Goal: Information Seeking & Learning: Learn about a topic

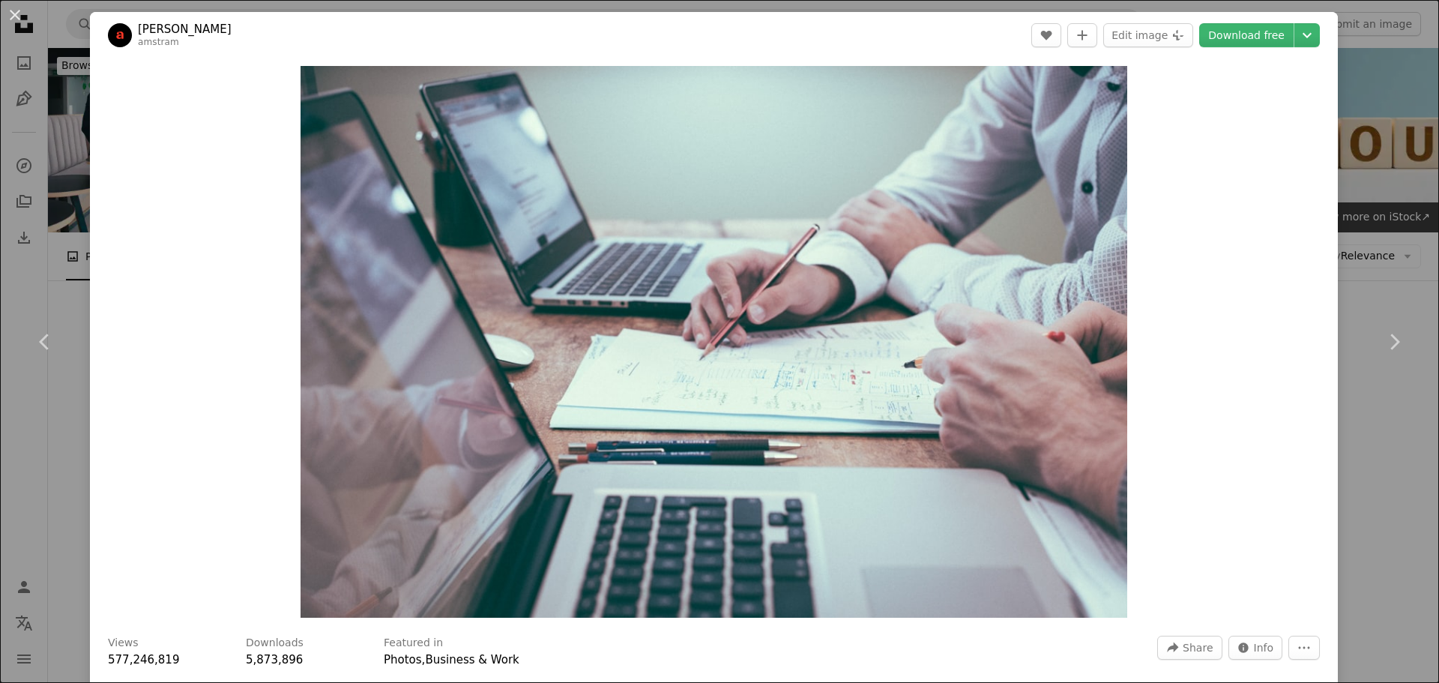
click at [82, 183] on div "An X shape Chevron left Chevron right [PERSON_NAME] amstram A heart A plus sign…" at bounding box center [719, 341] width 1439 height 683
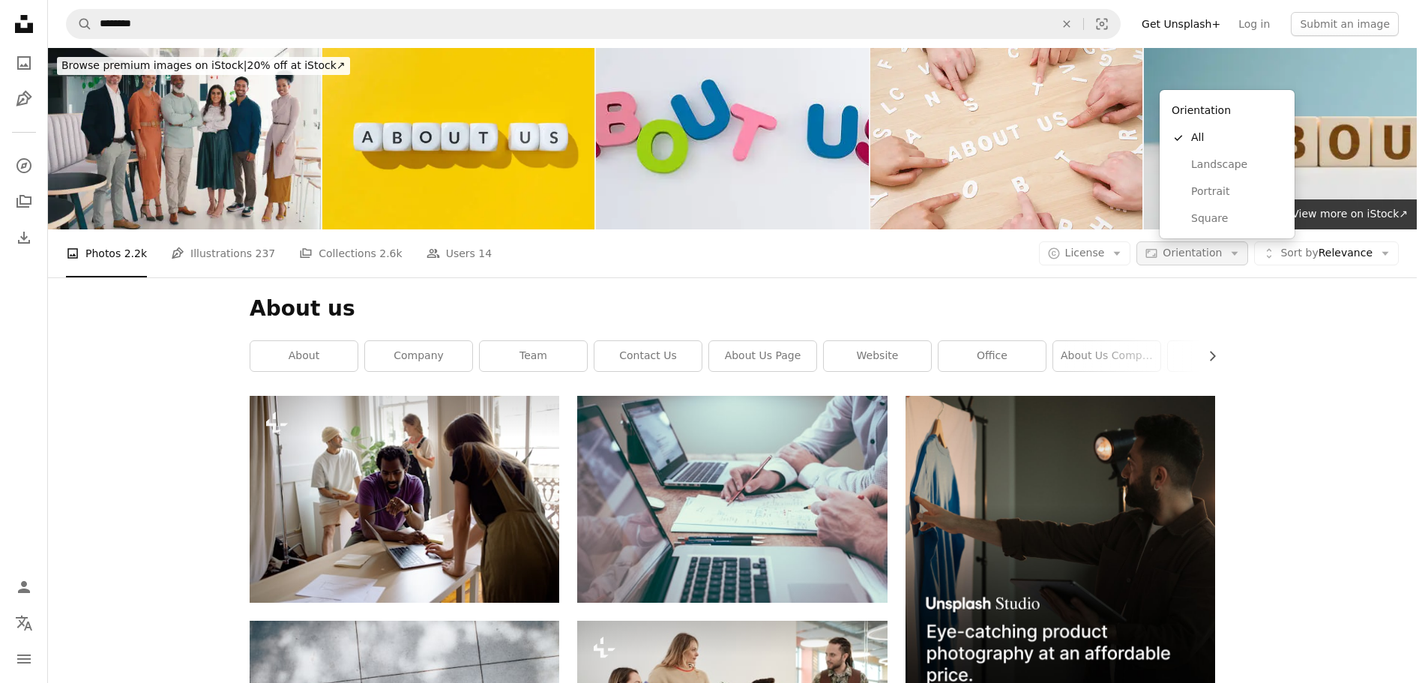
click at [1211, 247] on span "Orientation" at bounding box center [1192, 253] width 59 height 12
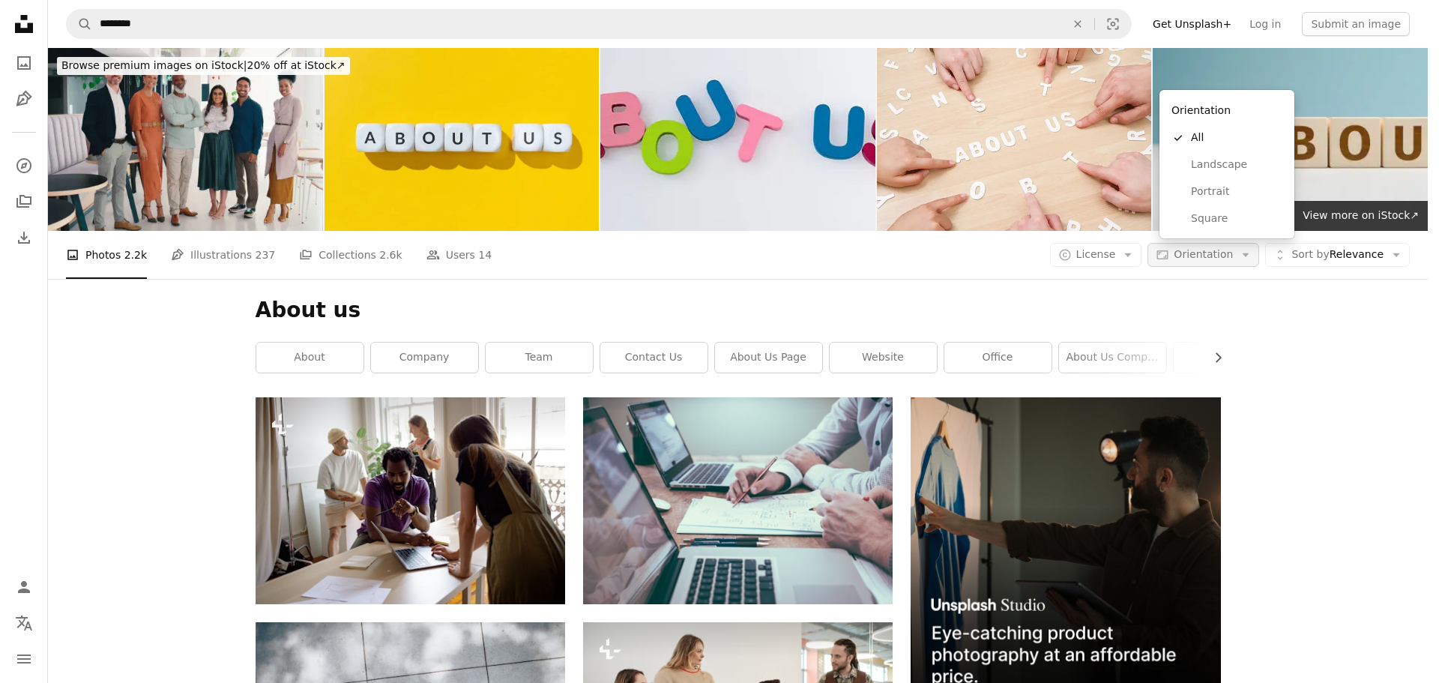
click at [1217, 248] on span "Orientation" at bounding box center [1203, 254] width 59 height 12
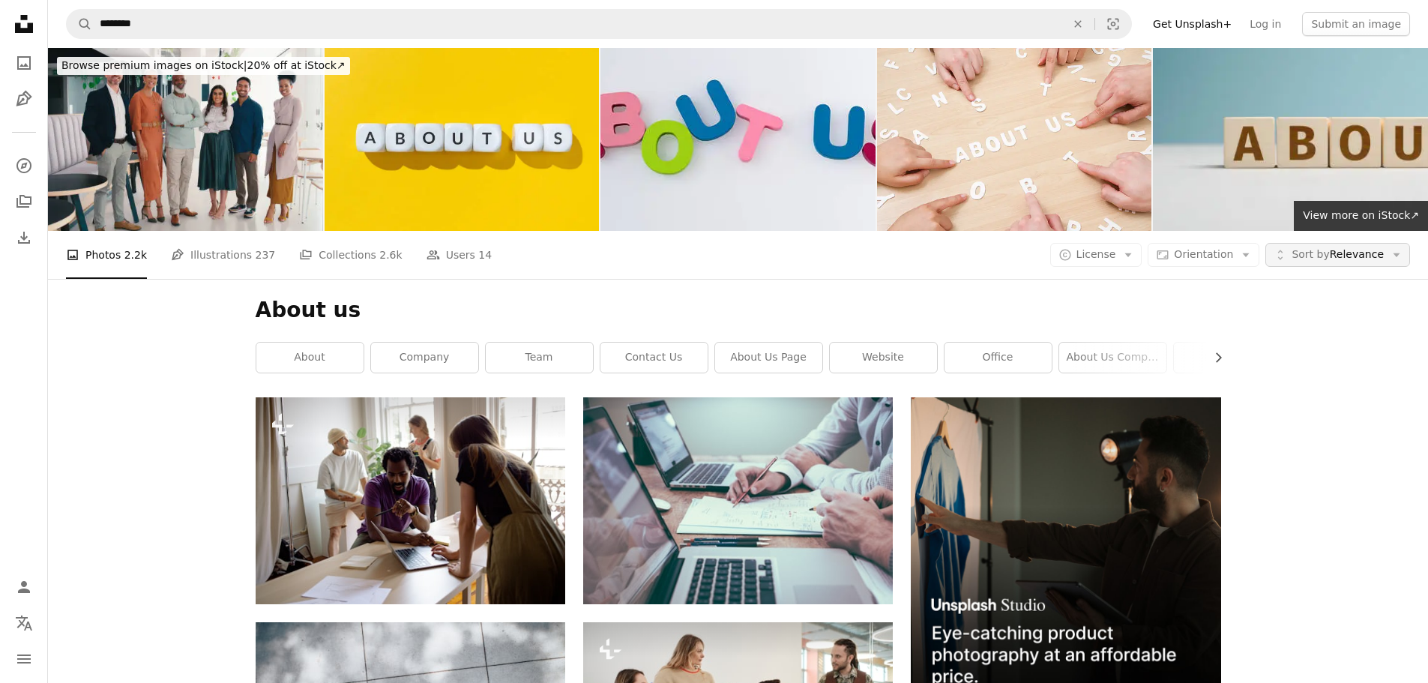
click at [1324, 248] on span "Sort by" at bounding box center [1310, 254] width 37 height 12
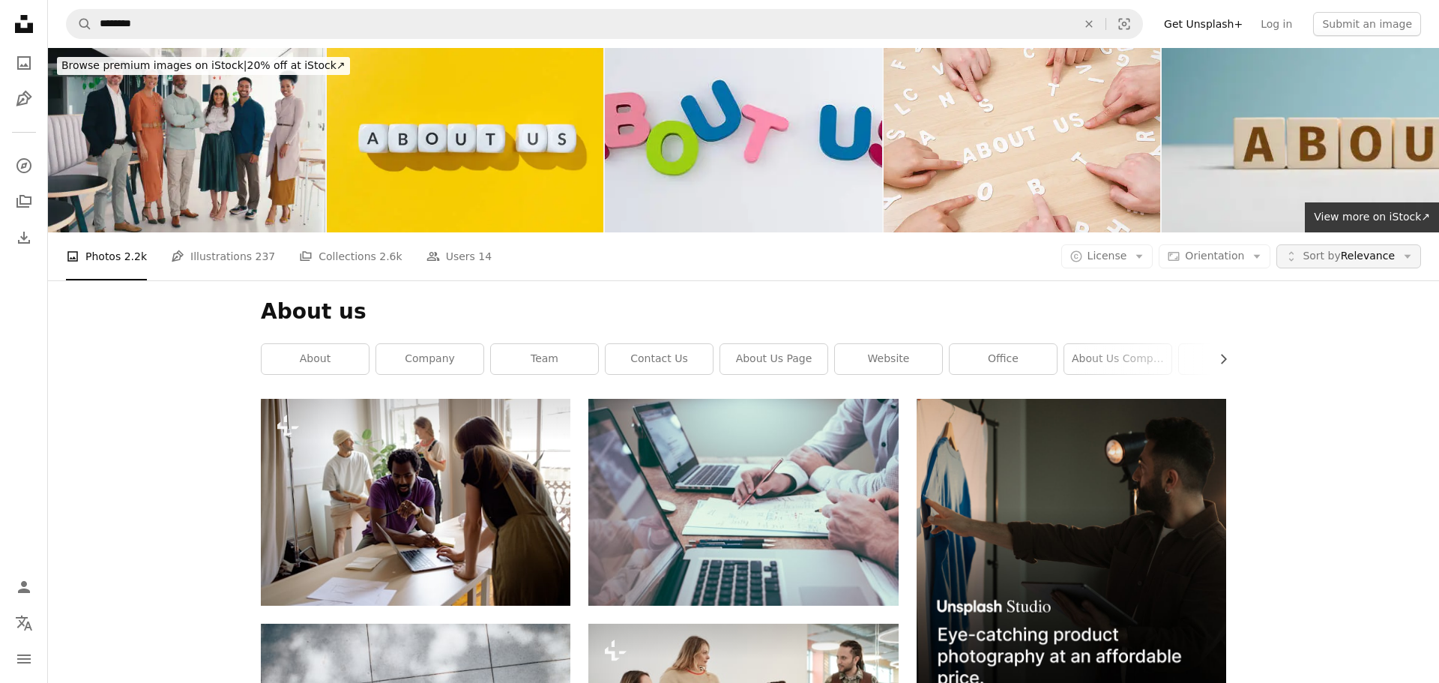
click at [1326, 250] on span "Sort by" at bounding box center [1321, 256] width 37 height 12
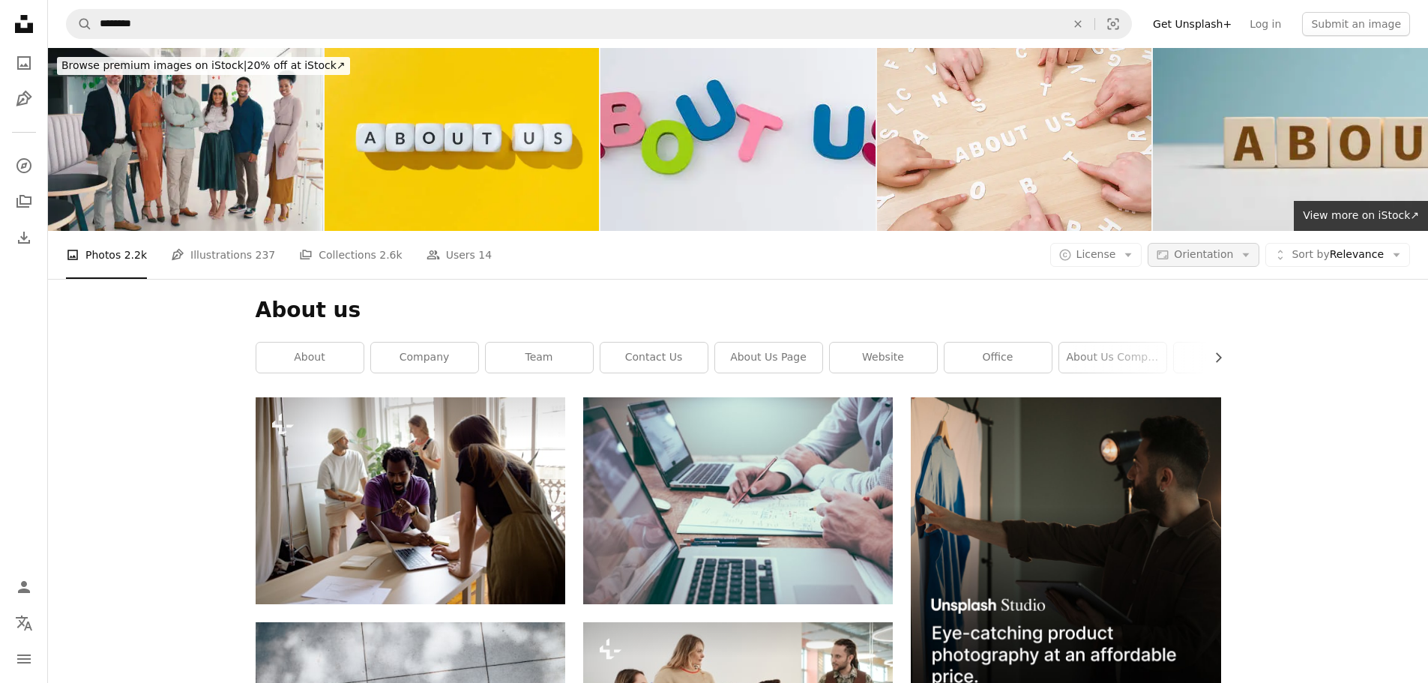
click at [1196, 243] on button "Aspect ratio Orientation Arrow down" at bounding box center [1204, 255] width 112 height 24
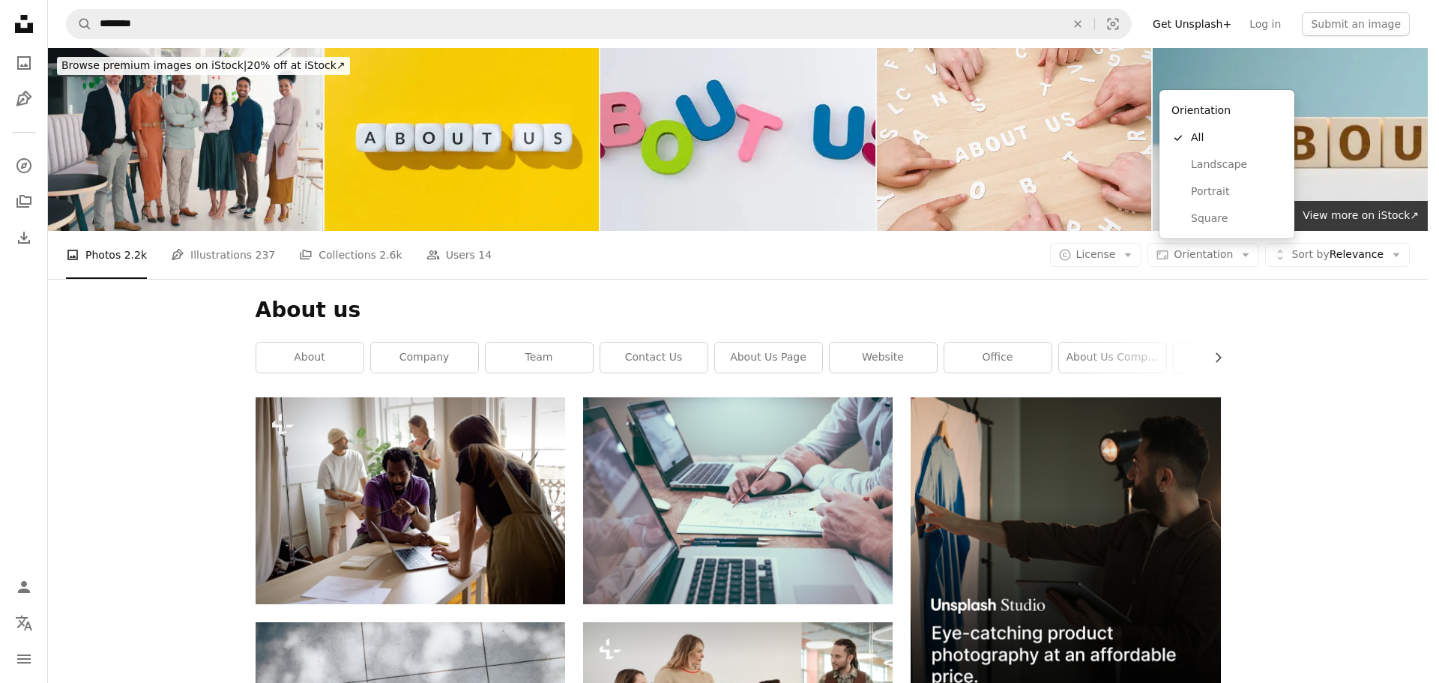
click at [1142, 67] on body "Unsplash logo Unsplash Home A photo Pen Tool A compass A stack of folders Downl…" at bounding box center [714, 341] width 1428 height 683
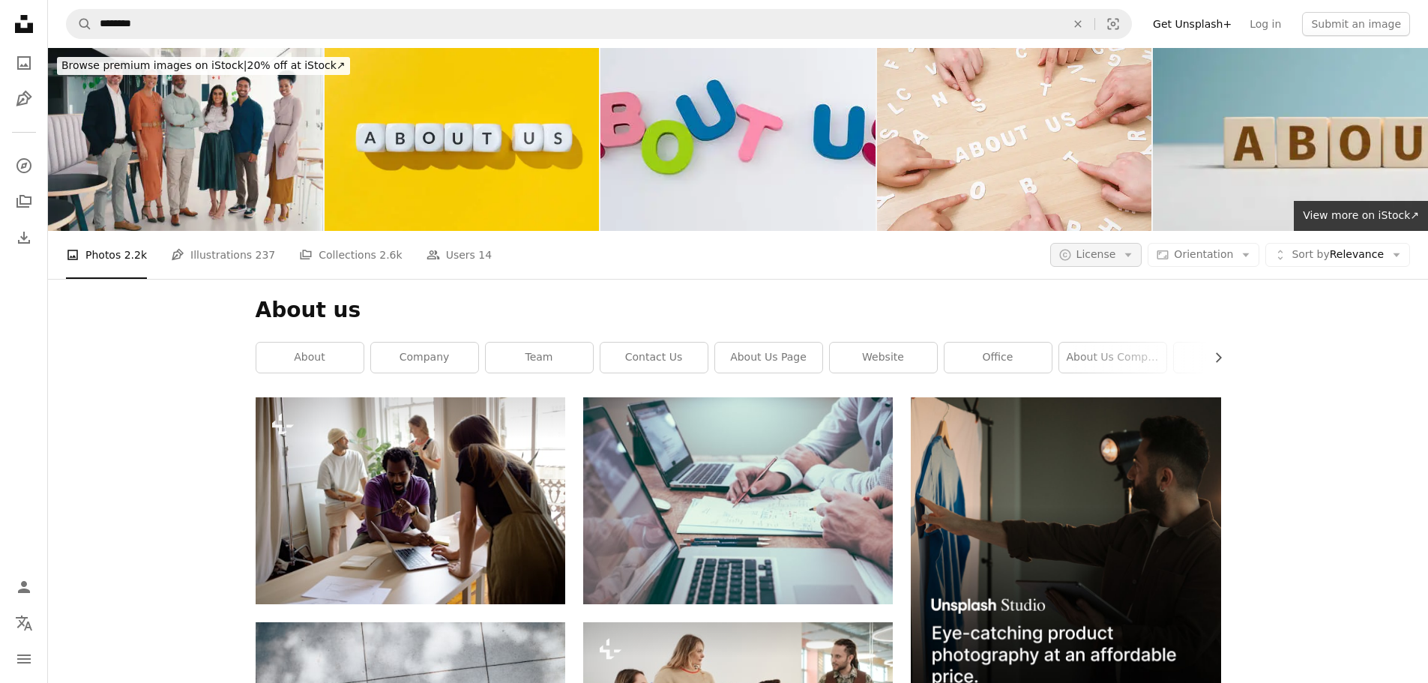
click at [1115, 248] on span "License" at bounding box center [1096, 254] width 40 height 12
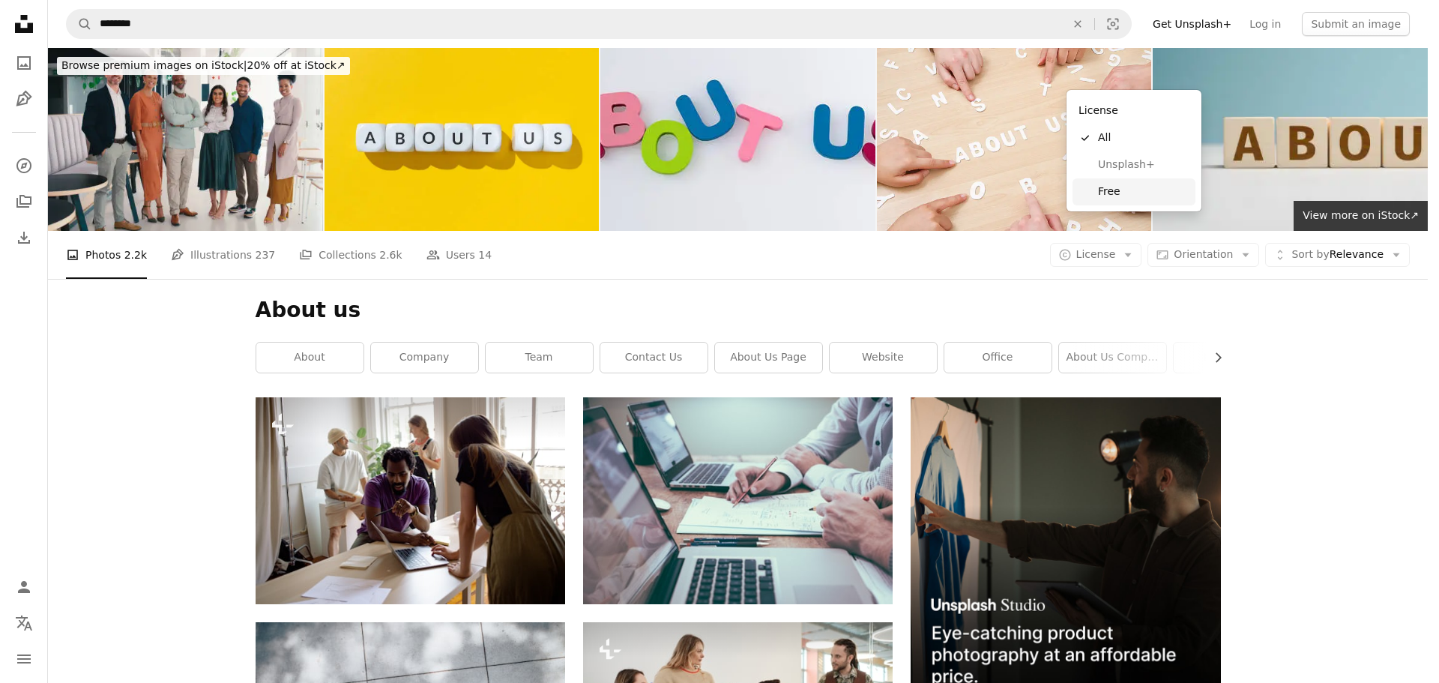
click at [1118, 194] on span "Free" at bounding box center [1143, 191] width 91 height 15
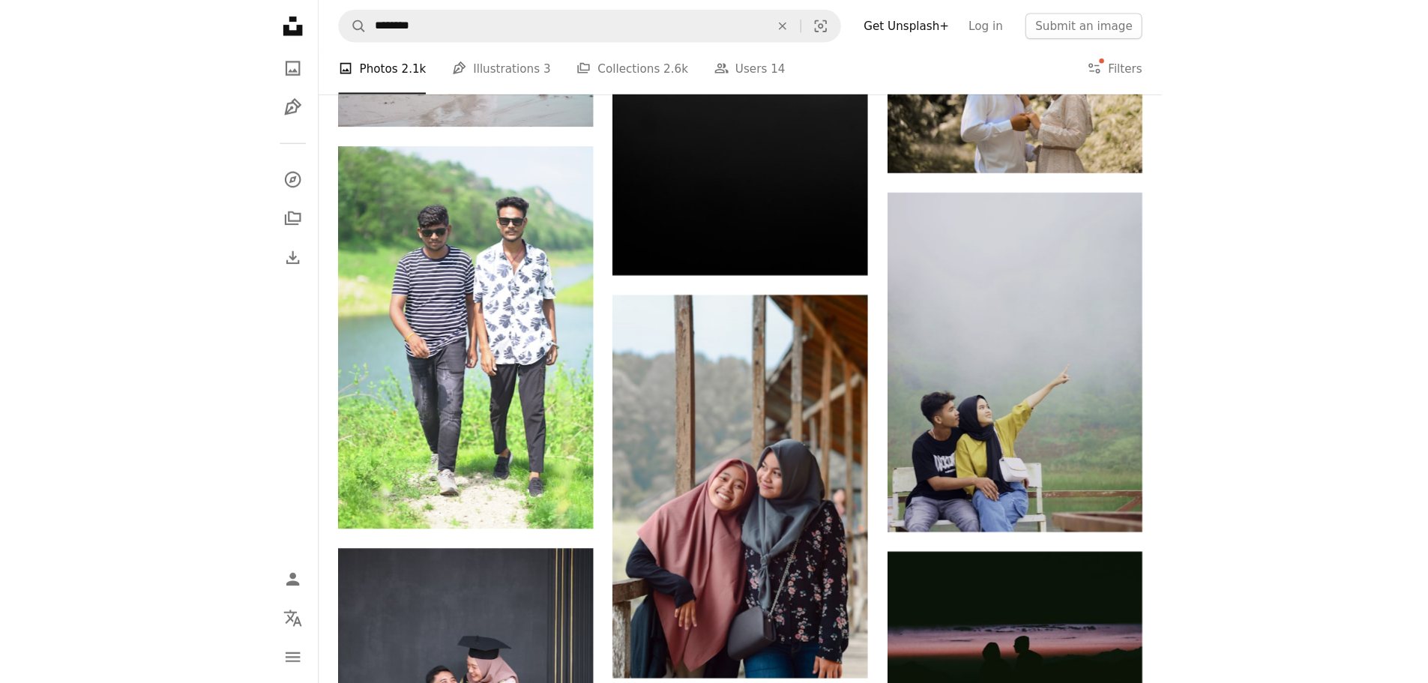
scroll to position [16827, 0]
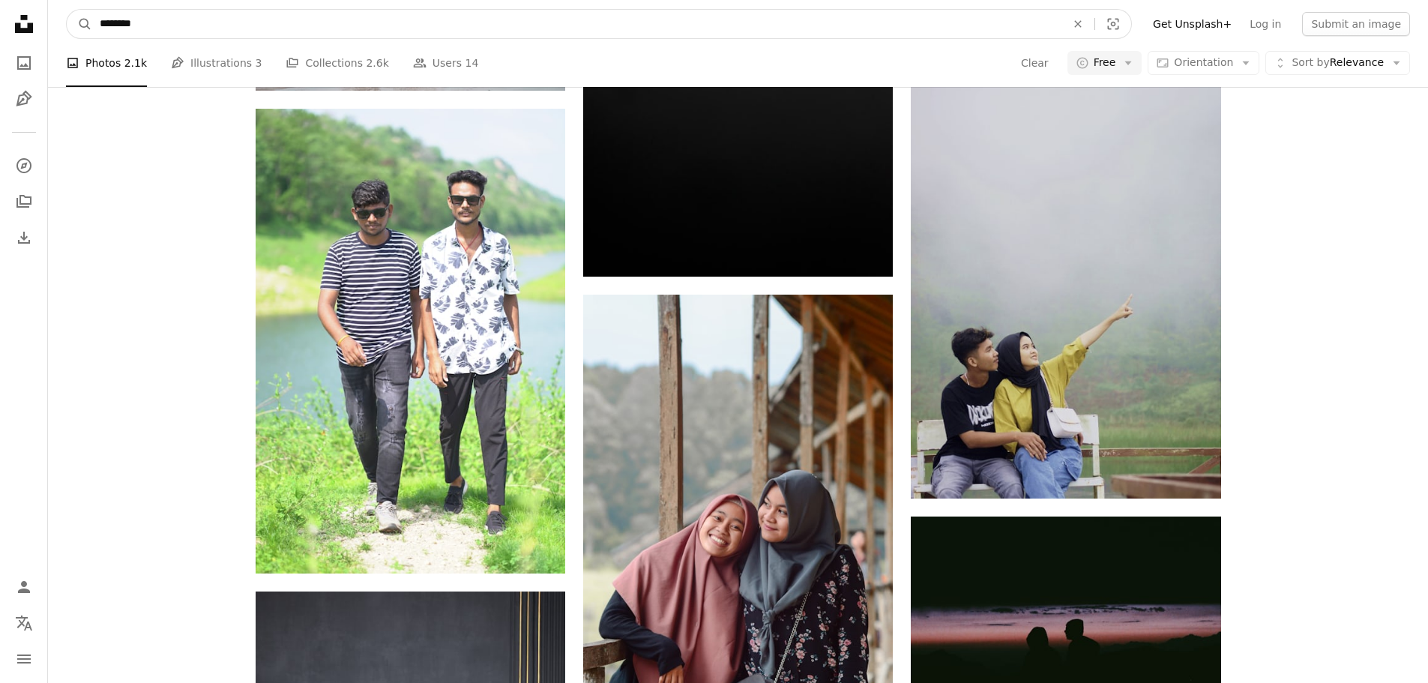
click at [780, 22] on input "********" at bounding box center [576, 24] width 969 height 28
paste input "***"
type input "**********"
click at [67, 10] on button "A magnifying glass" at bounding box center [79, 24] width 25 height 28
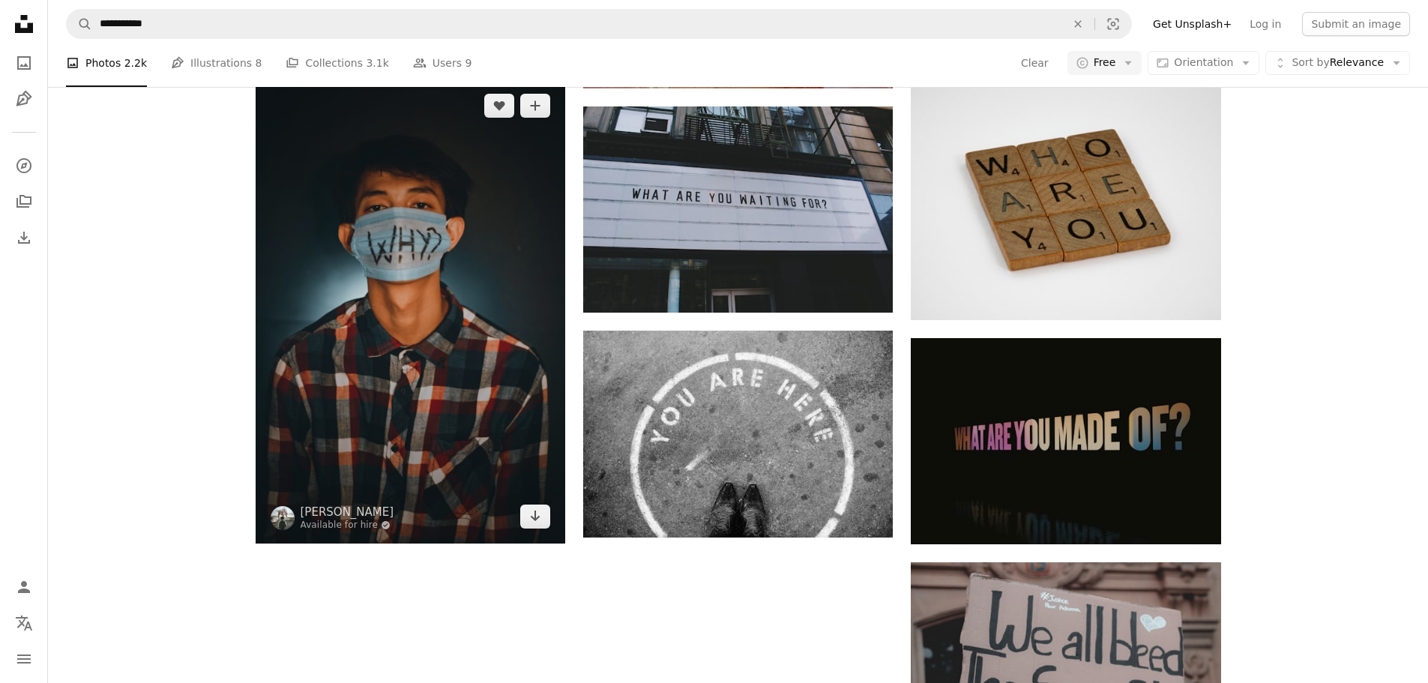
scroll to position [1709, 0]
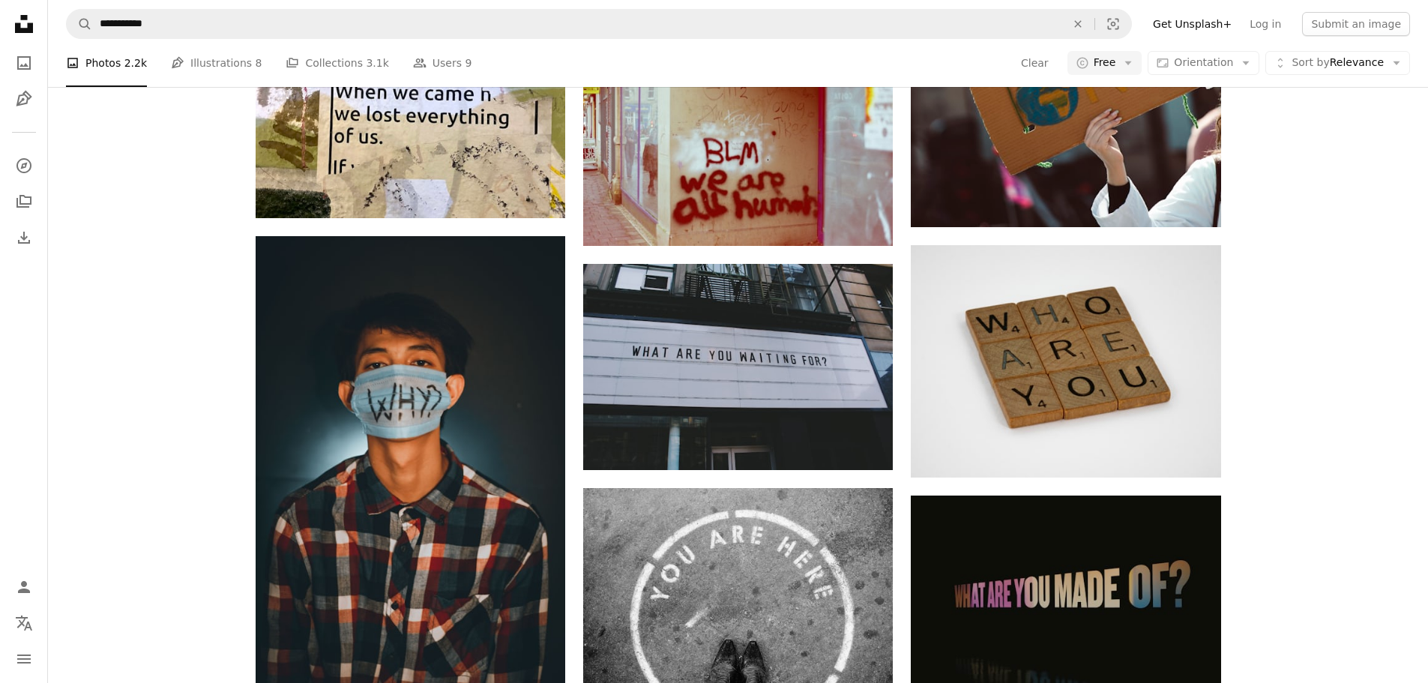
scroll to position [1334, 0]
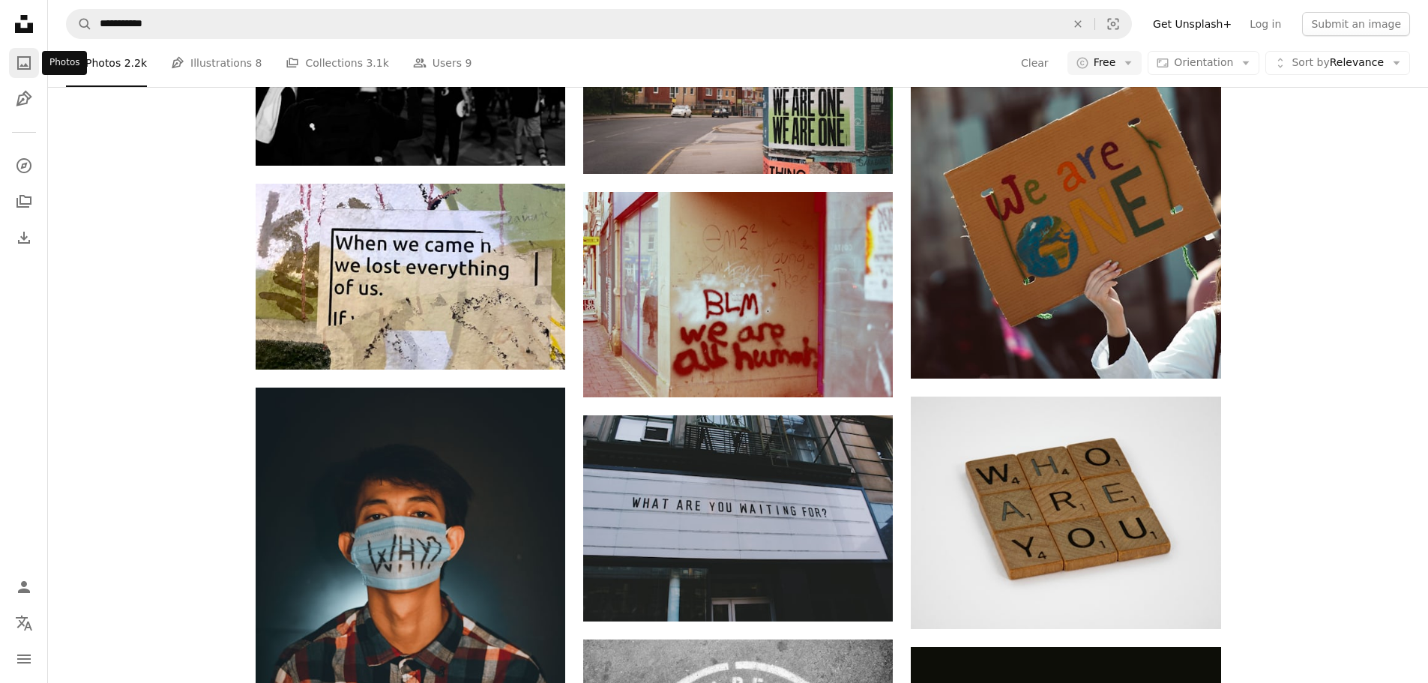
click at [25, 58] on icon "A photo" at bounding box center [24, 63] width 18 height 18
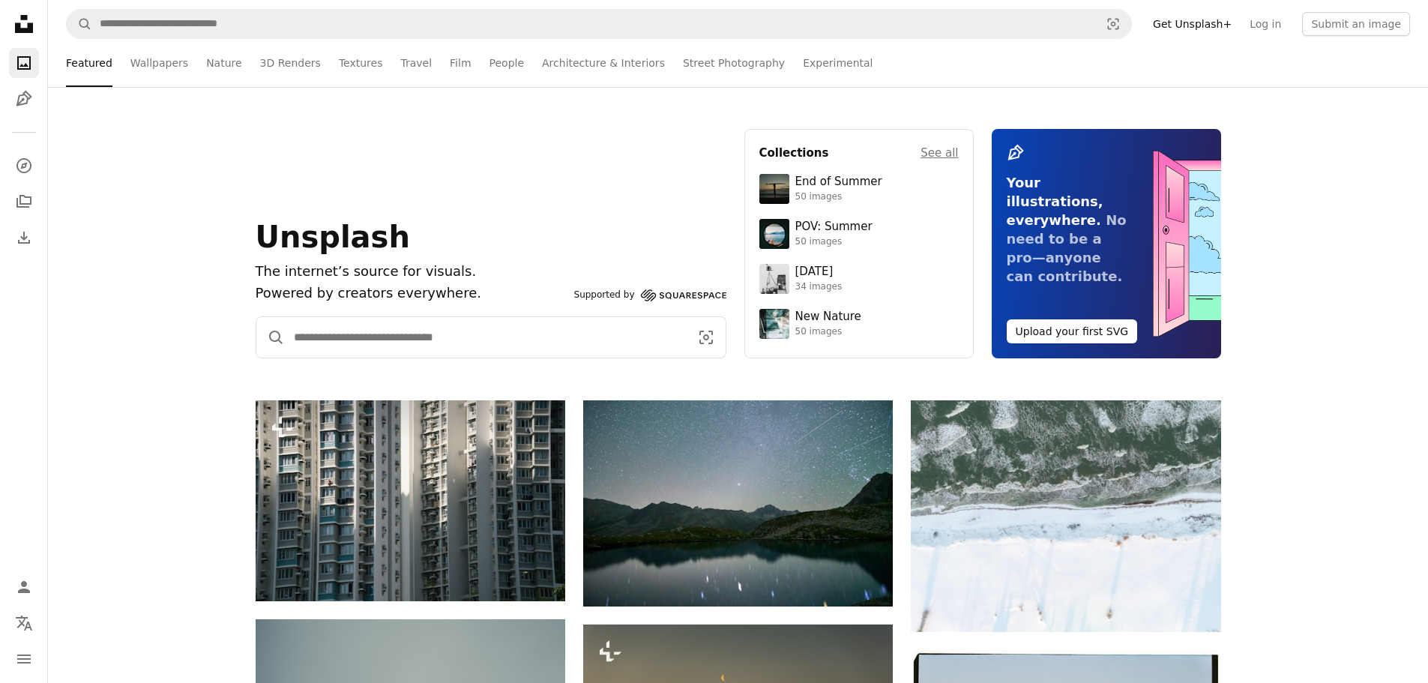
click at [400, 324] on input "Find visuals sitewide" at bounding box center [486, 337] width 402 height 40
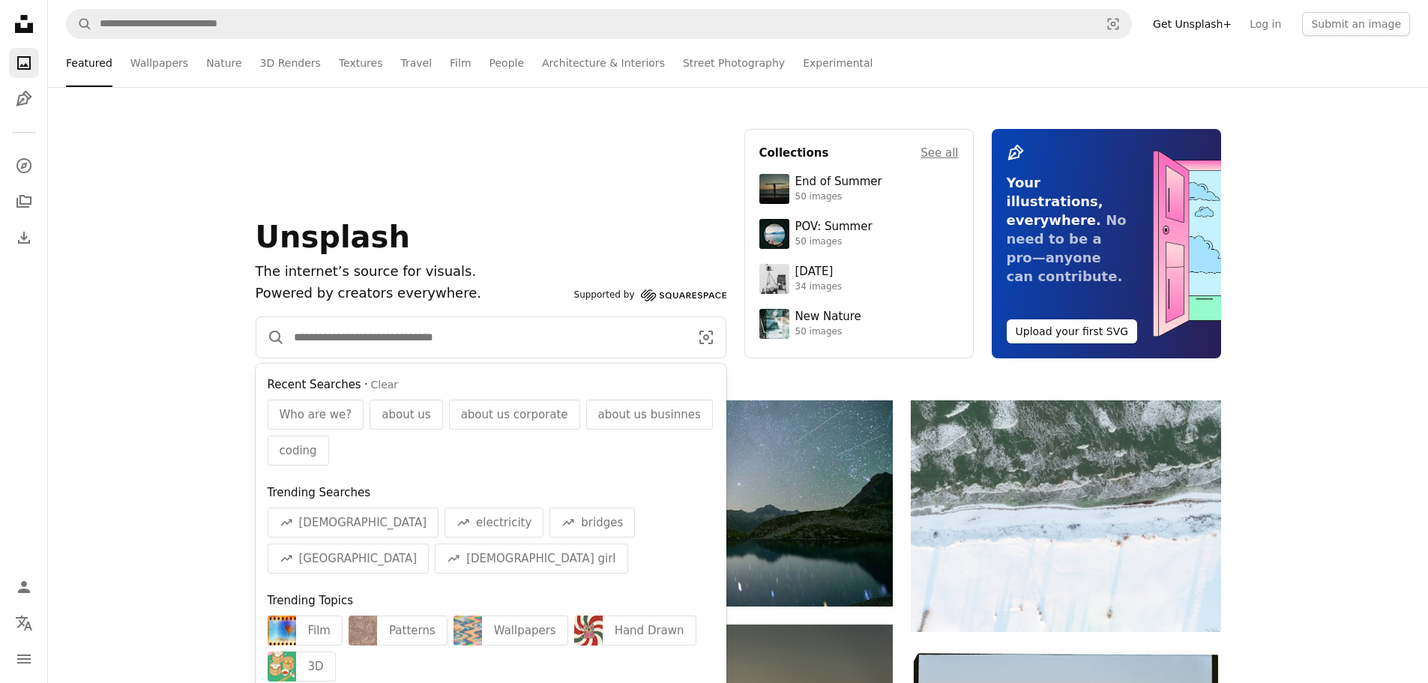
paste input "**********"
type input "**********"
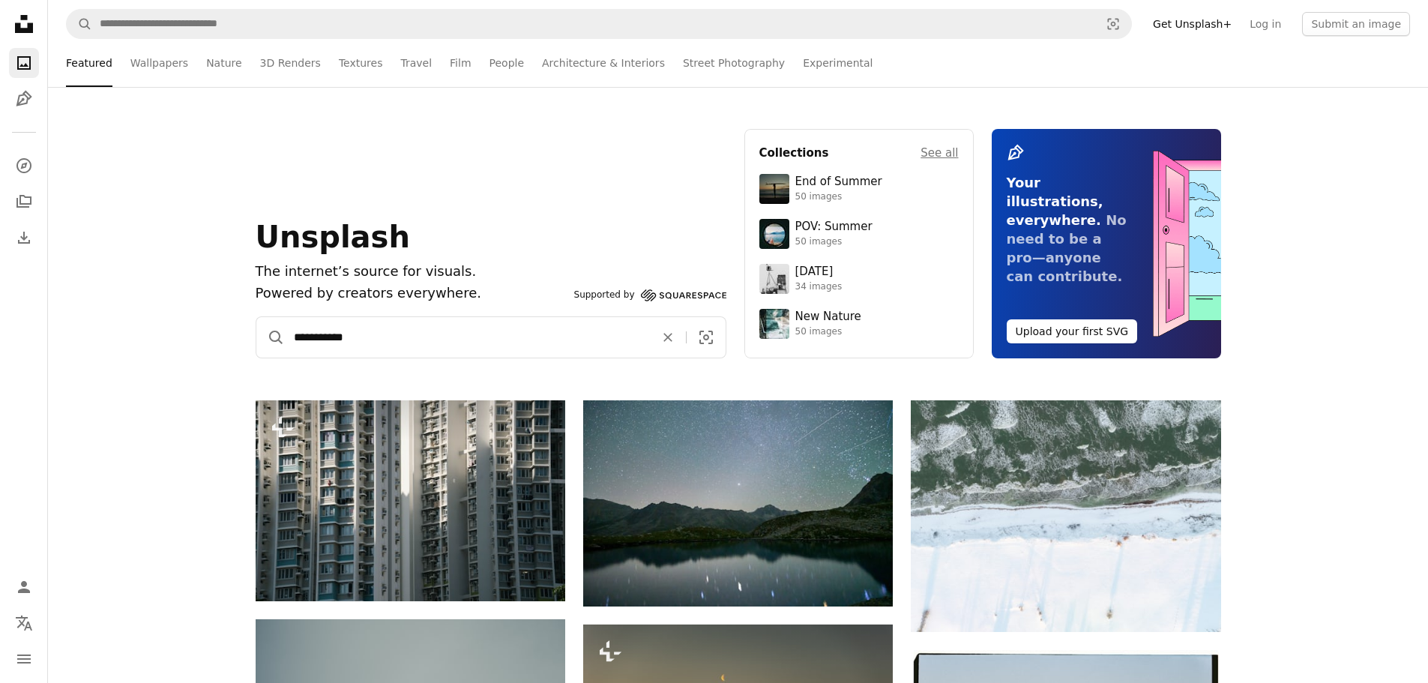
click button "A magnifying glass" at bounding box center [270, 337] width 28 height 40
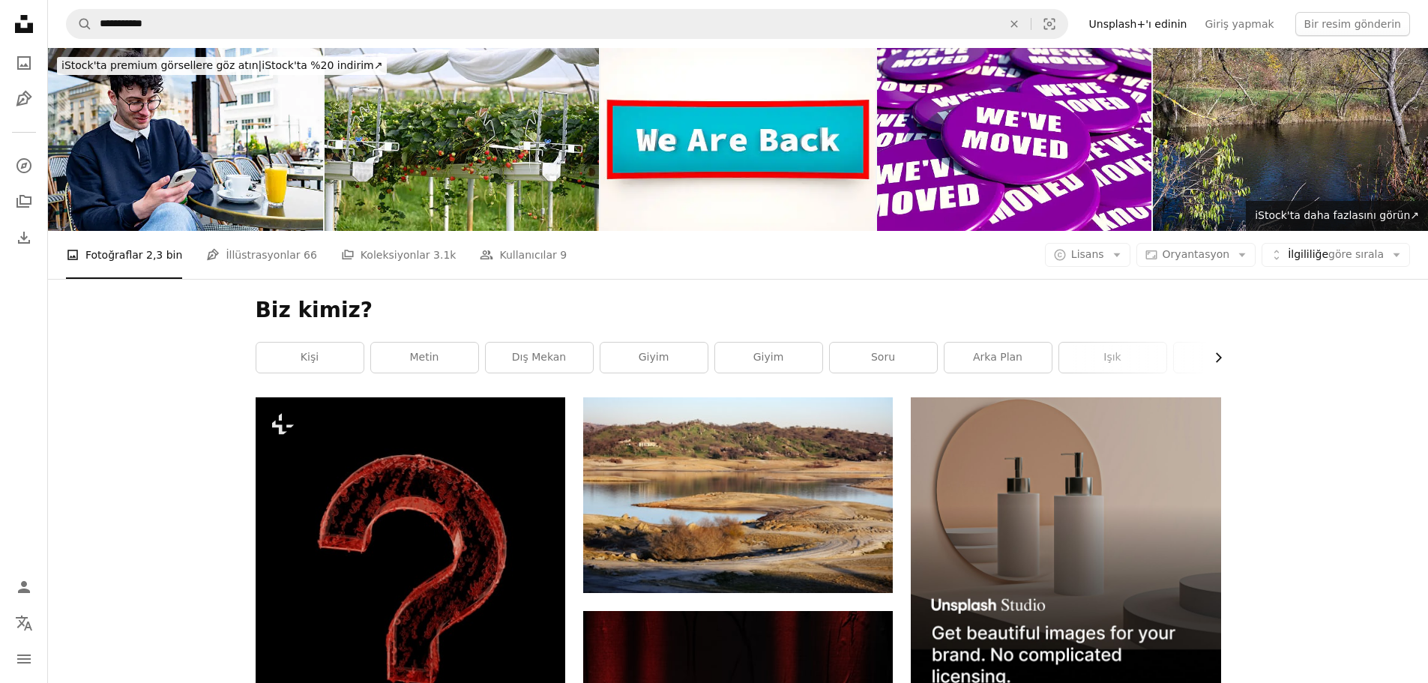
click at [1217, 353] on icon "button" at bounding box center [1219, 358] width 6 height 10
click at [574, 351] on font "arka plan" at bounding box center [592, 357] width 49 height 12
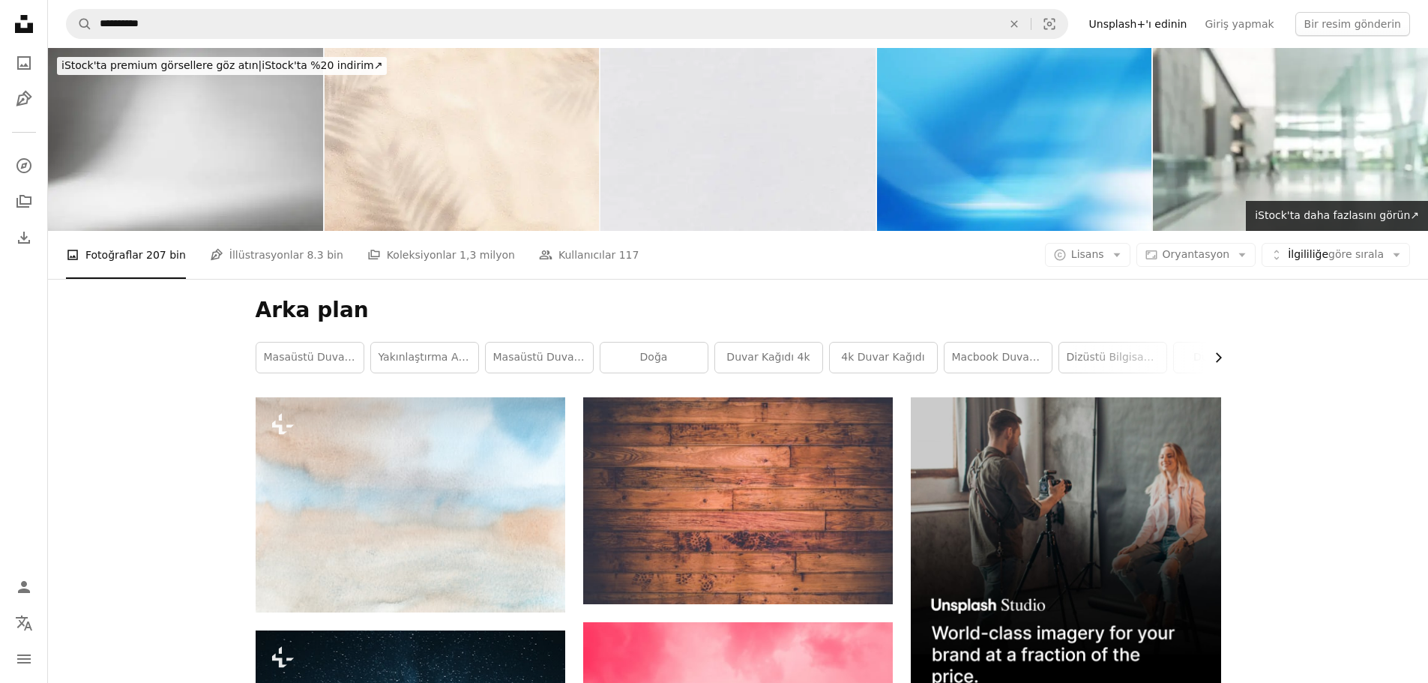
click at [1219, 353] on icon "button" at bounding box center [1219, 358] width 6 height 10
click at [1219, 351] on font "Windows 10 duvar kağıdı" at bounding box center [1188, 357] width 134 height 12
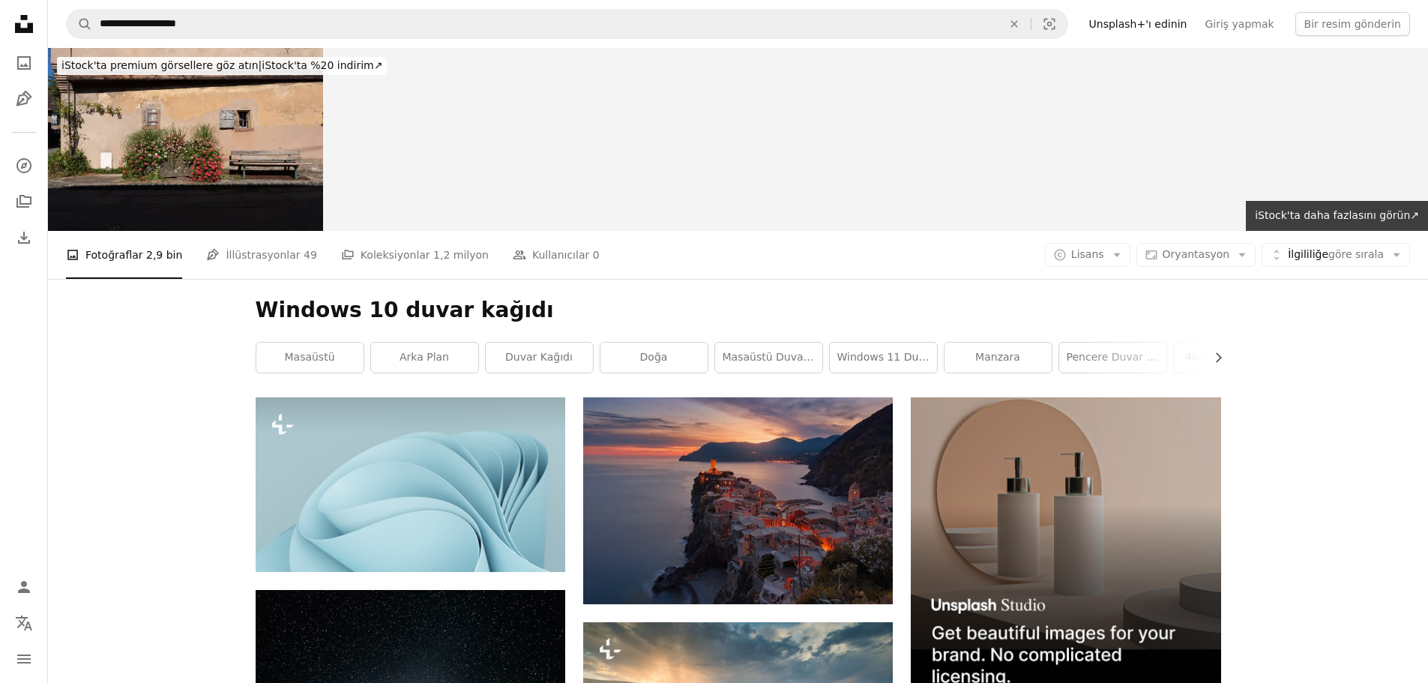
click at [1219, 353] on icon "button" at bounding box center [1219, 358] width 6 height 10
click at [257, 350] on icon "Chevron left" at bounding box center [258, 357] width 15 height 15
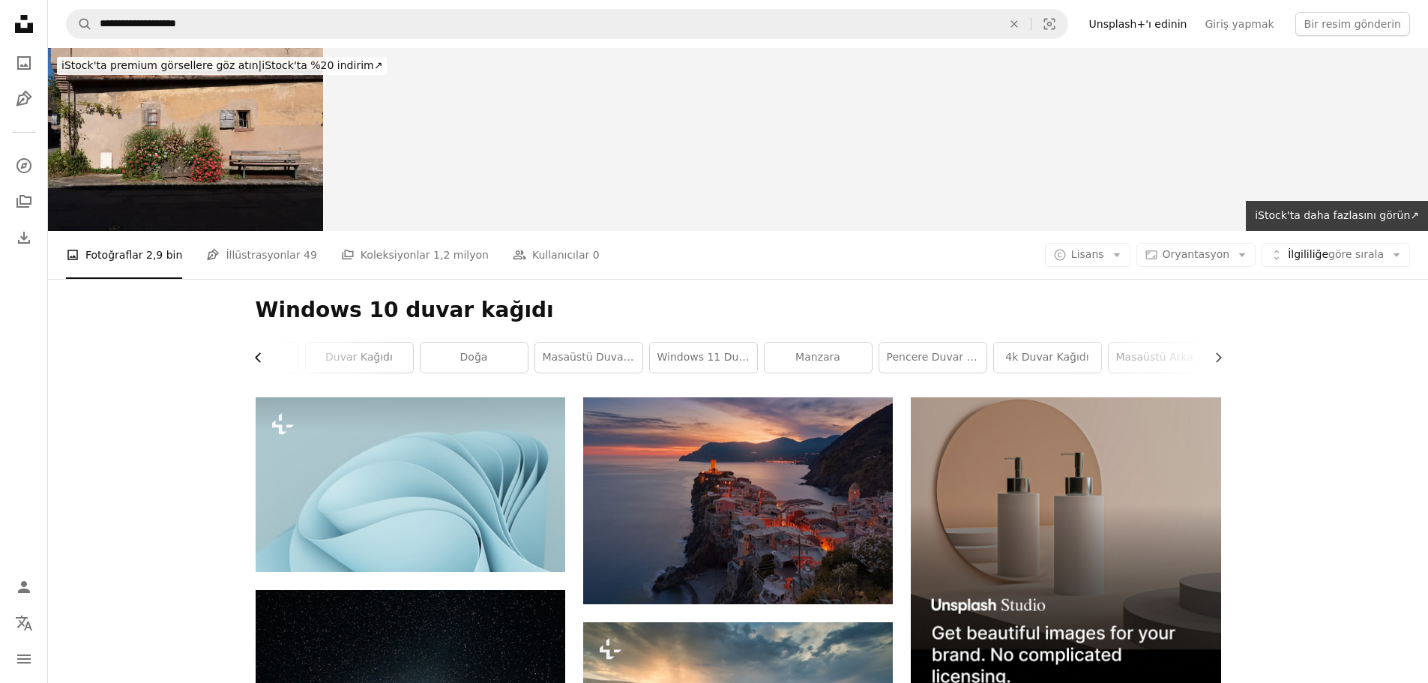
click at [257, 350] on icon "Chevron left" at bounding box center [258, 357] width 15 height 15
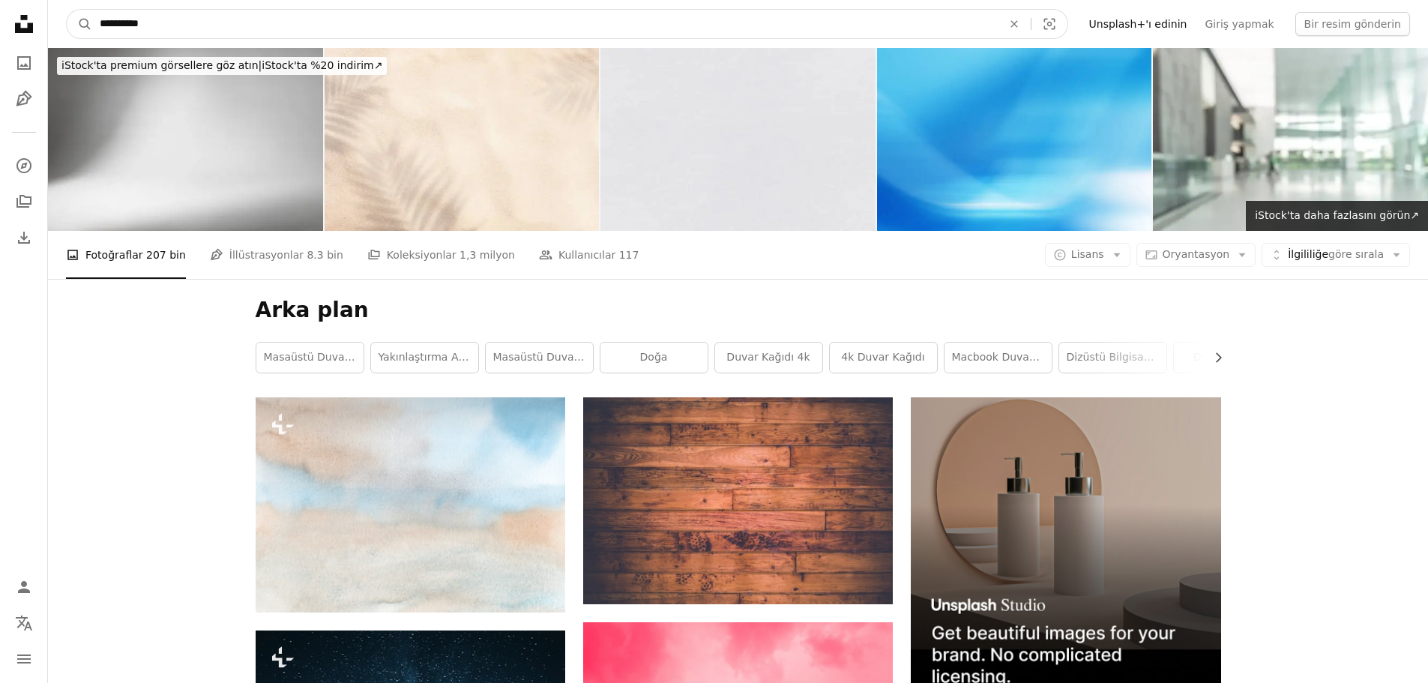
click at [239, 33] on input "**********" at bounding box center [544, 24] width 905 height 28
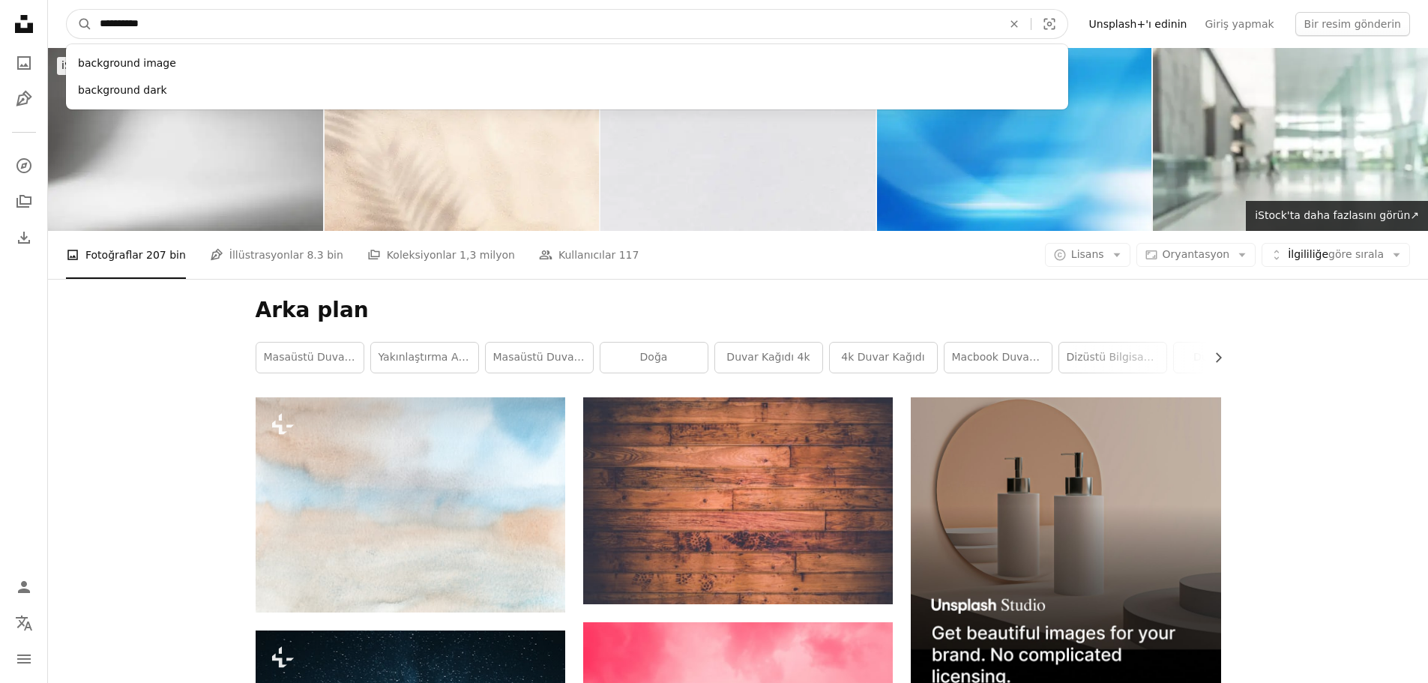
paste input "*"
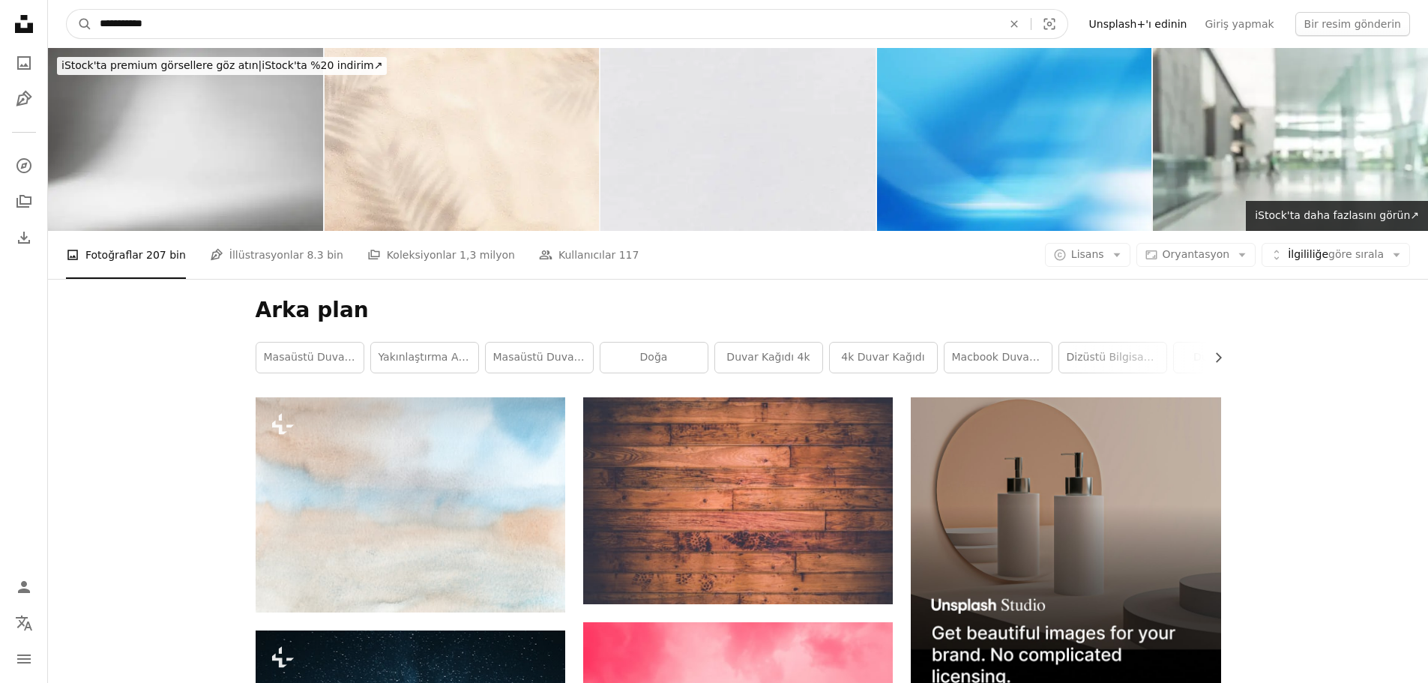
type input "**********"
click at [67, 10] on button "A magnifying glass" at bounding box center [79, 24] width 25 height 28
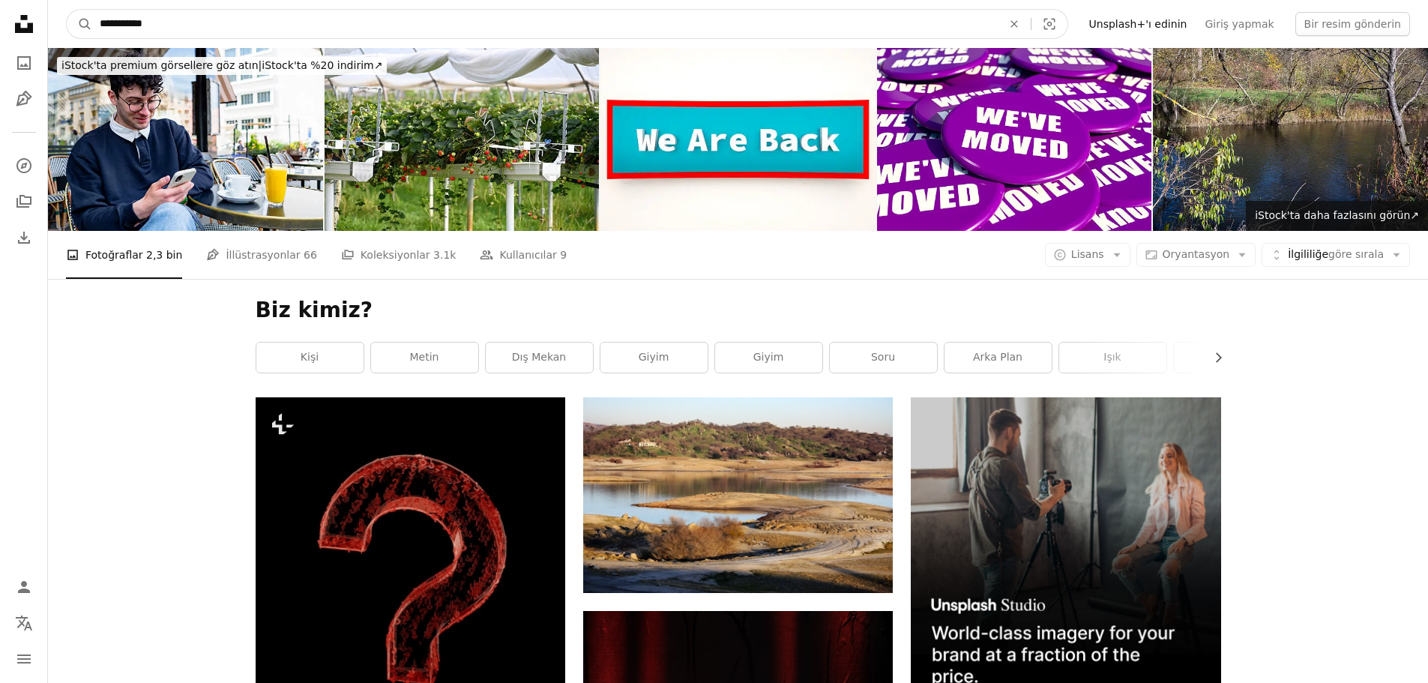
click at [337, 29] on input "**********" at bounding box center [544, 24] width 905 height 28
type input "*****"
click button "A magnifying glass" at bounding box center [79, 24] width 25 height 28
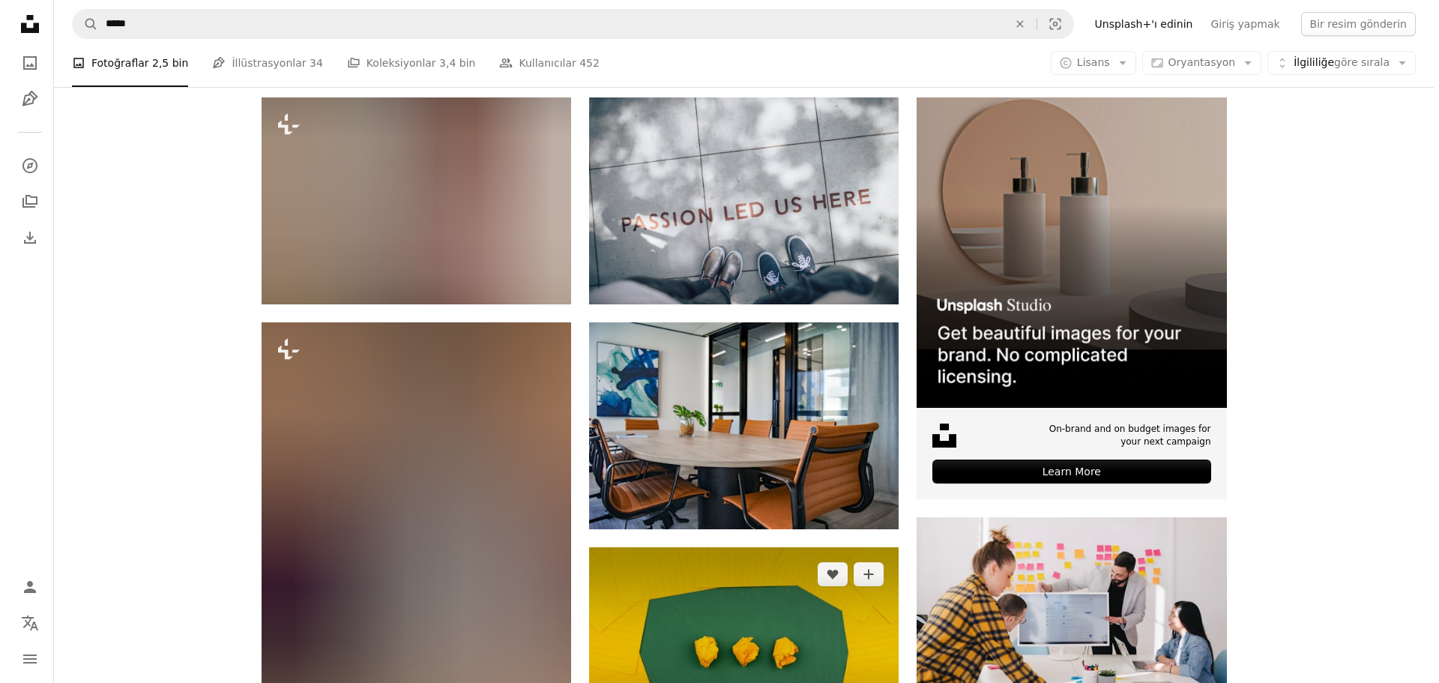
scroll to position [150, 0]
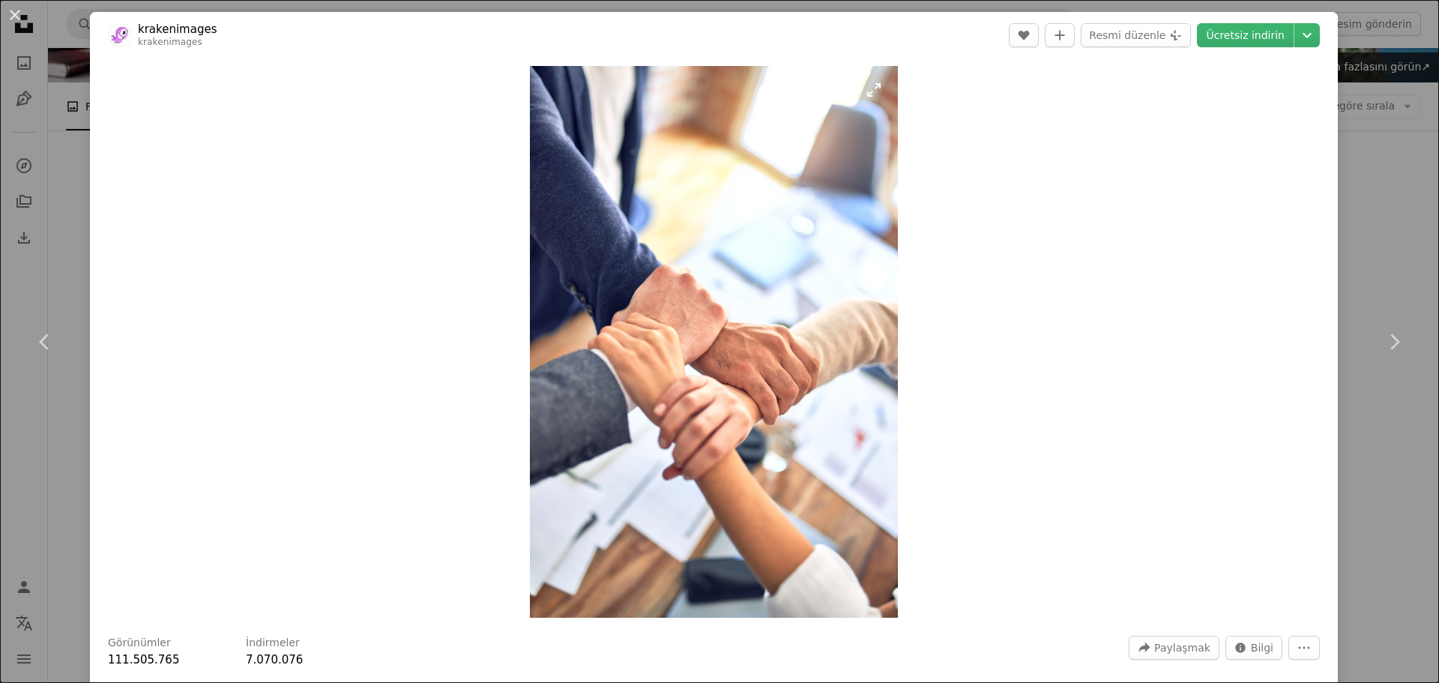
click at [813, 341] on img "Bu görüntüyü yakınlaştırın" at bounding box center [714, 342] width 368 height 552
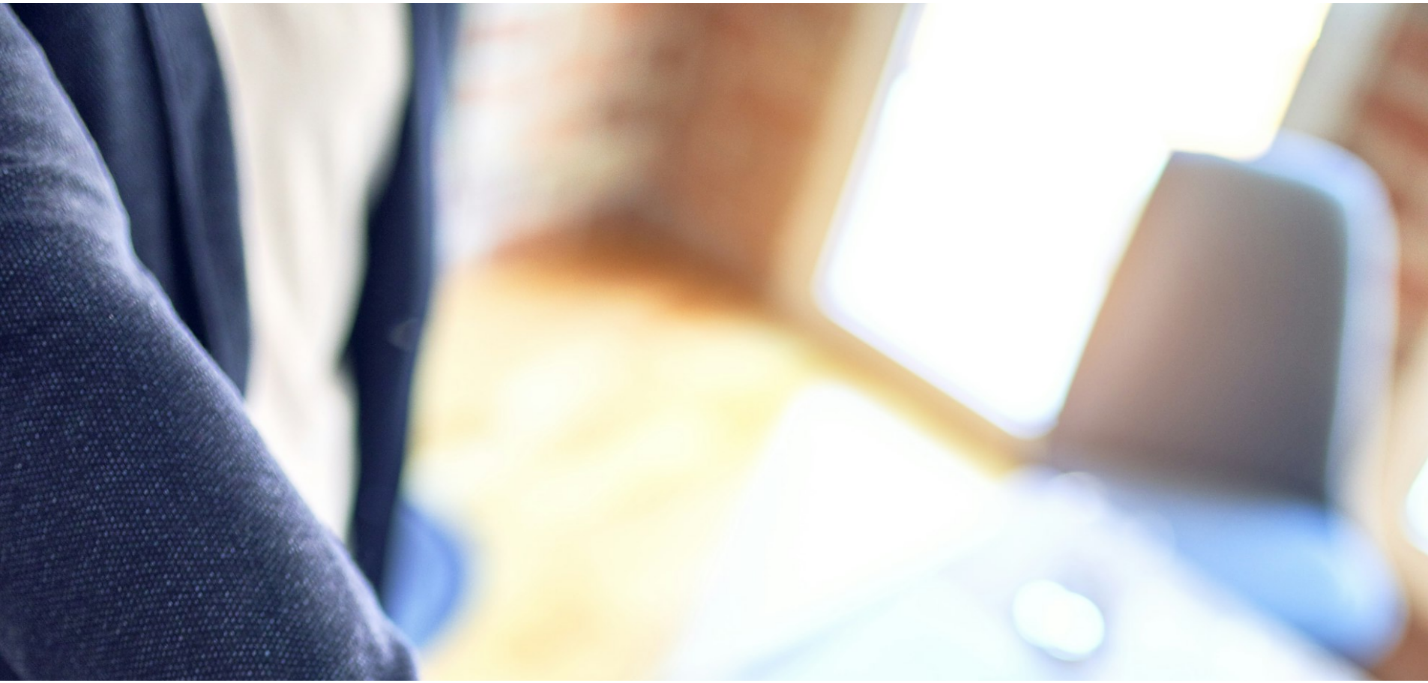
scroll to position [723, 0]
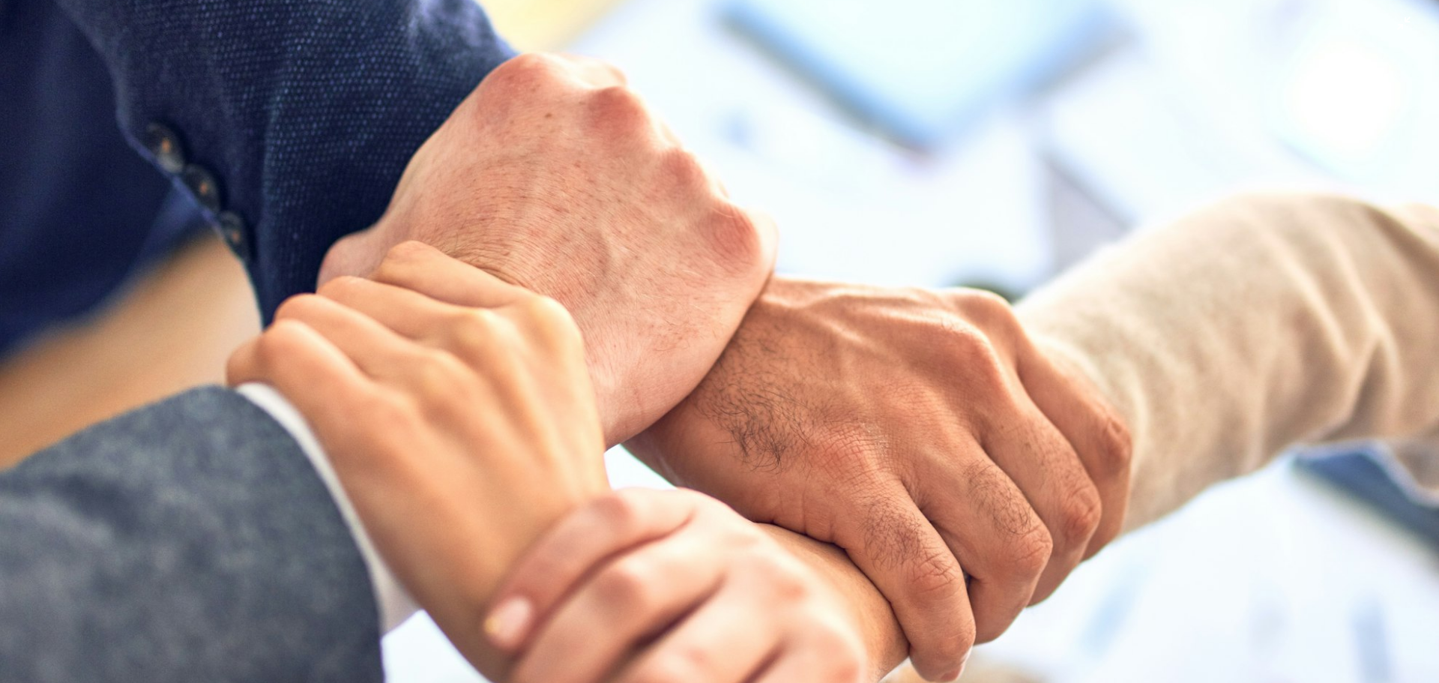
click at [807, 333] on img "Zoom out on this image" at bounding box center [719, 357] width 1441 height 2161
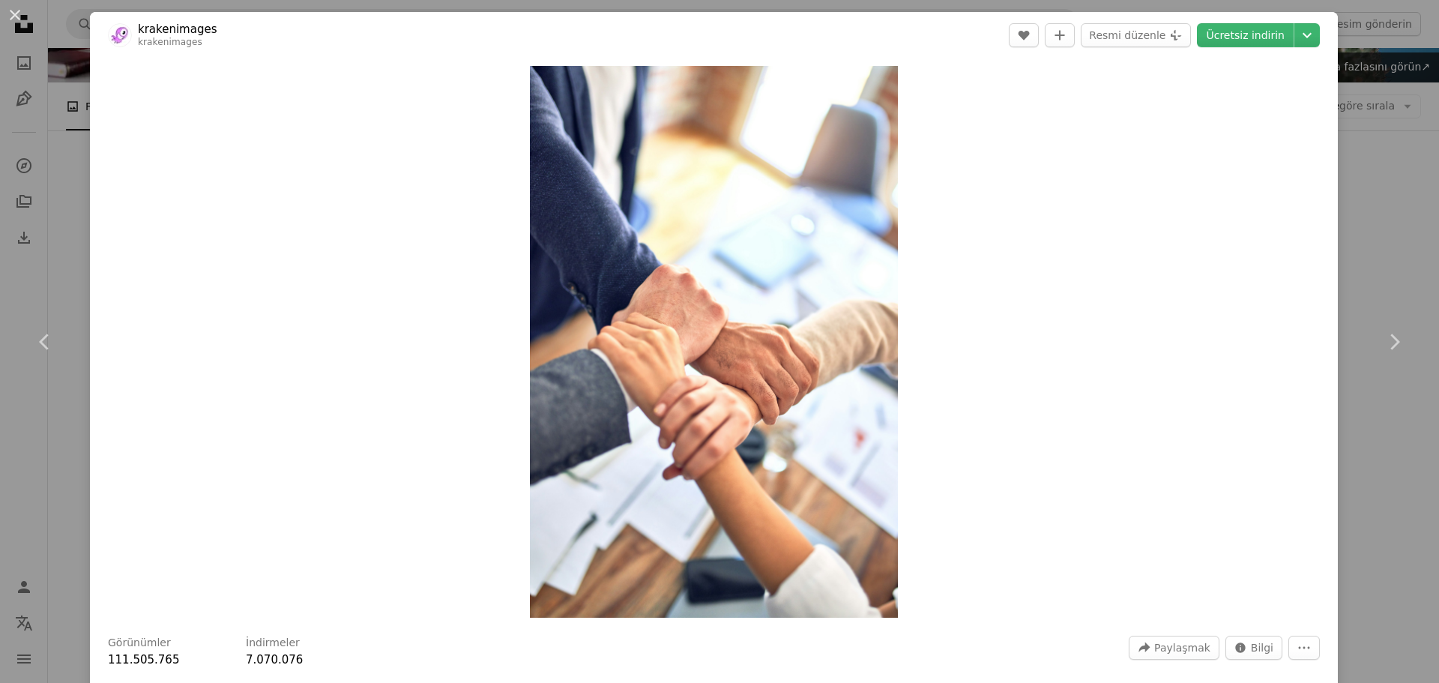
click at [364, 155] on div "Zoom in" at bounding box center [714, 341] width 1248 height 567
click at [197, 148] on div "Zoom in" at bounding box center [714, 341] width 1248 height 567
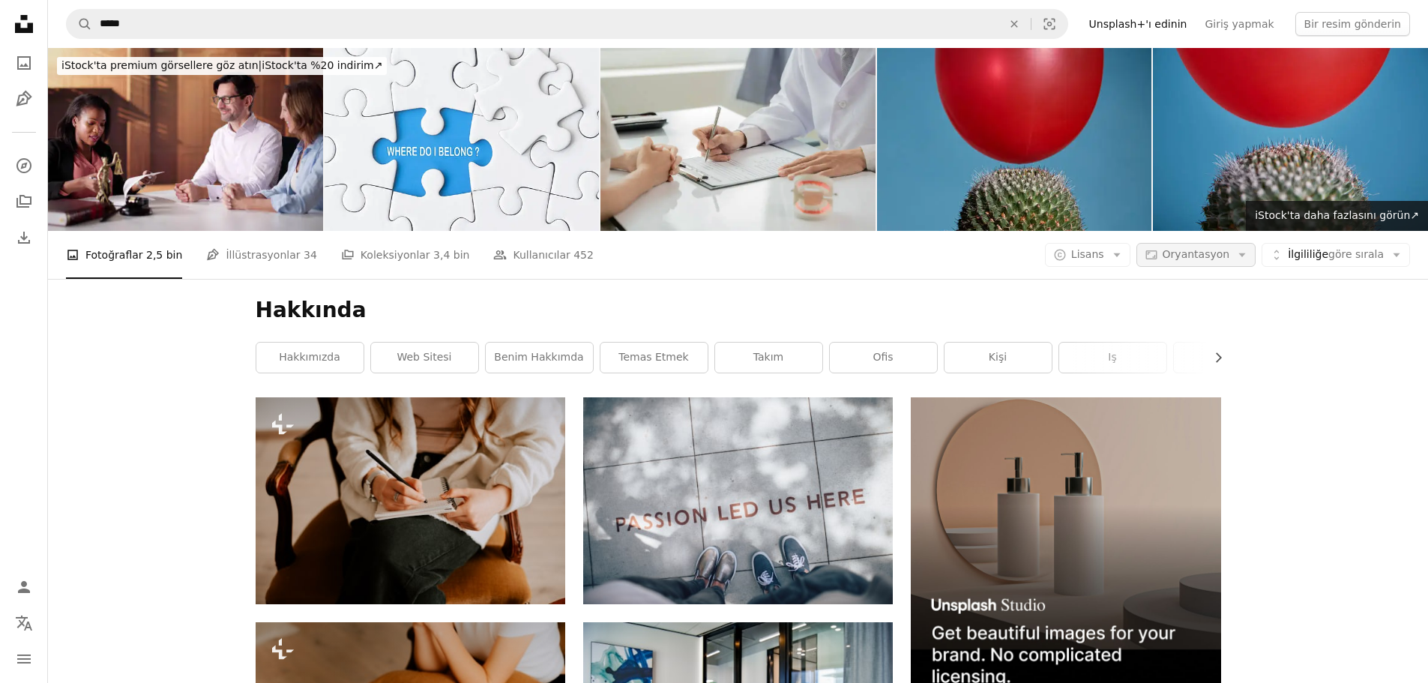
click at [1203, 248] on font "Oryantasyon" at bounding box center [1196, 254] width 67 height 12
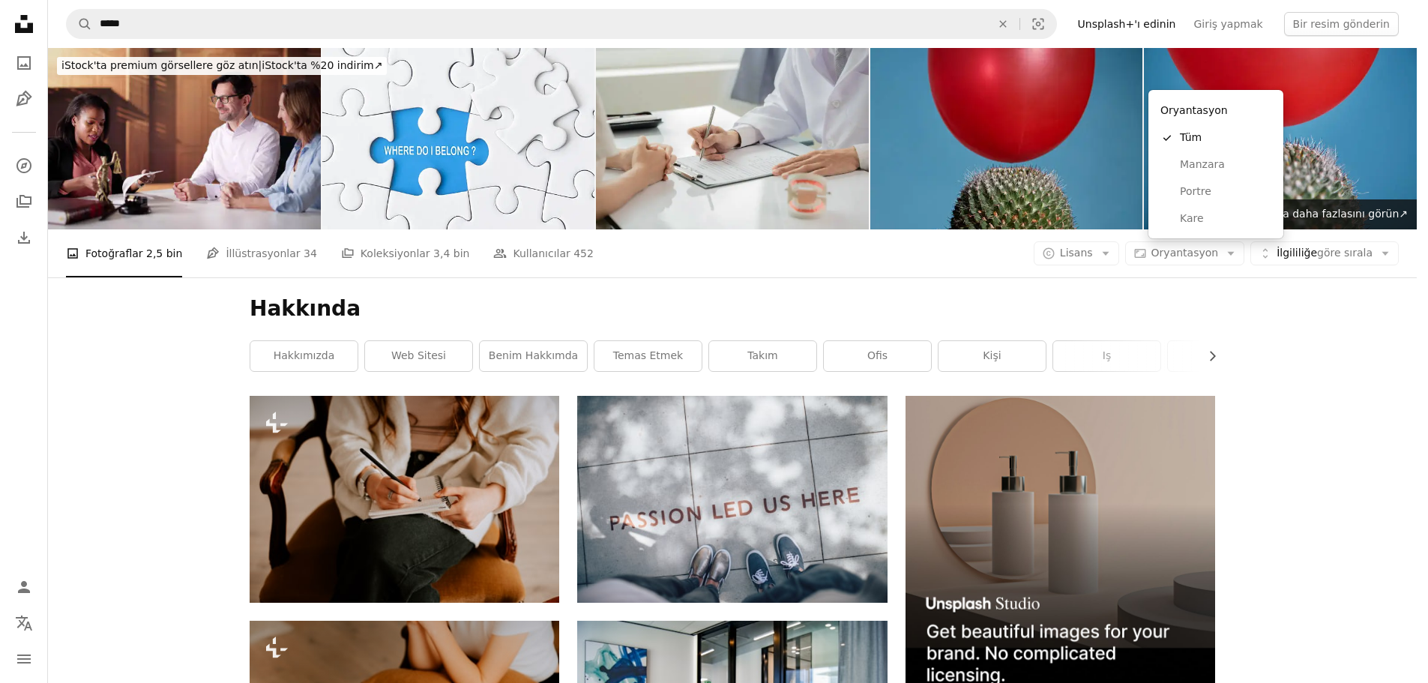
click at [1366, 147] on body "Unsplash logo Unsplash Home A photo Pen Tool A compass A stack of folders Downl…" at bounding box center [708, 341] width 1417 height 683
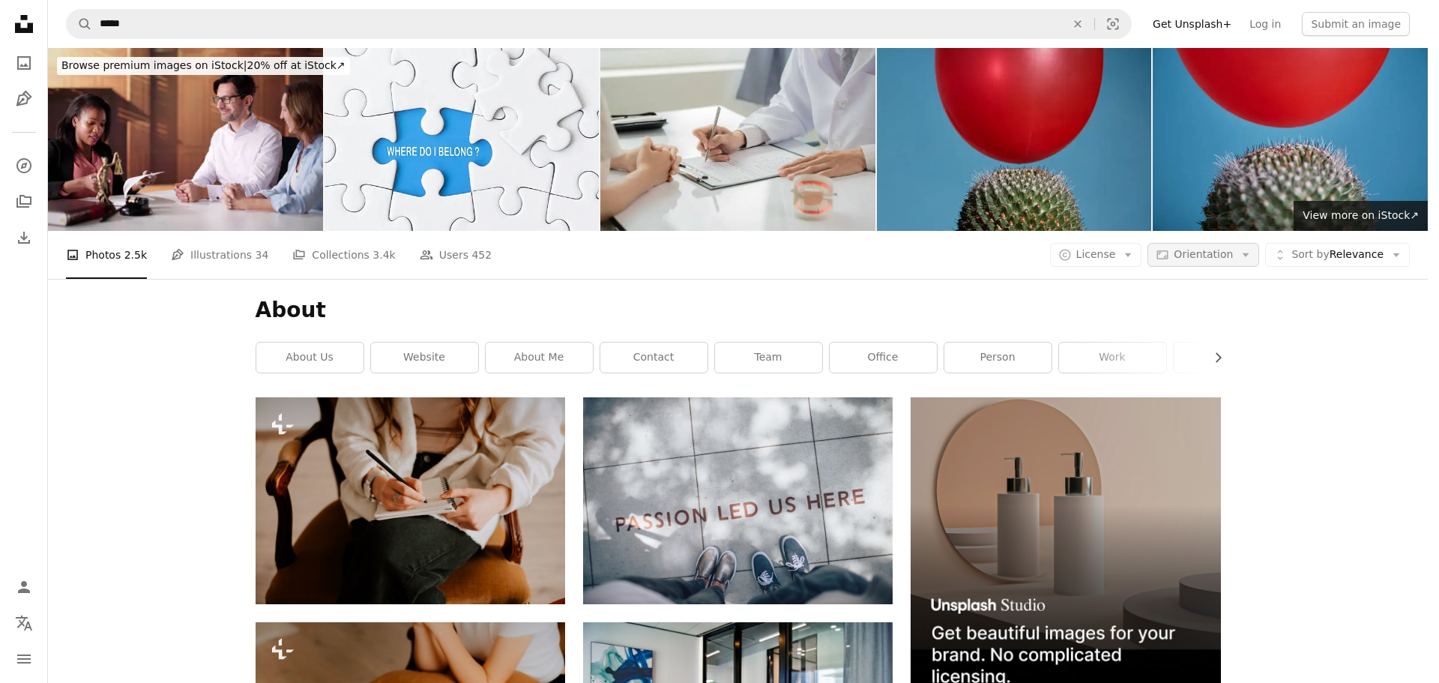
click at [1199, 248] on span "Orientation" at bounding box center [1203, 254] width 59 height 12
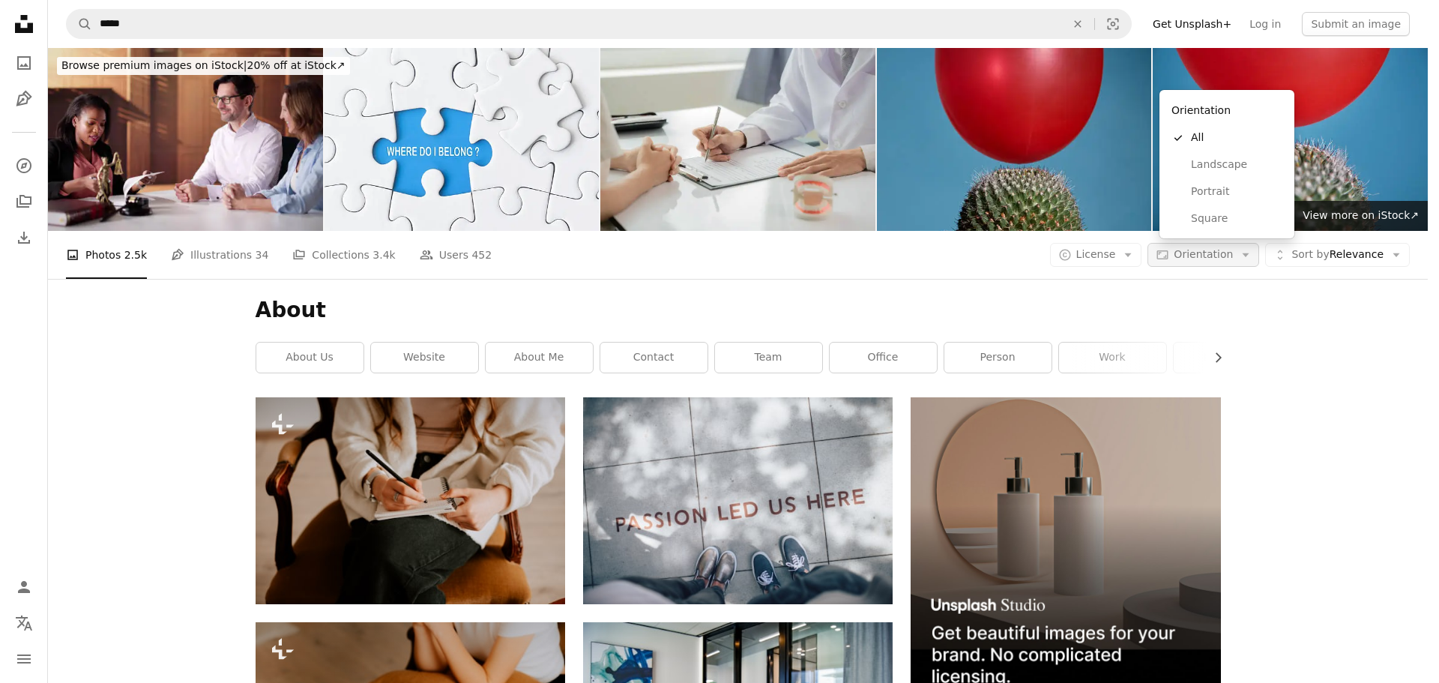
click at [1203, 248] on span "Orientation" at bounding box center [1203, 254] width 59 height 12
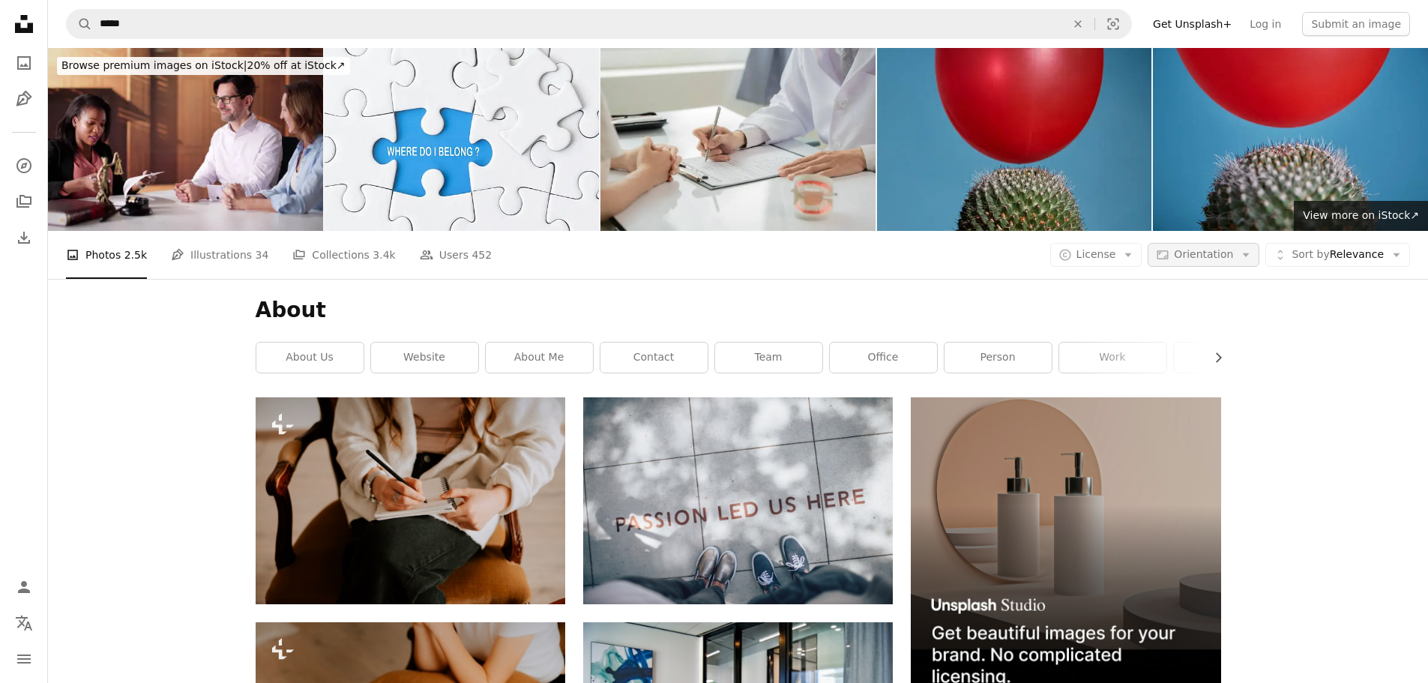
click at [1190, 248] on span "Orientation" at bounding box center [1203, 254] width 59 height 12
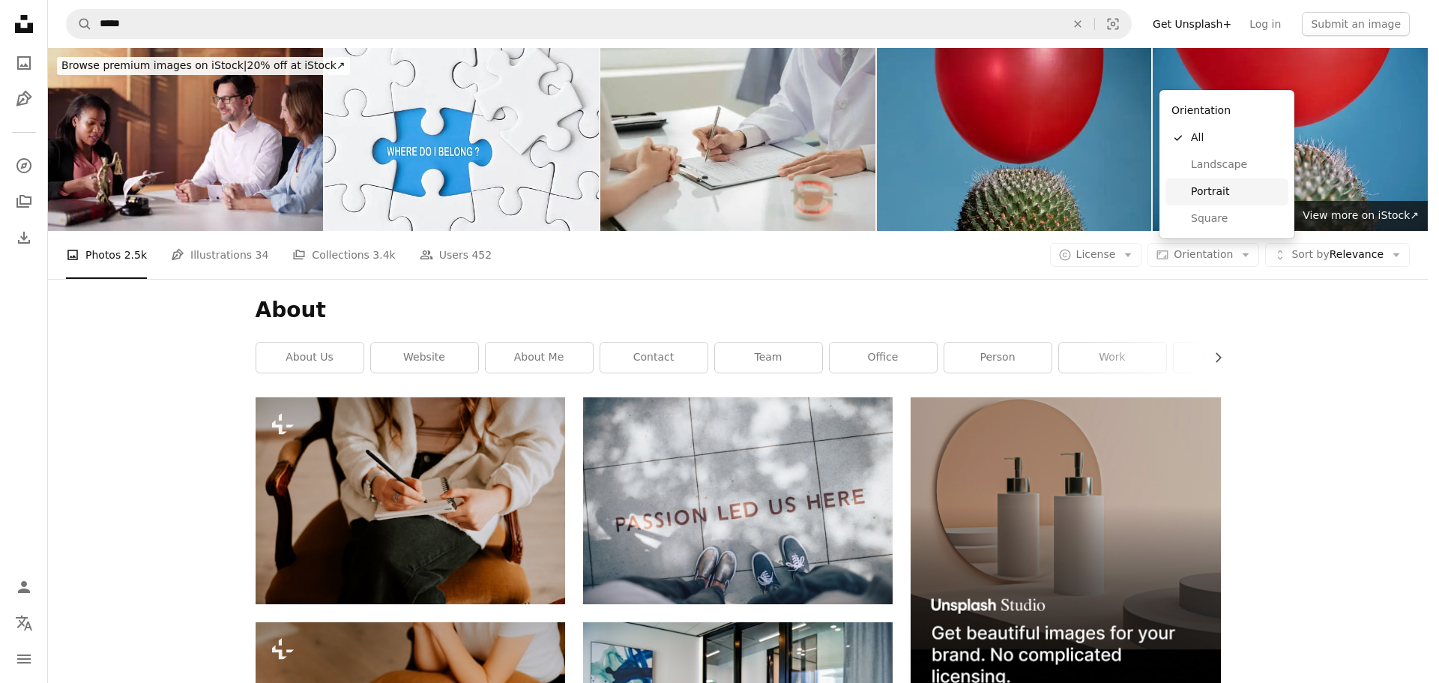
click at [1214, 191] on span "Portrait" at bounding box center [1236, 191] width 91 height 15
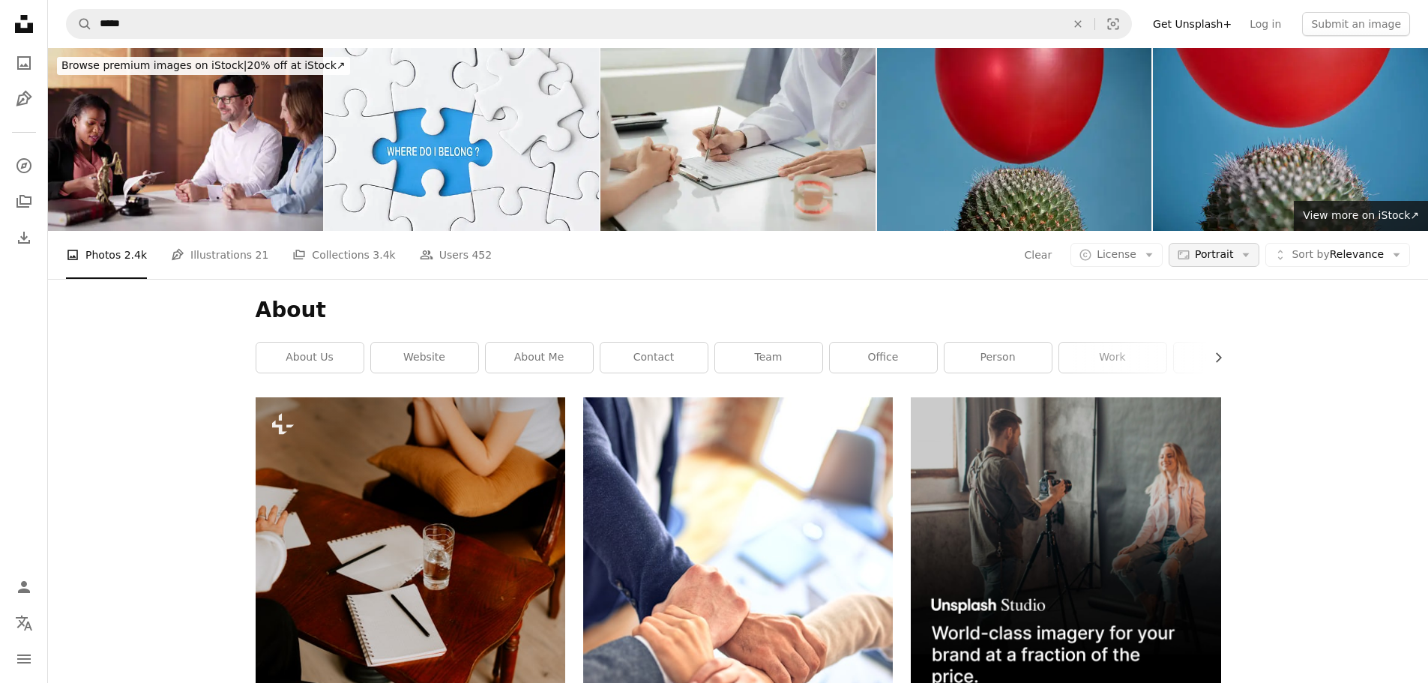
click at [1214, 247] on span "Portrait" at bounding box center [1214, 254] width 38 height 15
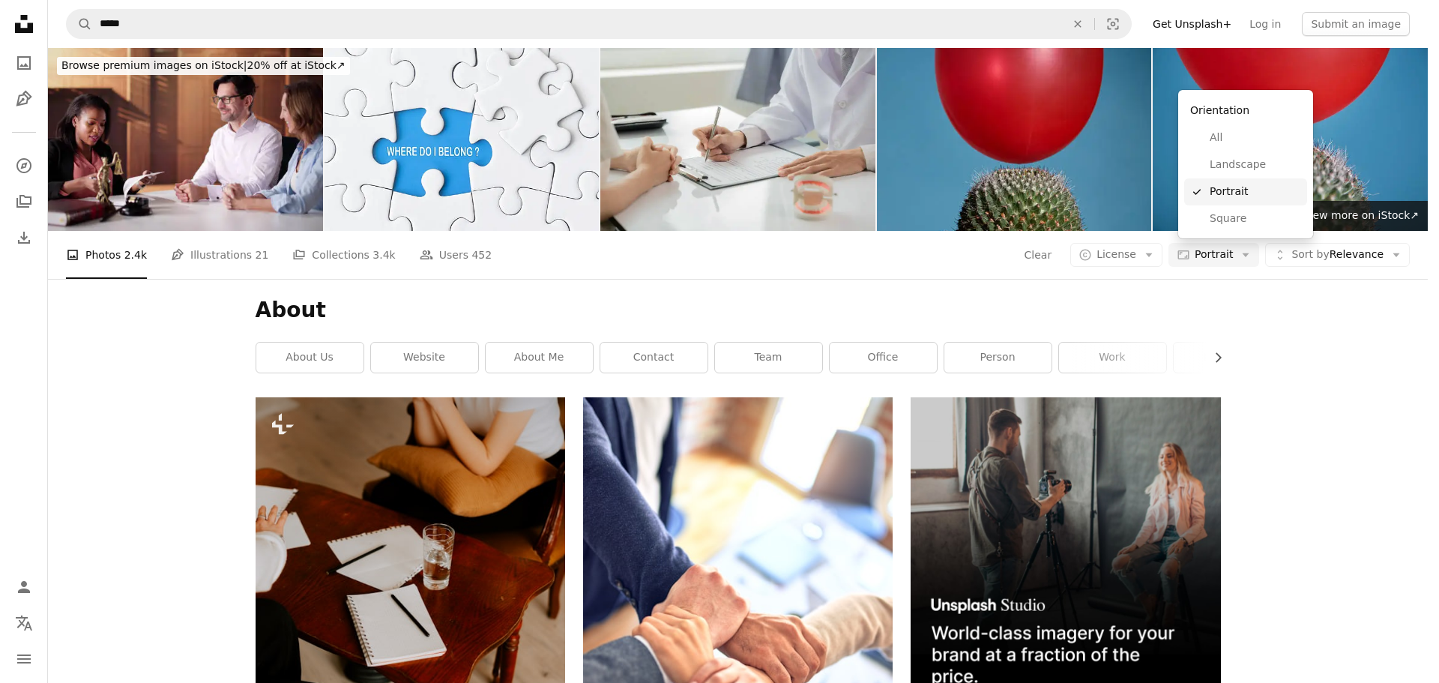
click at [1234, 164] on span "Landscape" at bounding box center [1255, 164] width 91 height 15
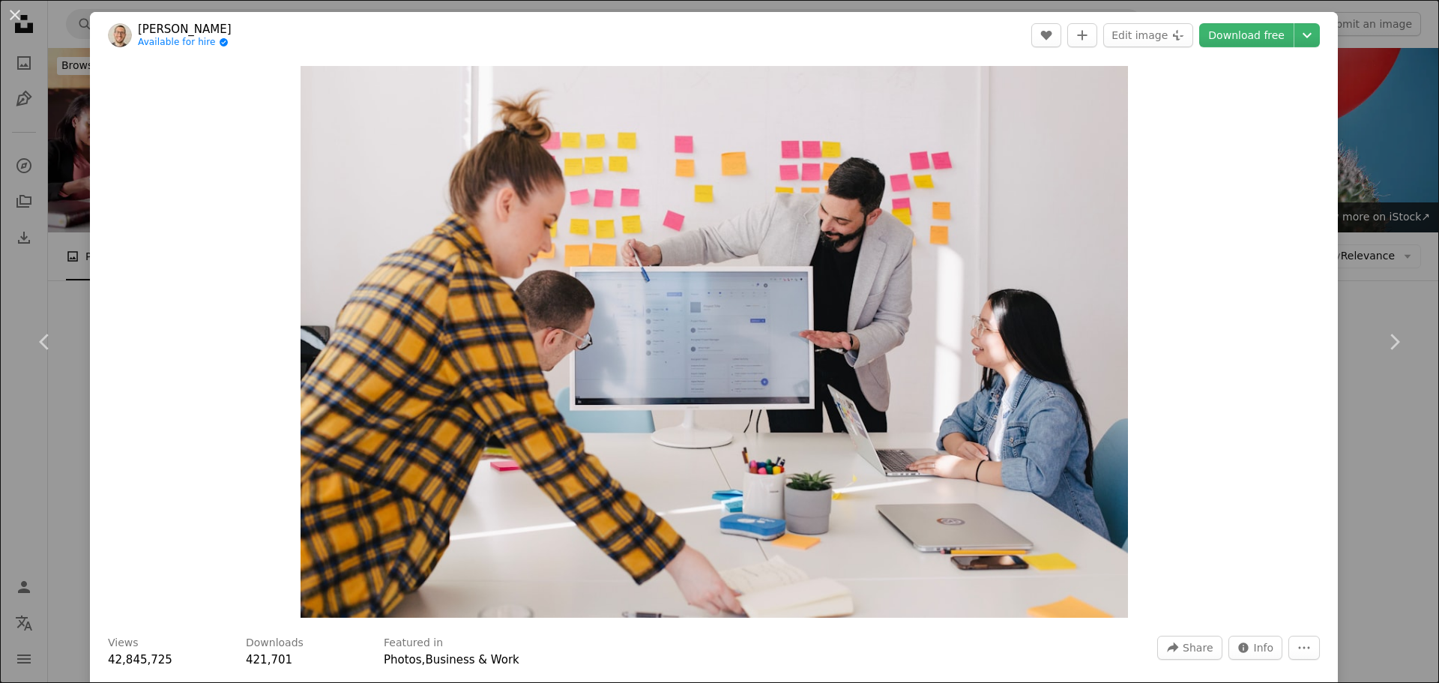
click at [1366, 152] on div "An X shape Chevron left Chevron right [PERSON_NAME] Available for hire A checkm…" at bounding box center [719, 341] width 1439 height 683
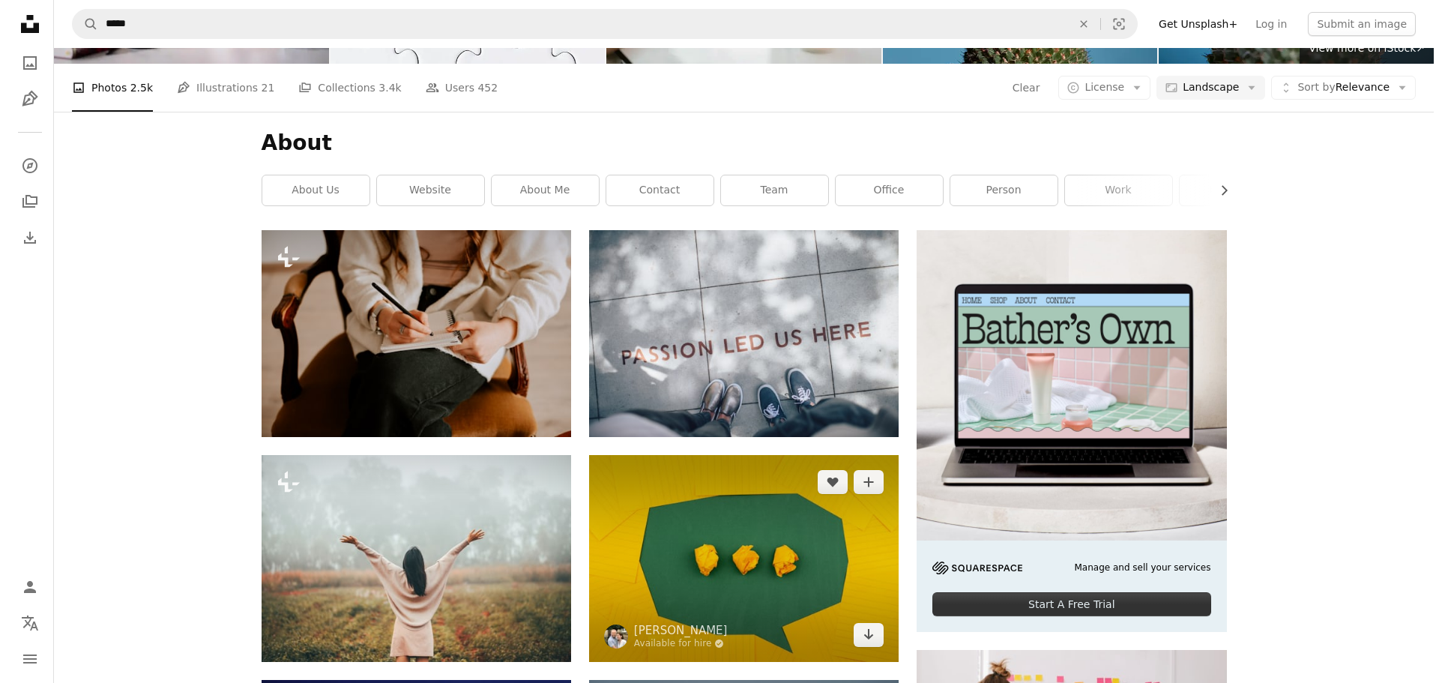
scroll to position [375, 0]
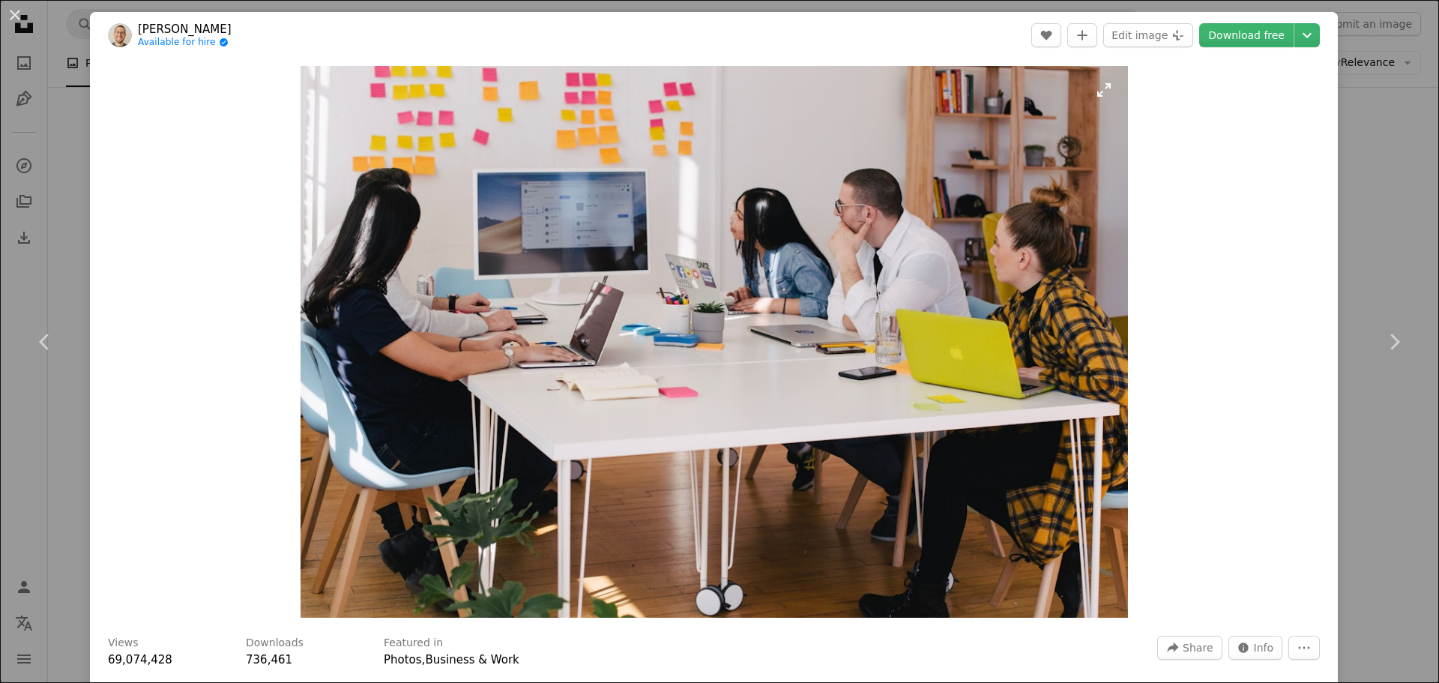
click at [686, 239] on img "Zoom in on this image" at bounding box center [715, 342] width 828 height 552
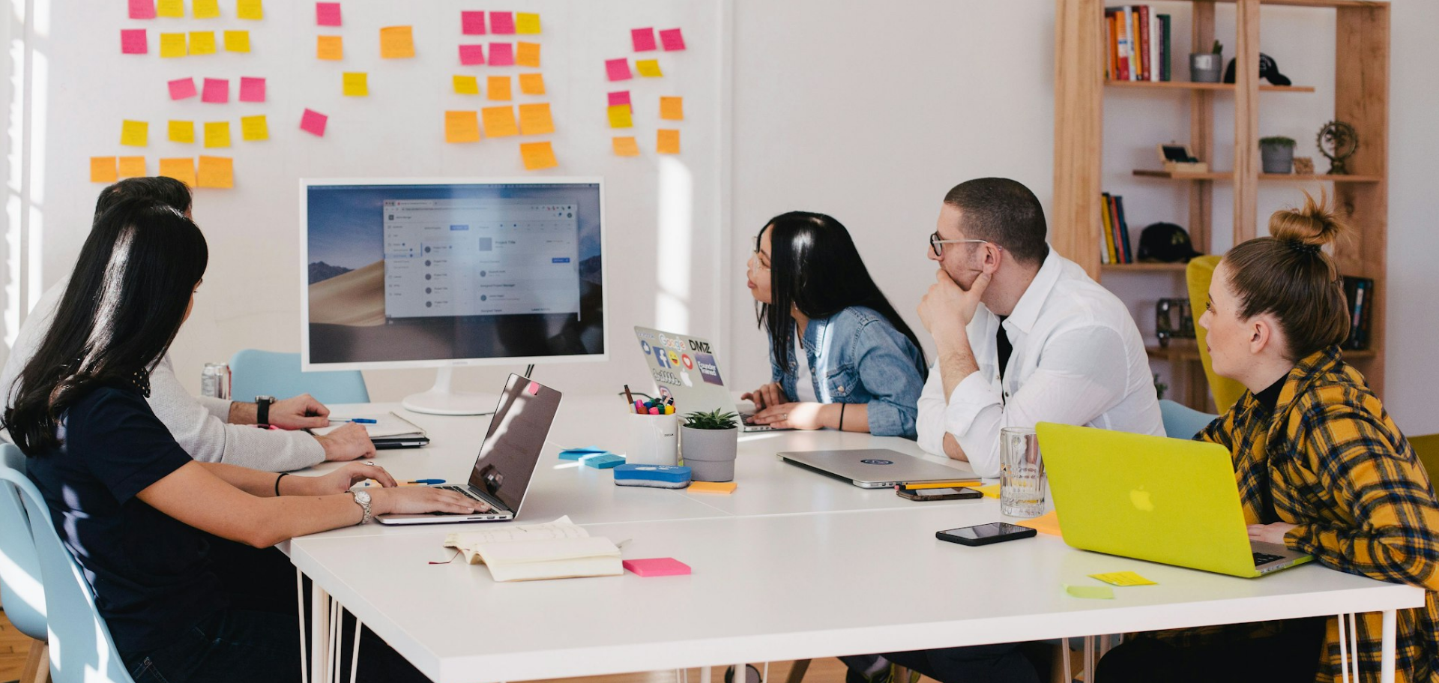
scroll to position [131, 0]
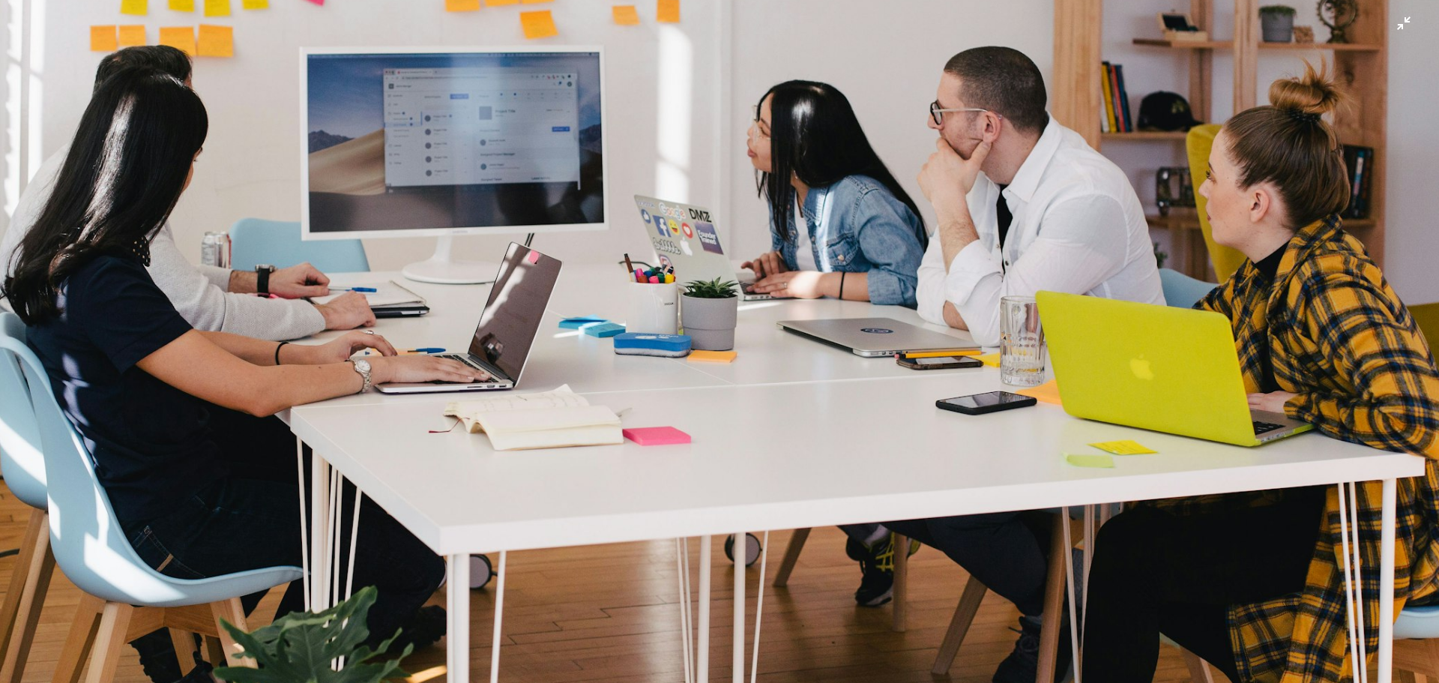
click at [685, 238] on img "Zoom out on this image" at bounding box center [719, 348] width 1441 height 960
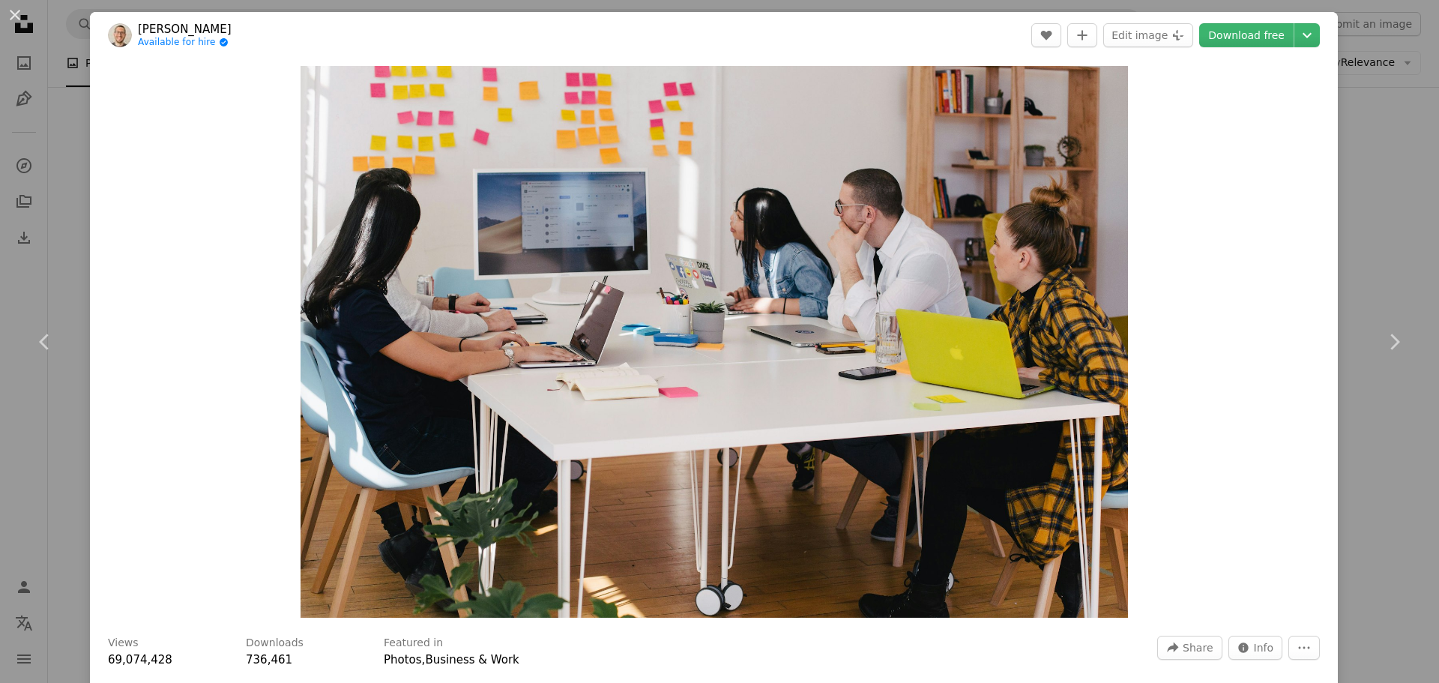
click at [685, 238] on img "Zoom in on this image" at bounding box center [715, 342] width 828 height 552
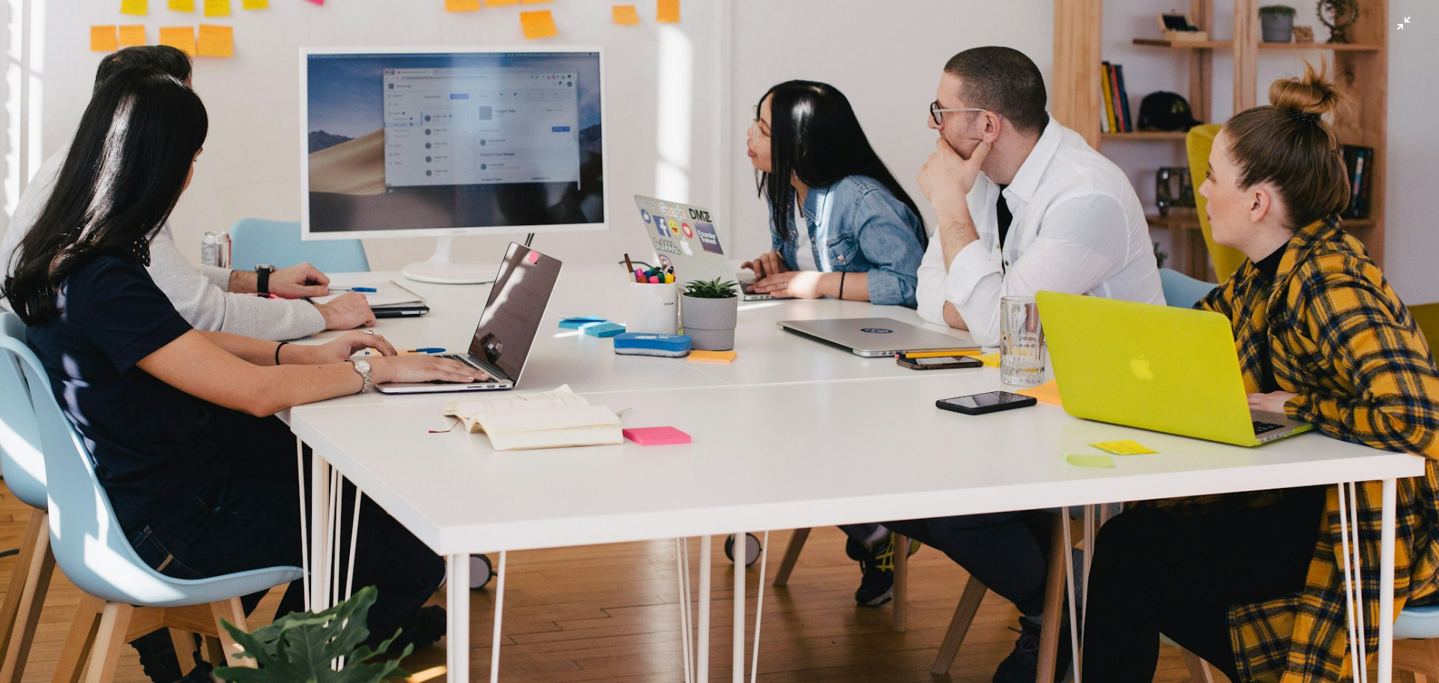
click at [685, 238] on img "Zoom out on this image" at bounding box center [719, 348] width 1441 height 960
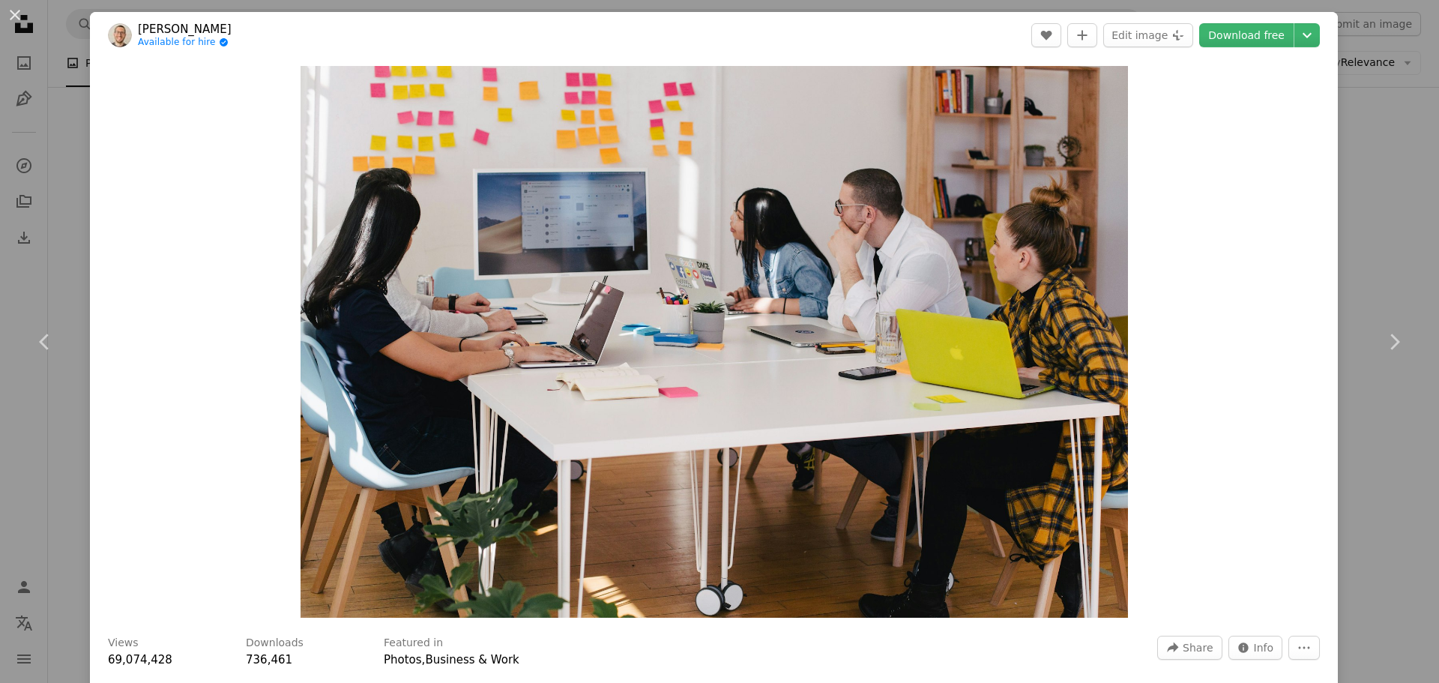
click at [1391, 131] on div "An X shape Chevron left Chevron right [PERSON_NAME] Available for hire A checkm…" at bounding box center [719, 341] width 1439 height 683
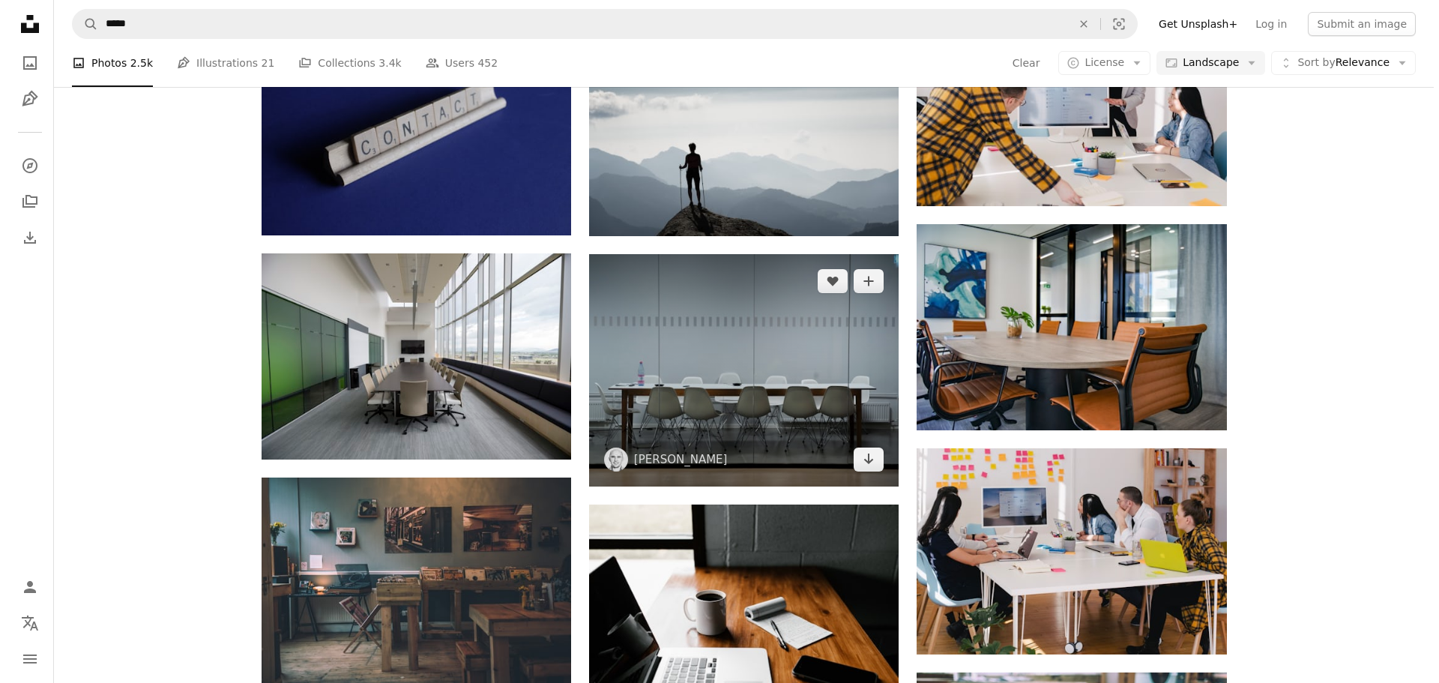
scroll to position [825, 0]
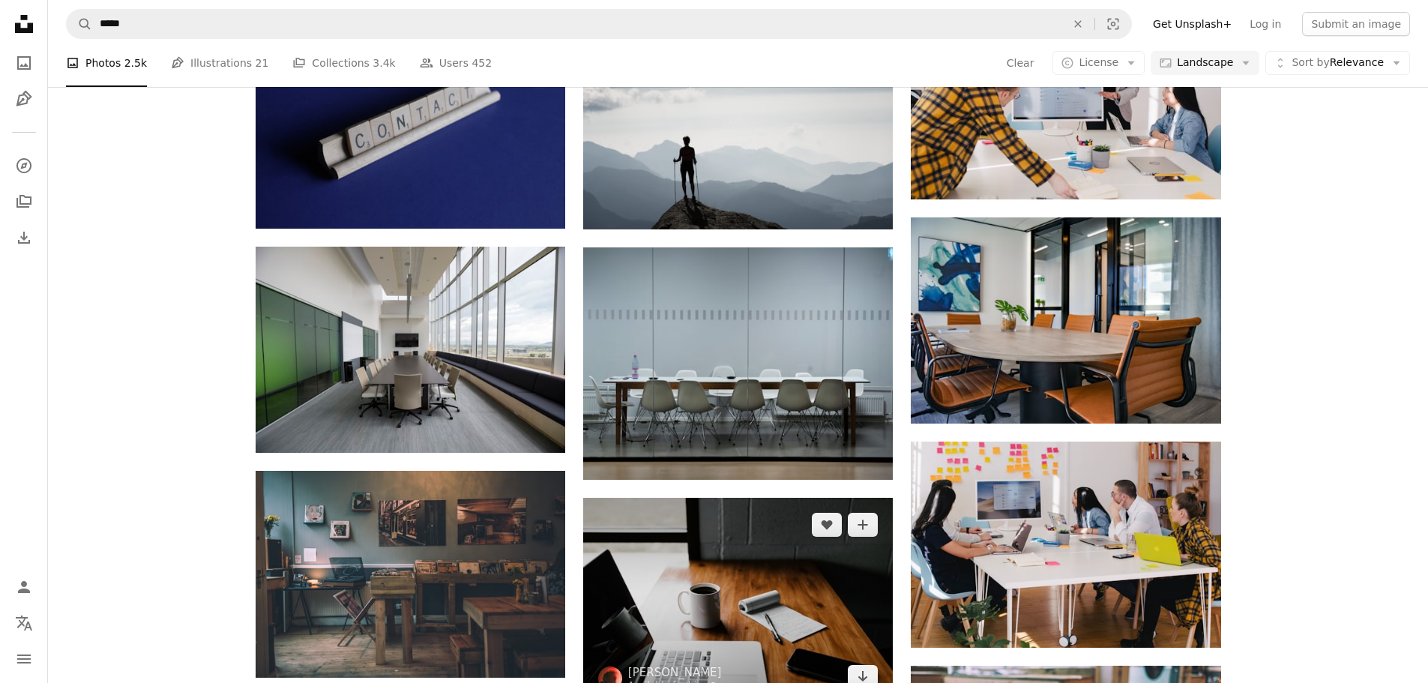
click at [783, 498] on img at bounding box center [738, 601] width 310 height 206
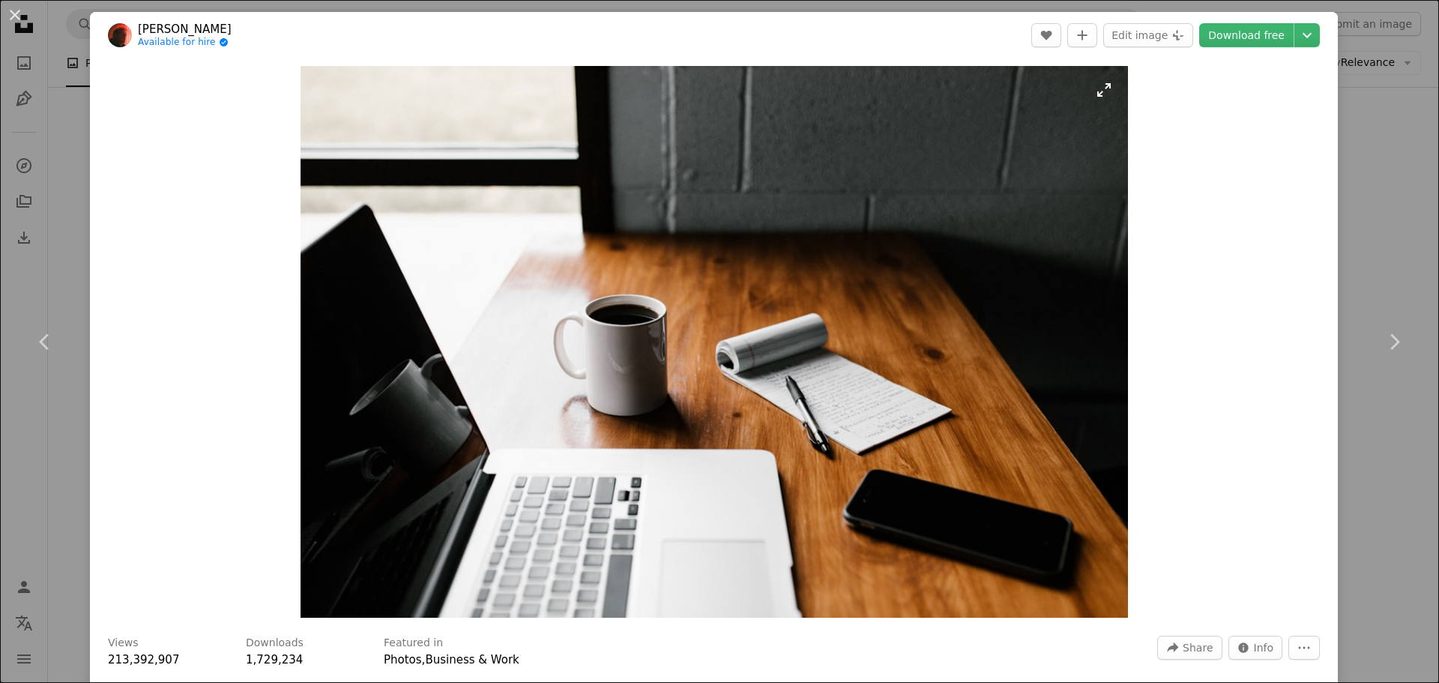
click at [772, 412] on img "Zoom in on this image" at bounding box center [715, 342] width 828 height 552
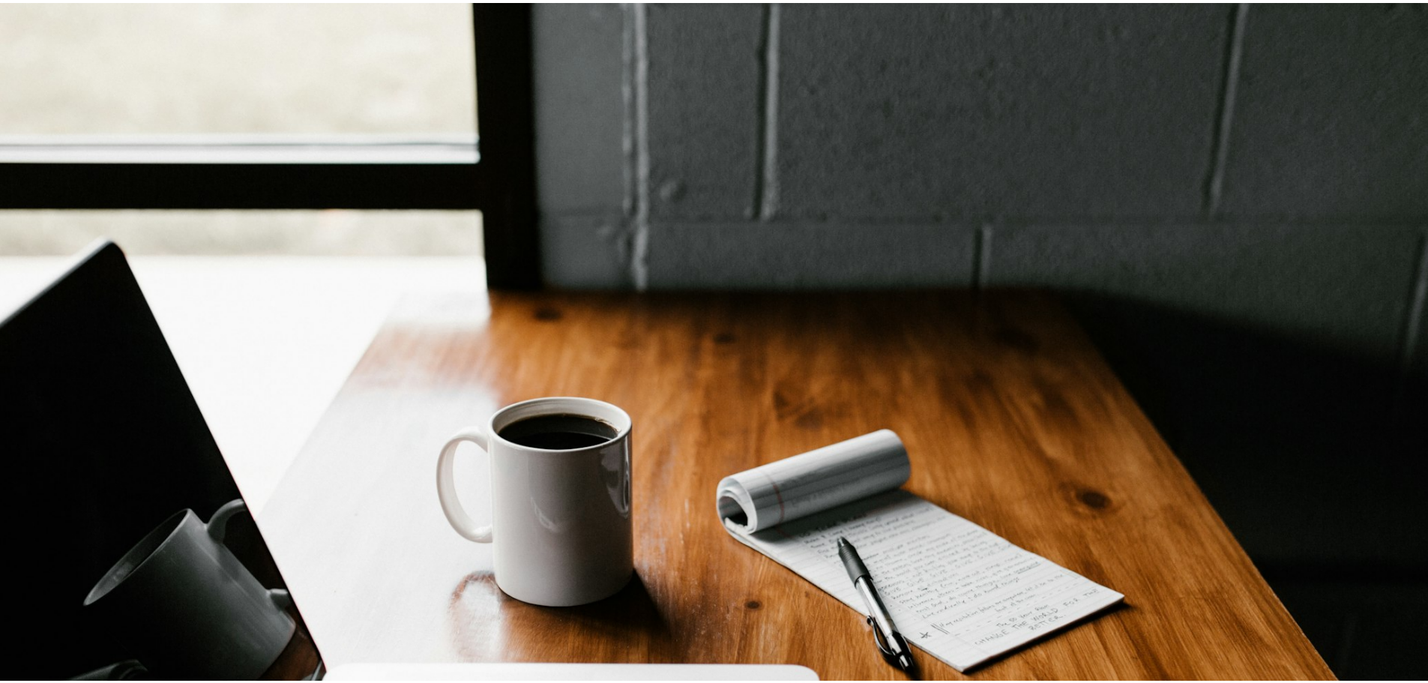
scroll to position [131, 0]
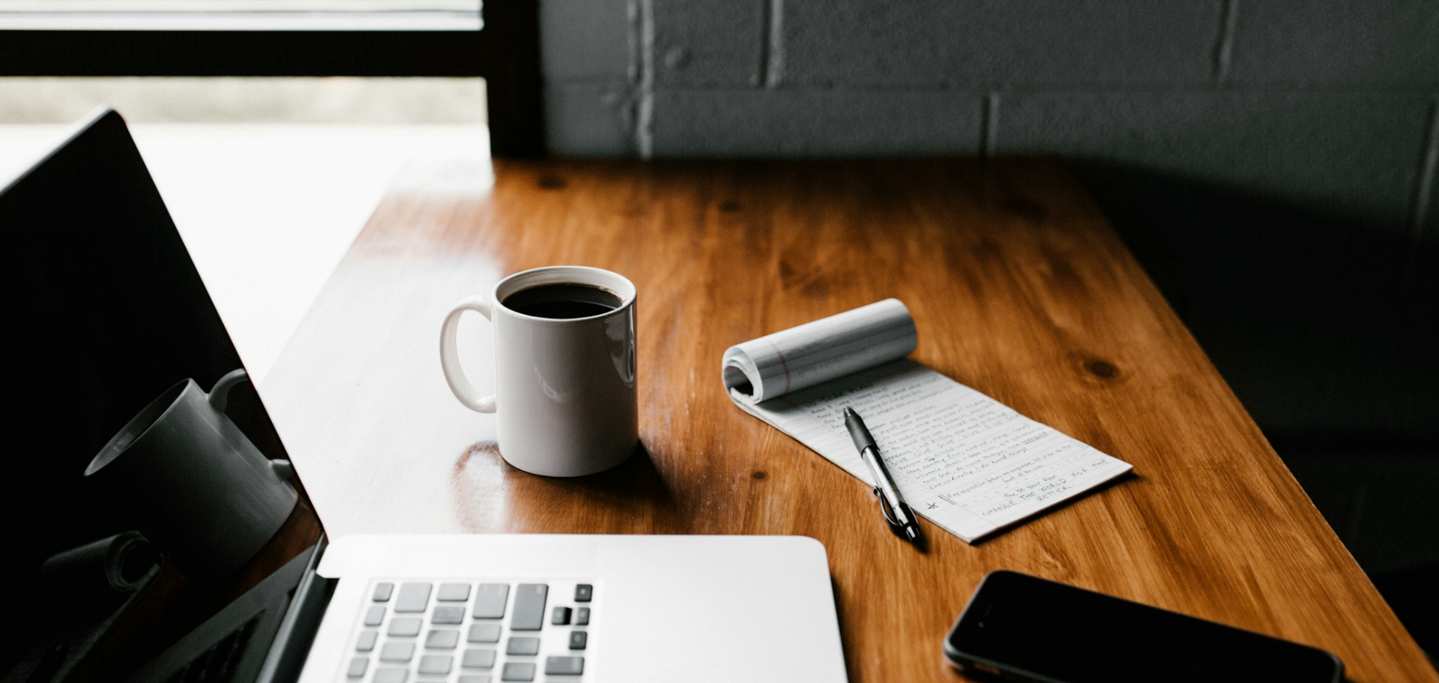
click at [772, 410] on img "Zoom out on this image" at bounding box center [719, 348] width 1441 height 960
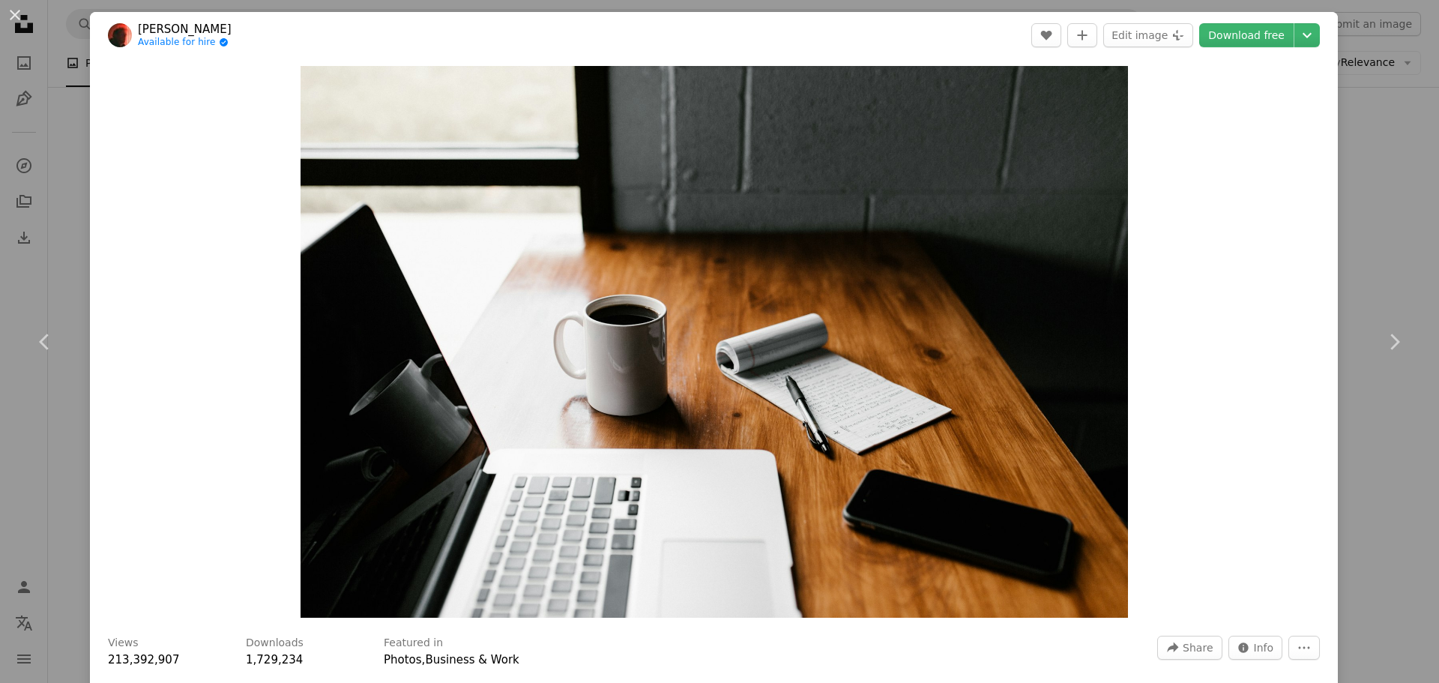
click at [1374, 149] on div "An X shape Chevron left Chevron right [PERSON_NAME] Available for hire A checkm…" at bounding box center [719, 341] width 1439 height 683
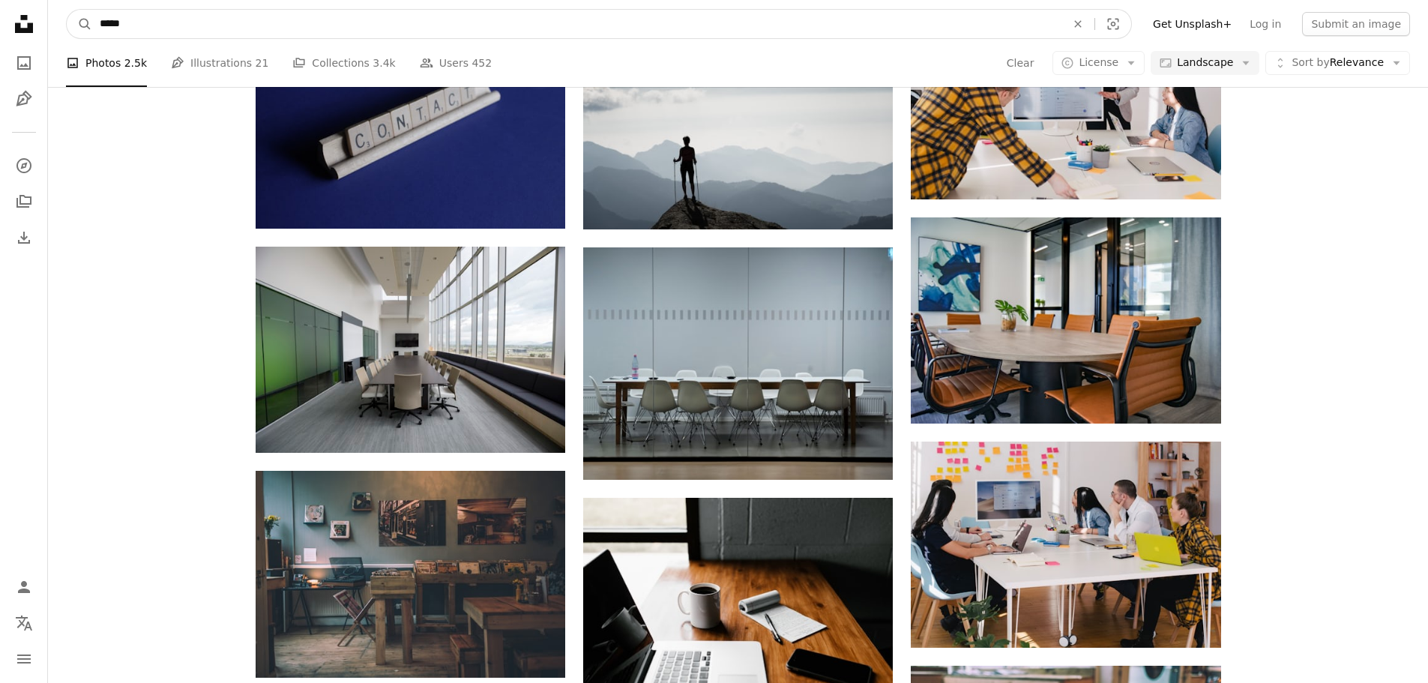
click at [184, 19] on input "*****" at bounding box center [576, 24] width 969 height 28
type input "**********"
click button "A magnifying glass" at bounding box center [79, 24] width 25 height 28
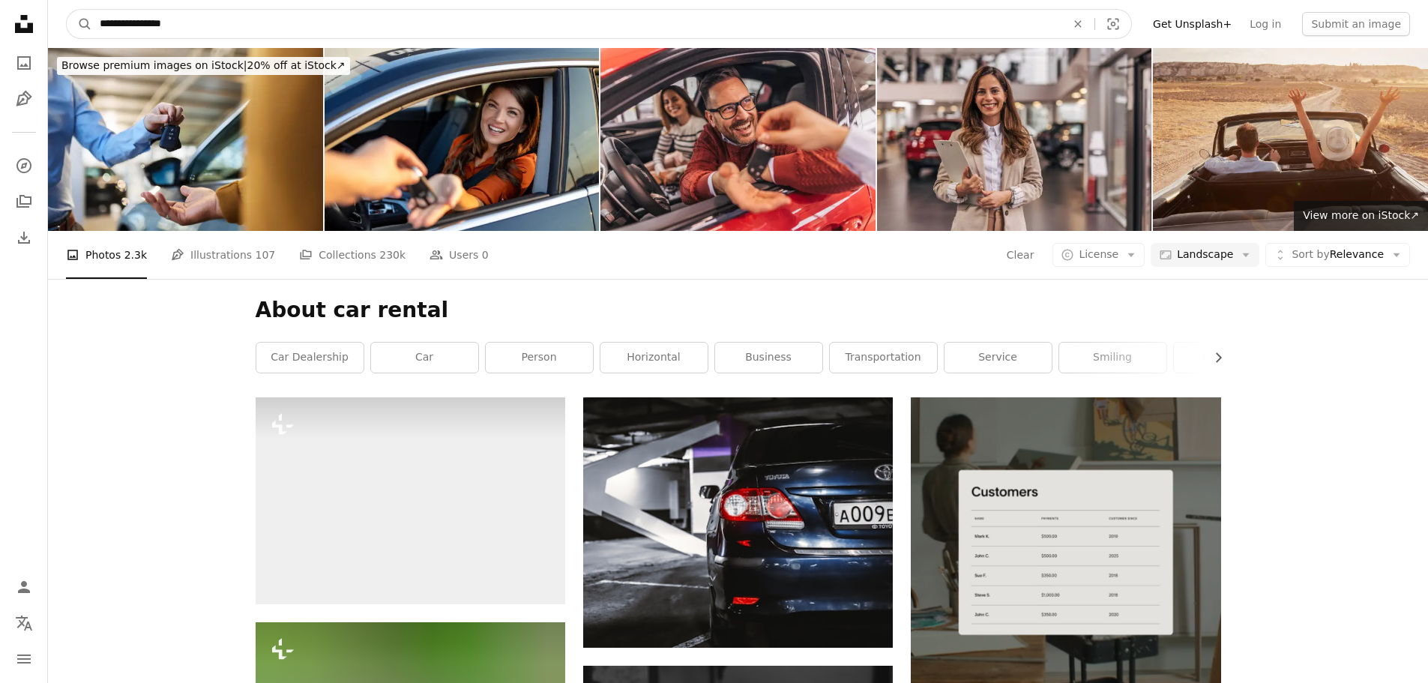
click at [131, 26] on input "**********" at bounding box center [576, 24] width 969 height 28
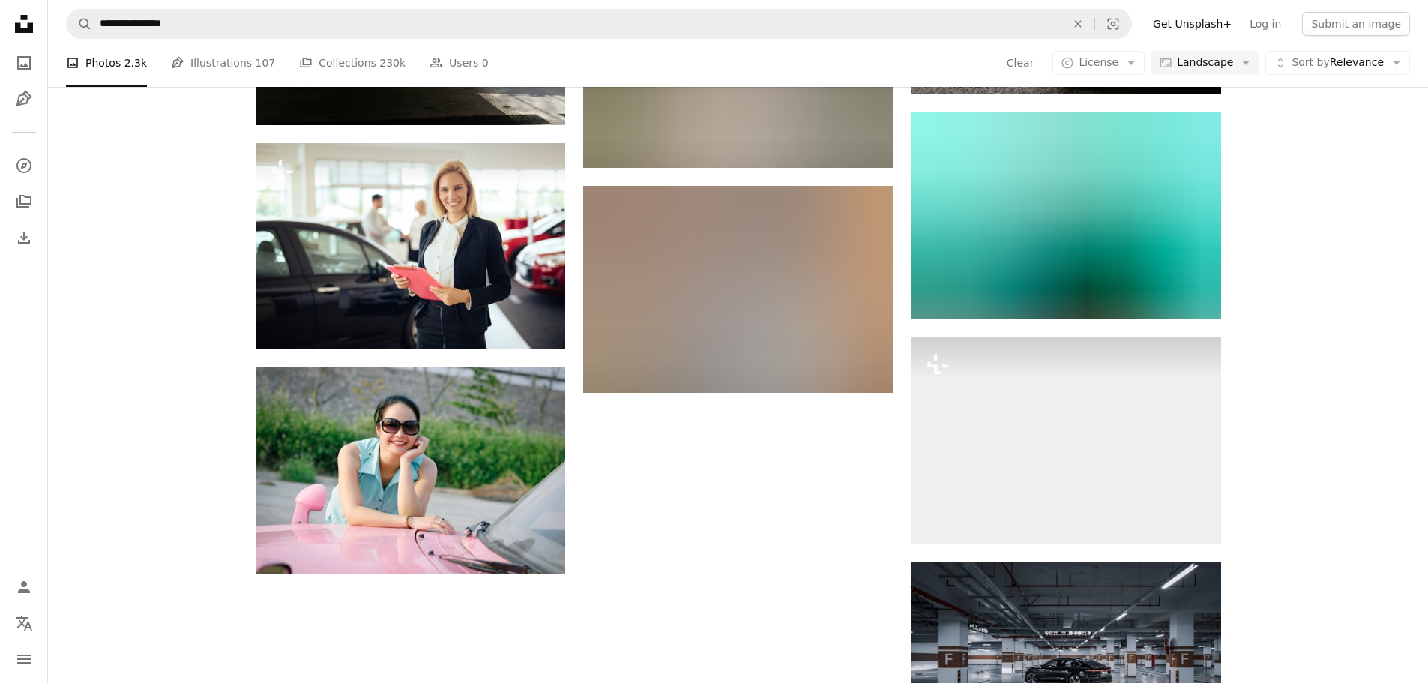
scroll to position [1444, 0]
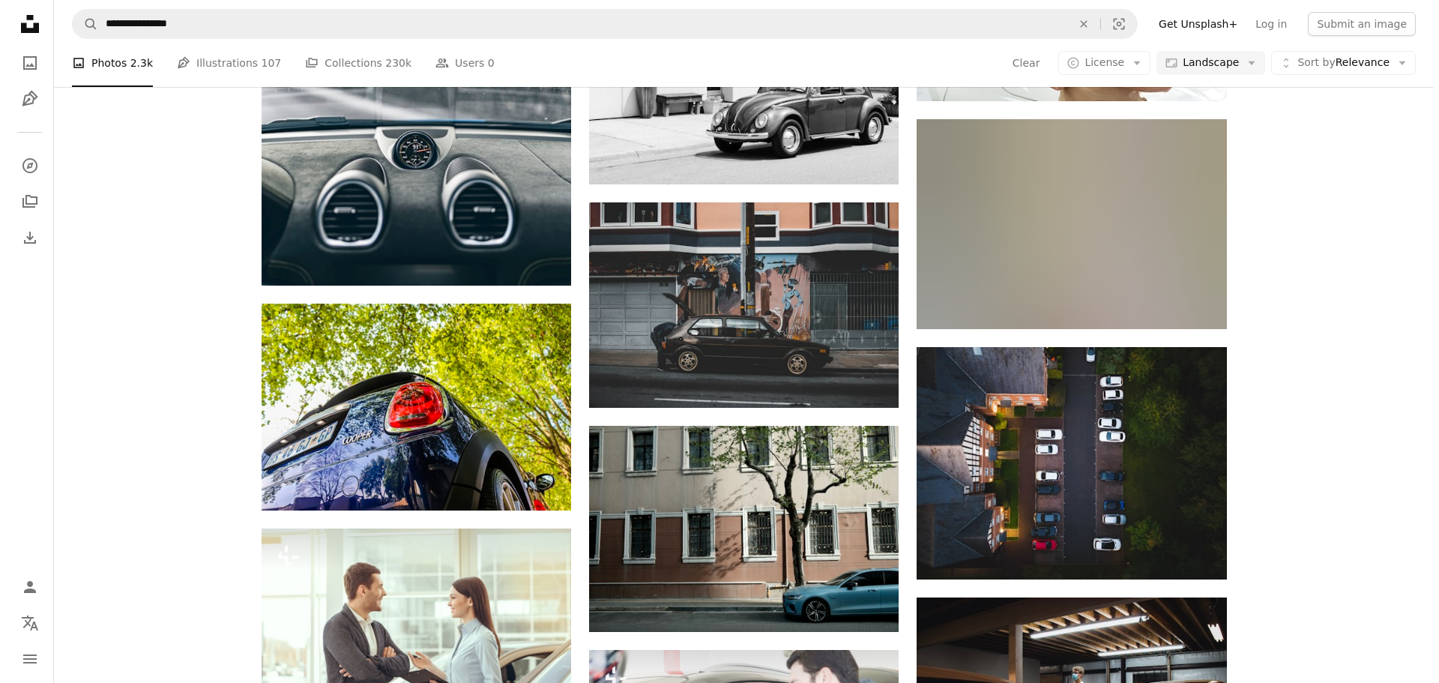
scroll to position [2943, 0]
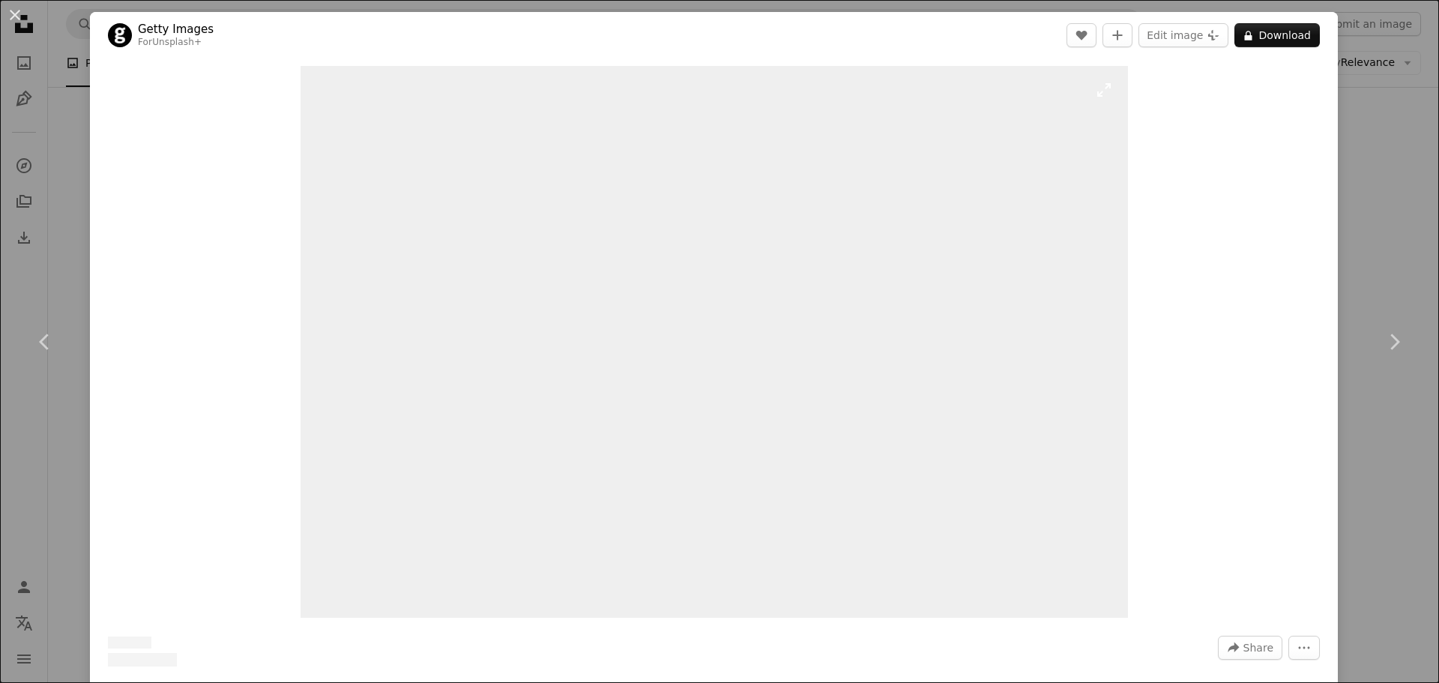
click at [645, 314] on img "Zoom in on this image" at bounding box center [715, 342] width 828 height 552
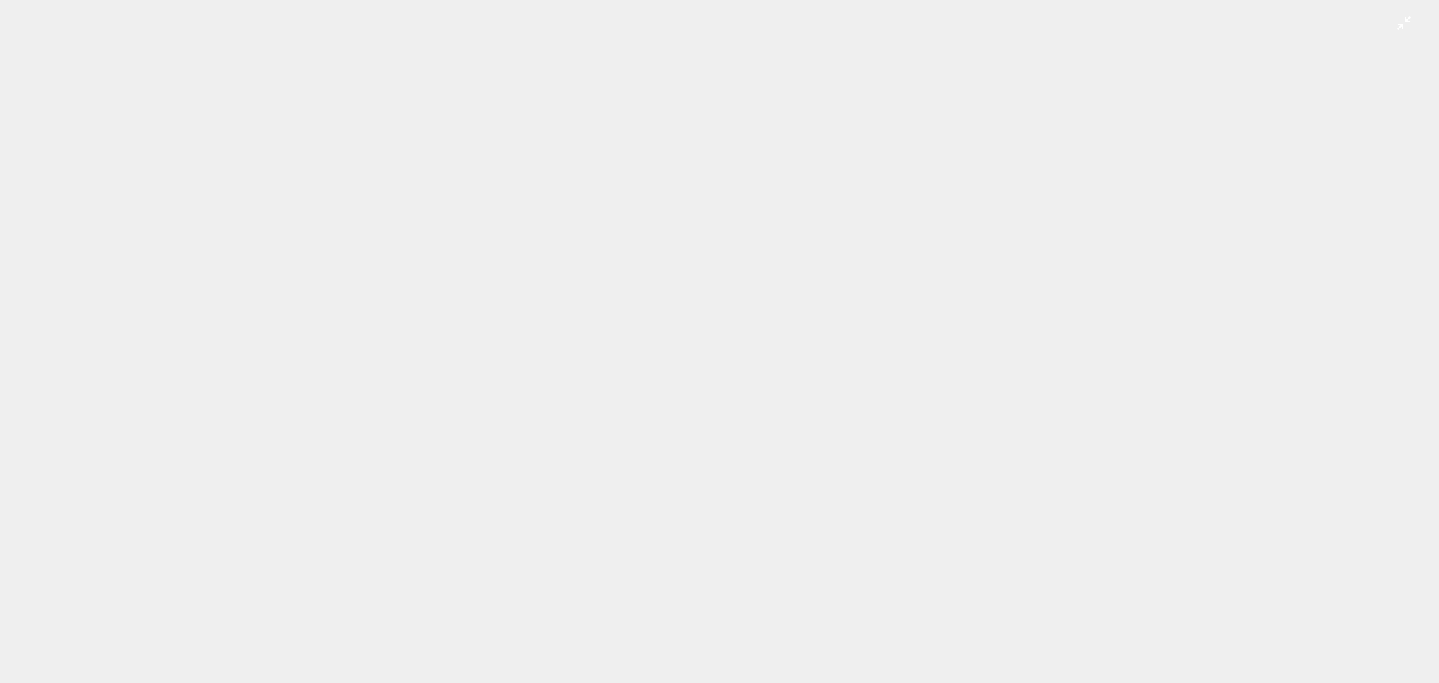
click at [645, 315] on img "Zoom out on this image" at bounding box center [719, 479] width 1441 height 960
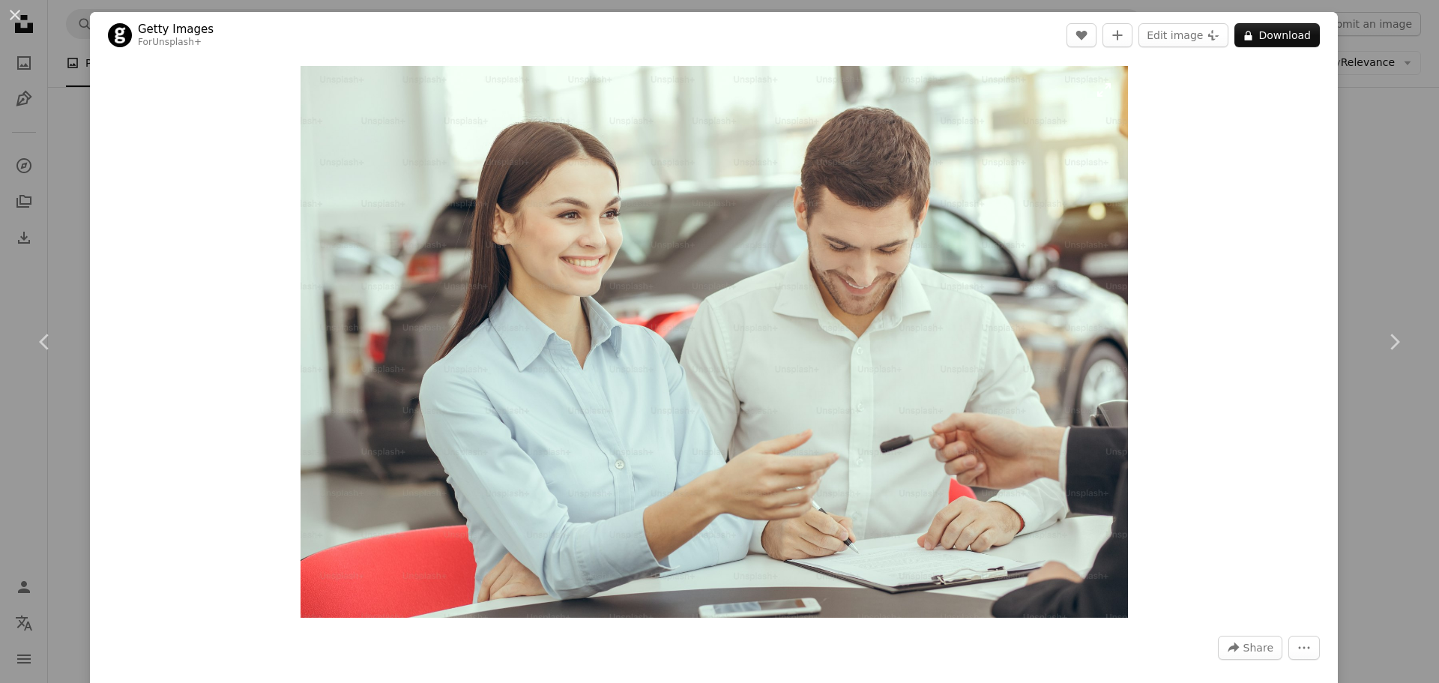
drag, startPoint x: 645, startPoint y: 315, endPoint x: 634, endPoint y: 265, distance: 51.3
click at [634, 265] on img "Zoom in on this image" at bounding box center [715, 342] width 828 height 552
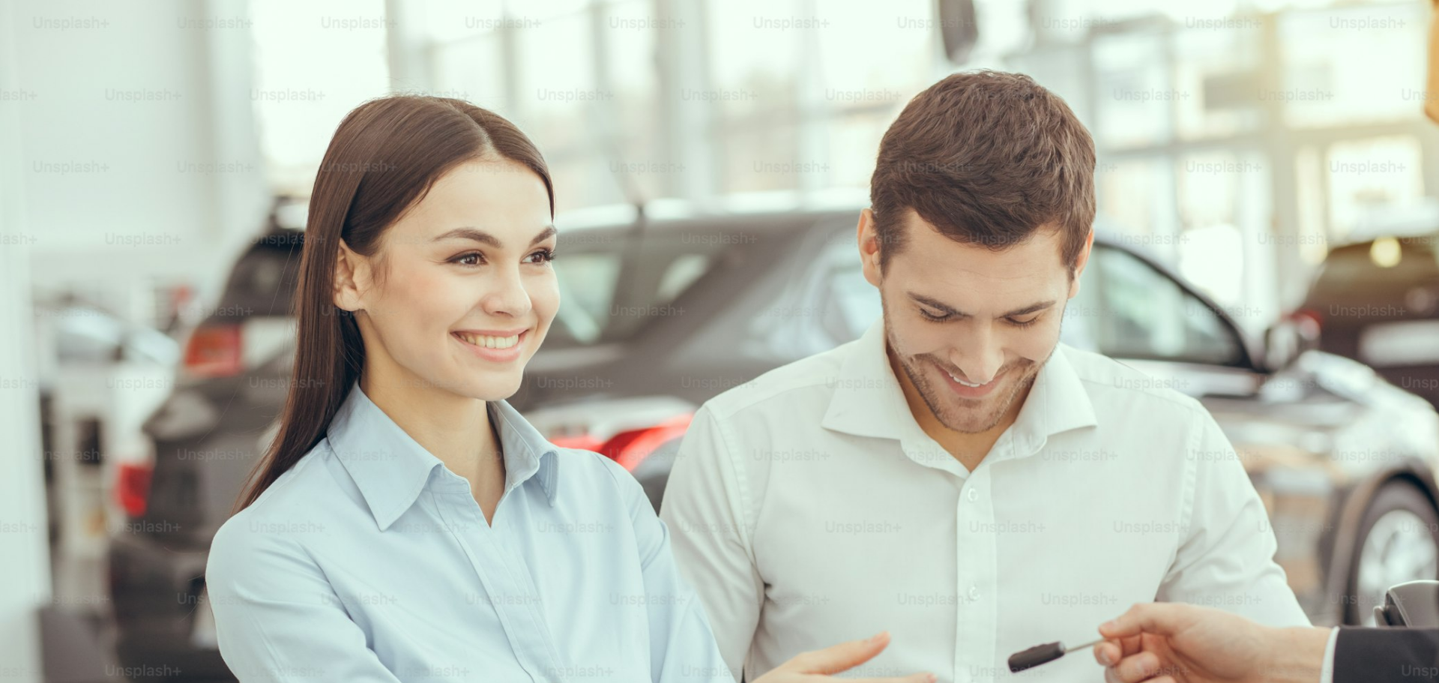
scroll to position [131, 0]
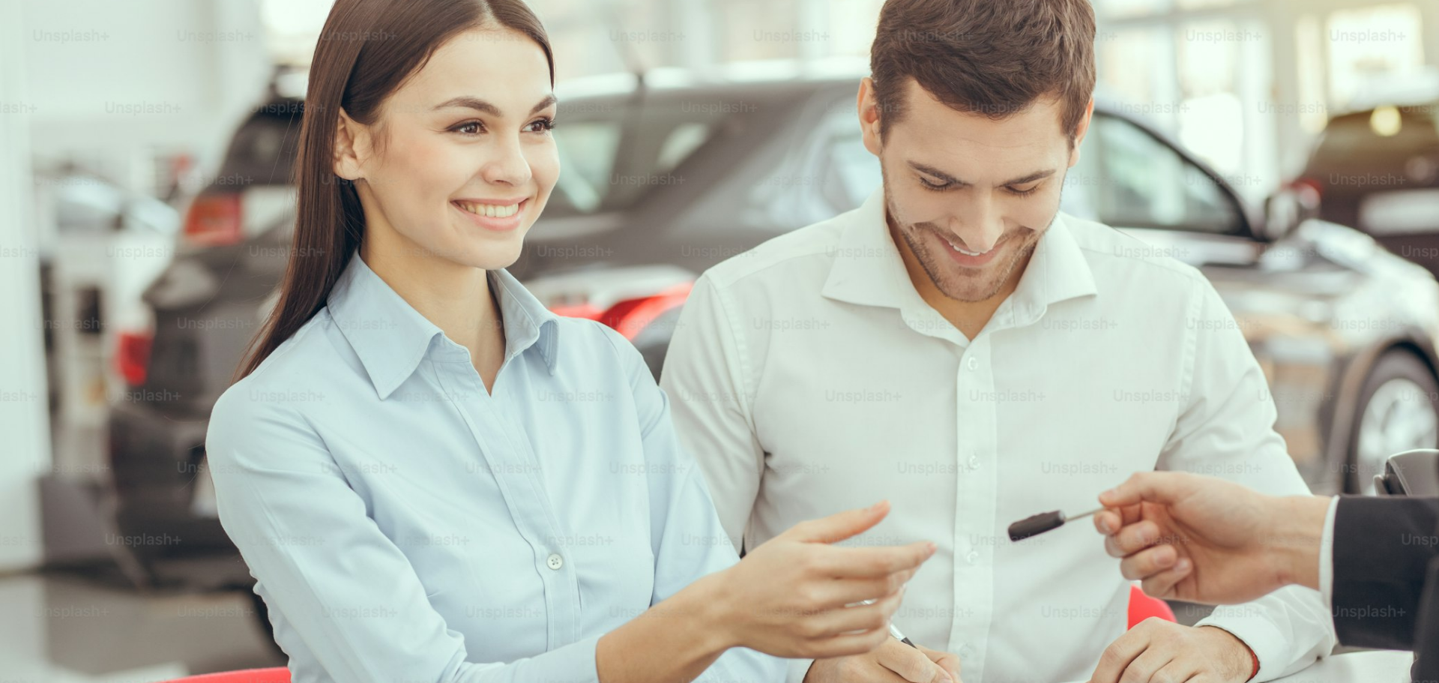
click at [633, 265] on img "Zoom out on this image" at bounding box center [719, 348] width 1441 height 960
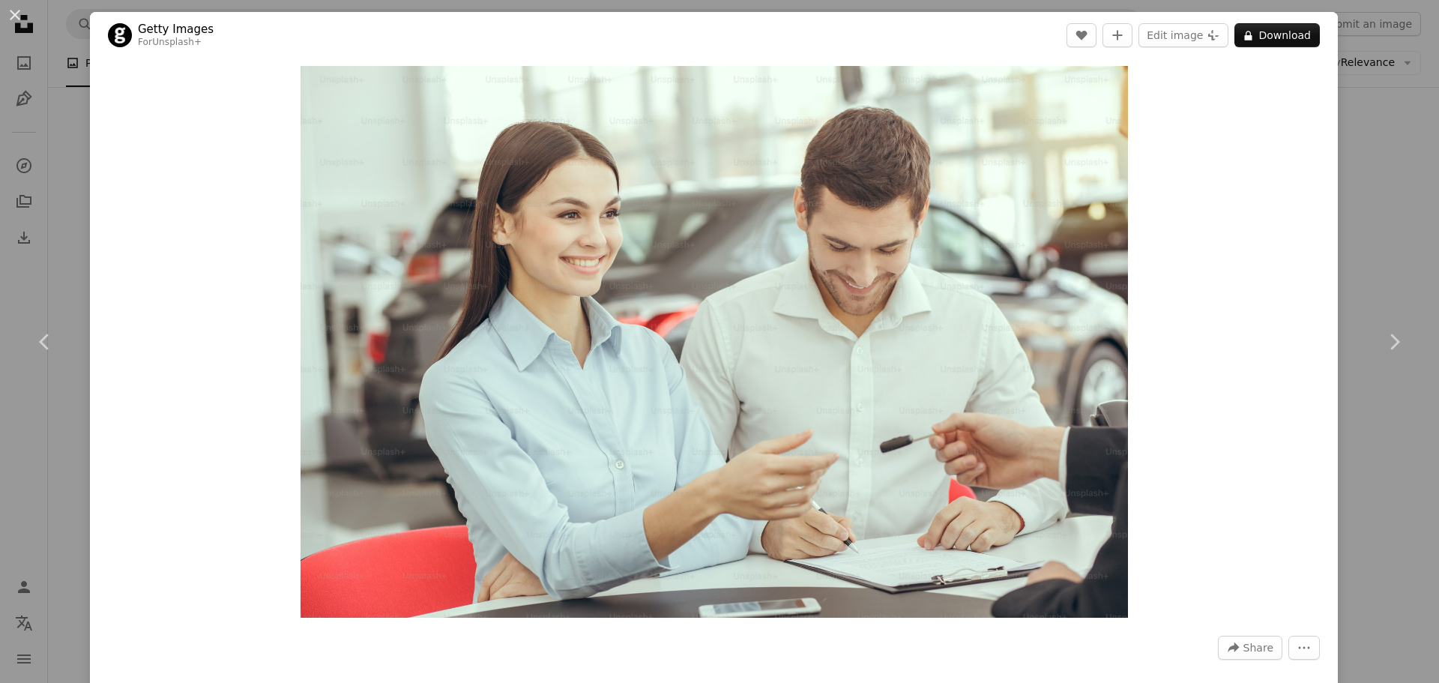
click at [0, 259] on div "An X shape Chevron left Chevron right Getty Images For Unsplash+ A heart A plus…" at bounding box center [719, 341] width 1439 height 683
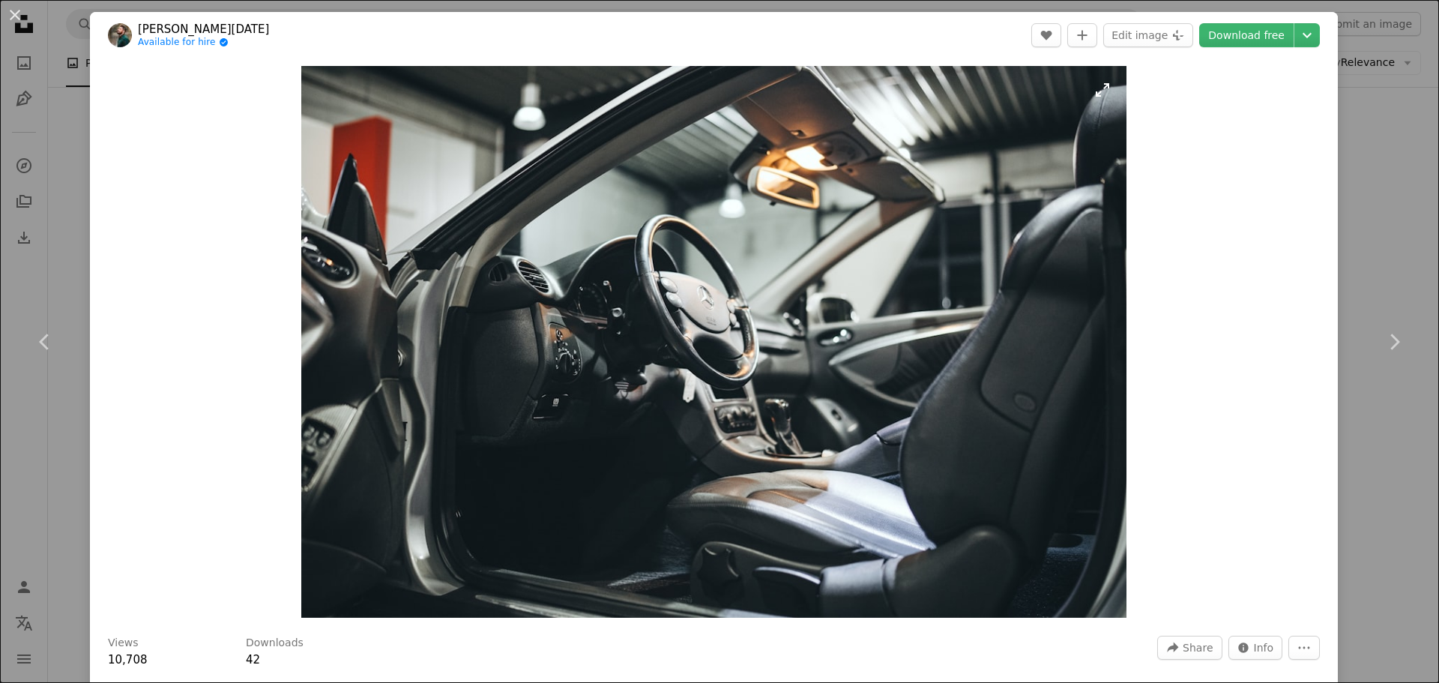
click at [811, 310] on img "Zoom in on this image" at bounding box center [714, 342] width 826 height 552
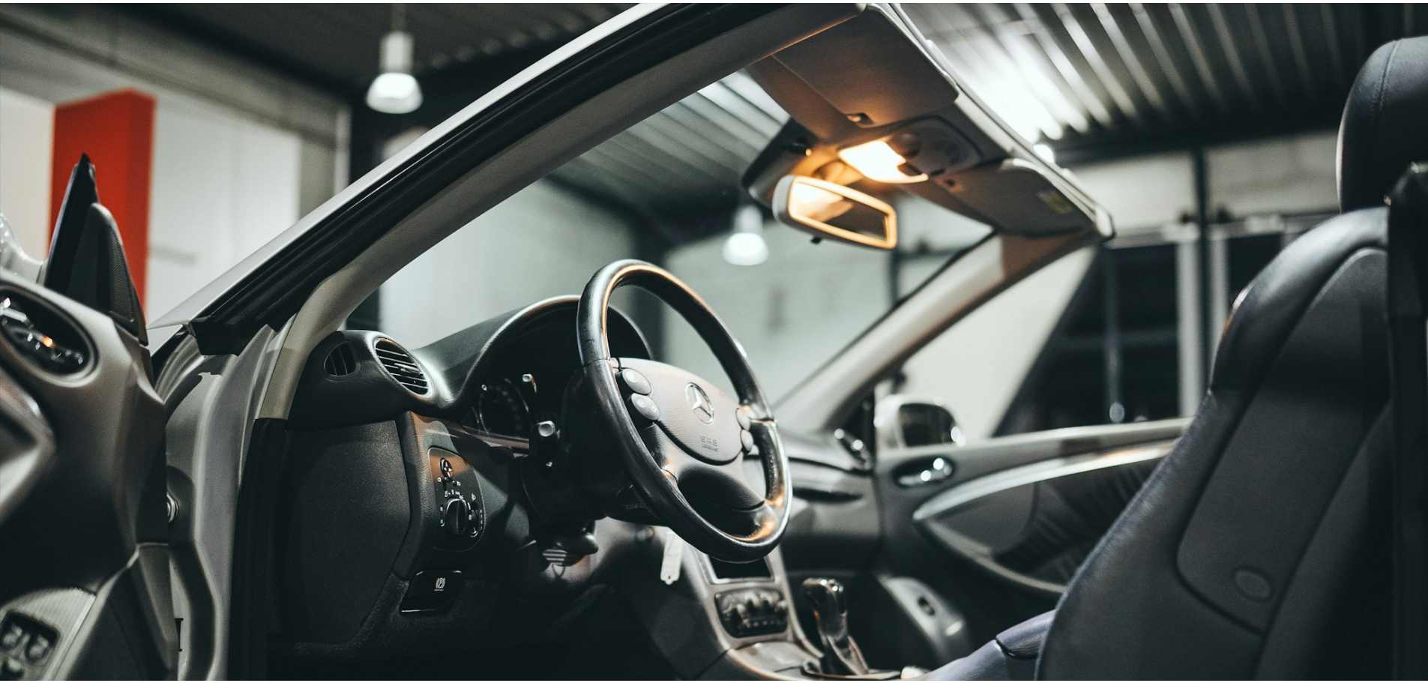
scroll to position [133, 0]
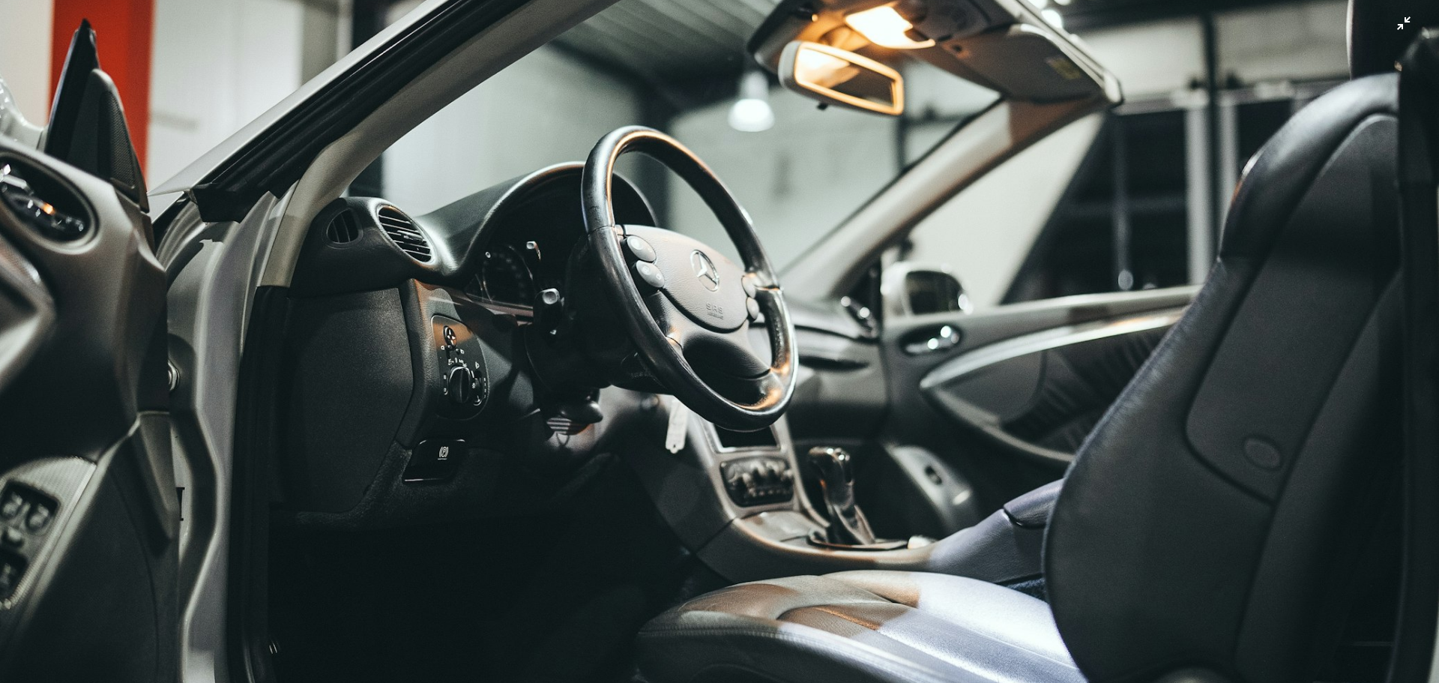
click at [811, 310] on img "Zoom out on this image" at bounding box center [719, 348] width 1441 height 962
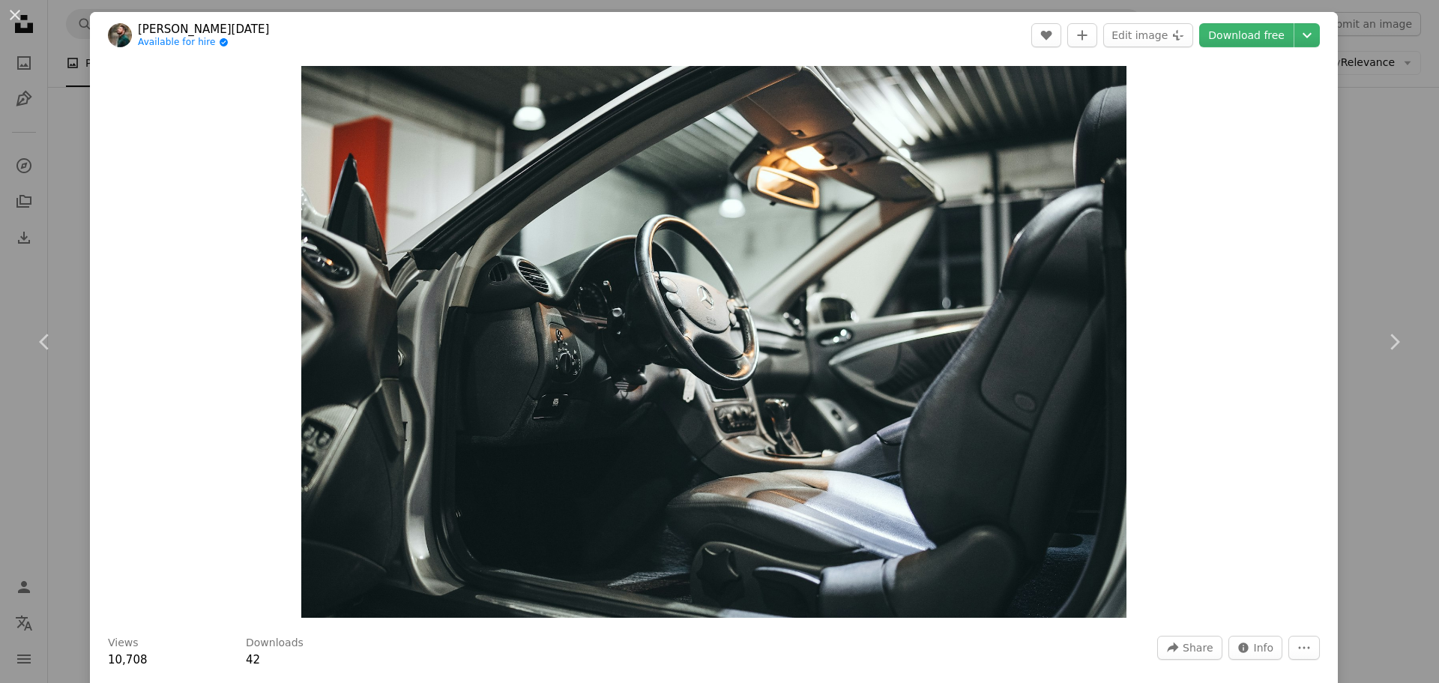
click at [67, 232] on div "An X shape Chevron left Chevron right [PERSON_NAME][DATE] Available for hire A …" at bounding box center [719, 341] width 1439 height 683
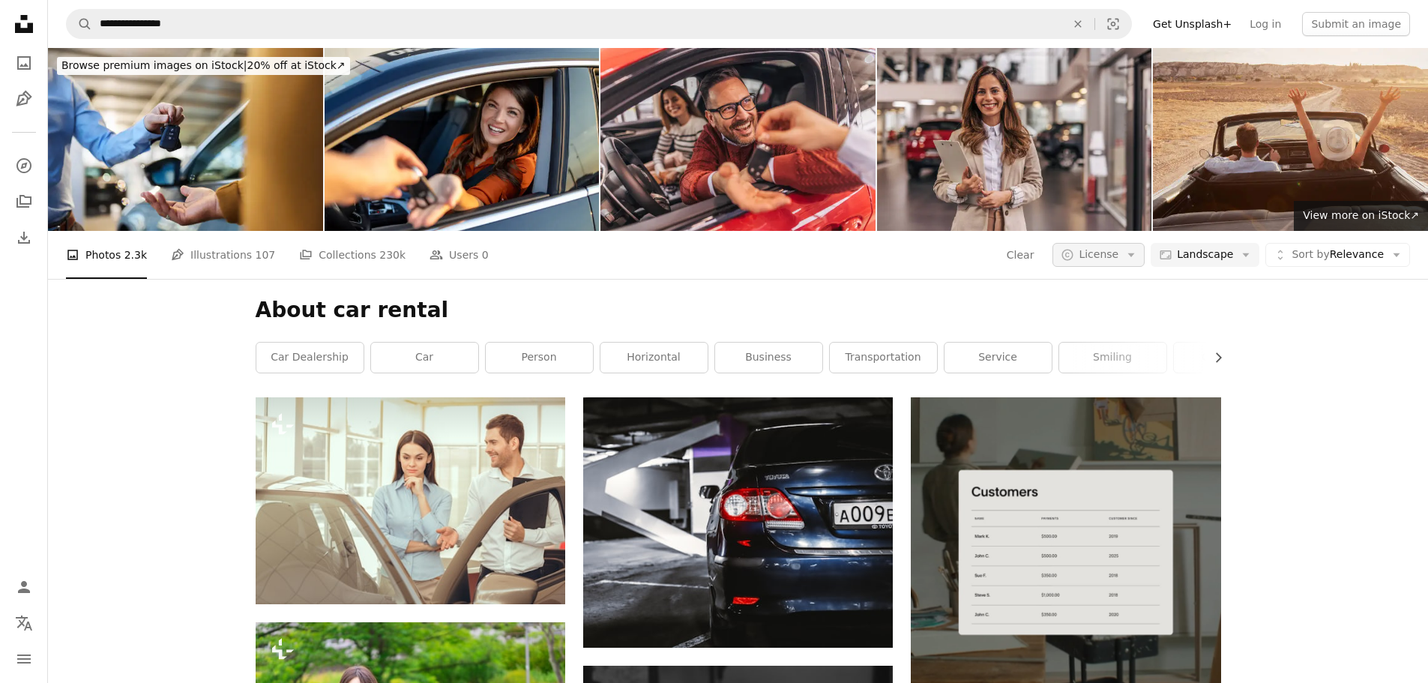
click at [1106, 248] on span "License" at bounding box center [1099, 254] width 40 height 12
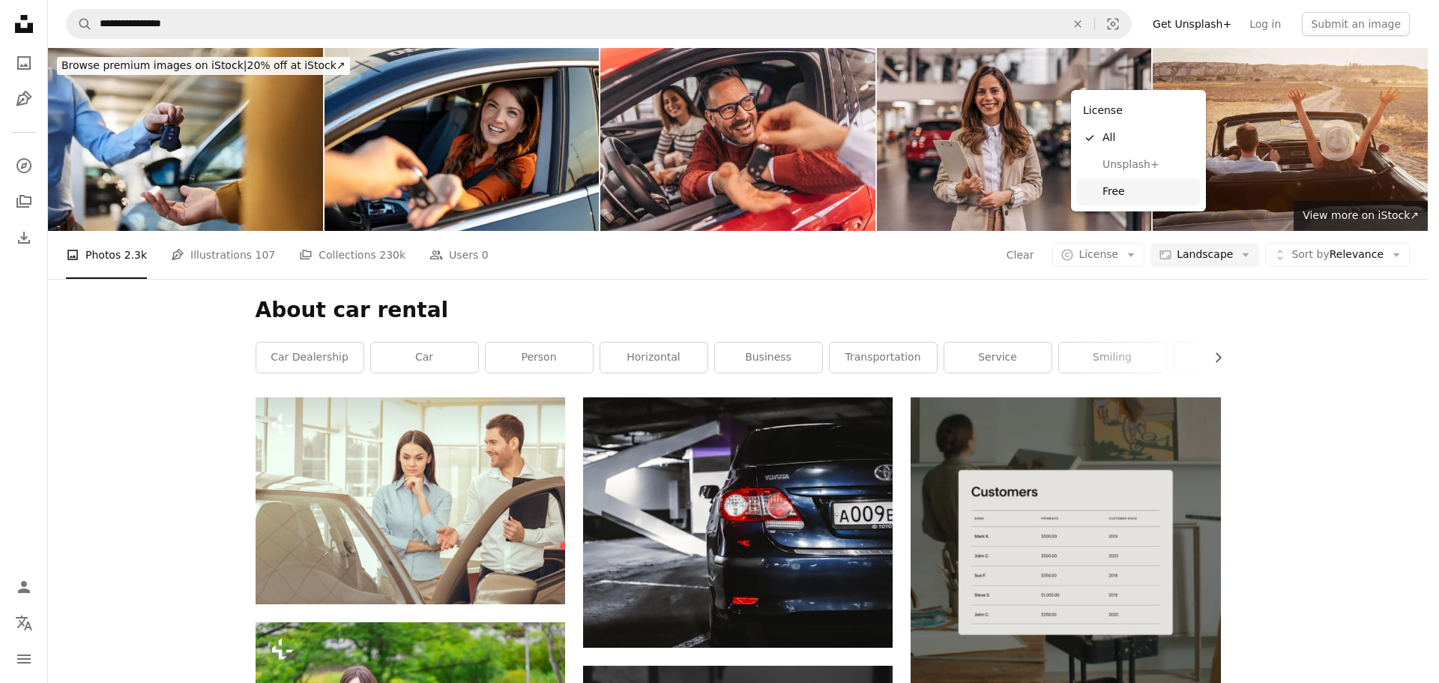
click at [1125, 188] on span "Free" at bounding box center [1148, 191] width 91 height 15
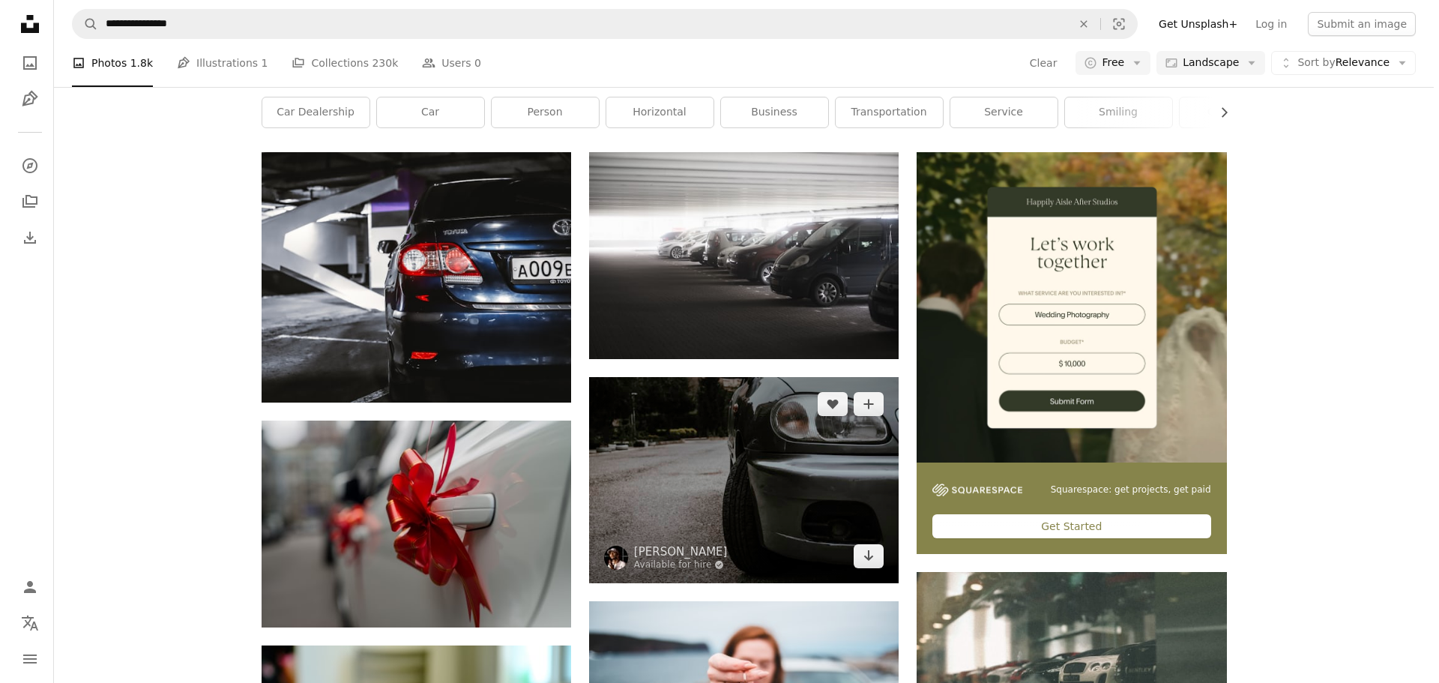
scroll to position [375, 0]
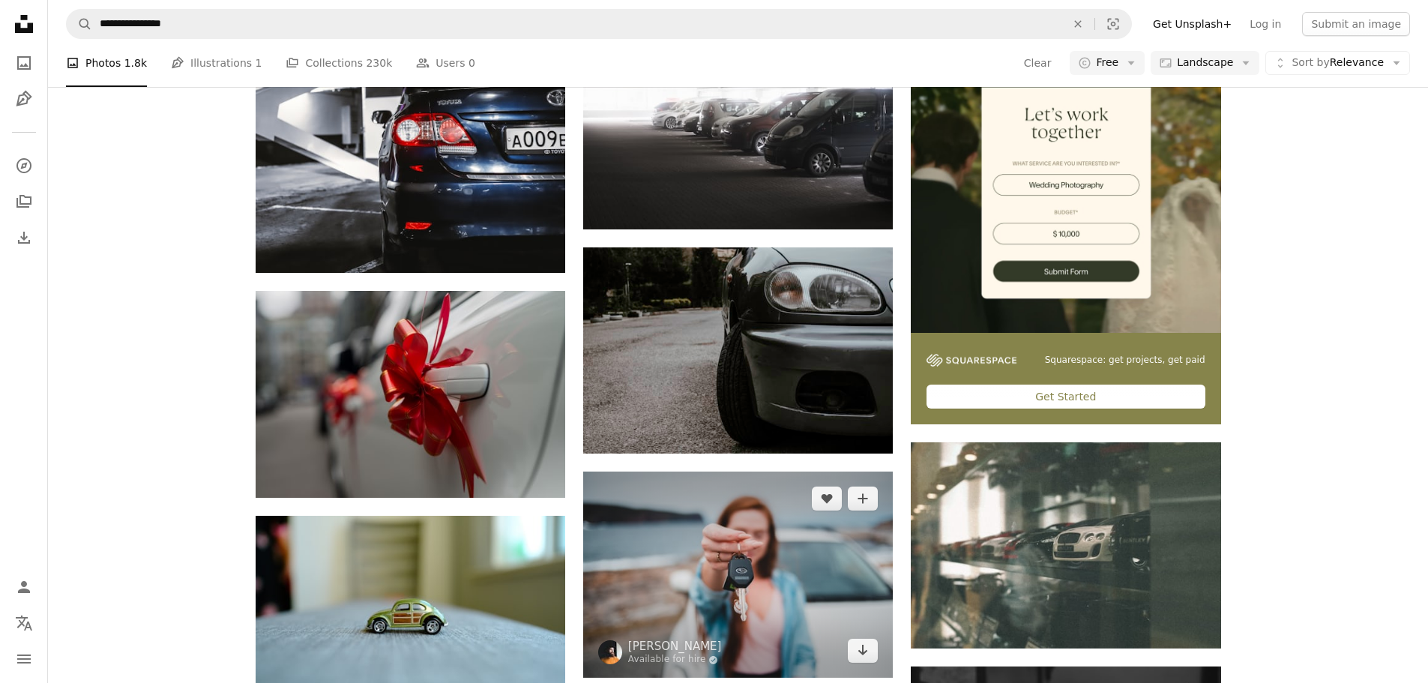
click at [763, 471] on img at bounding box center [738, 574] width 310 height 206
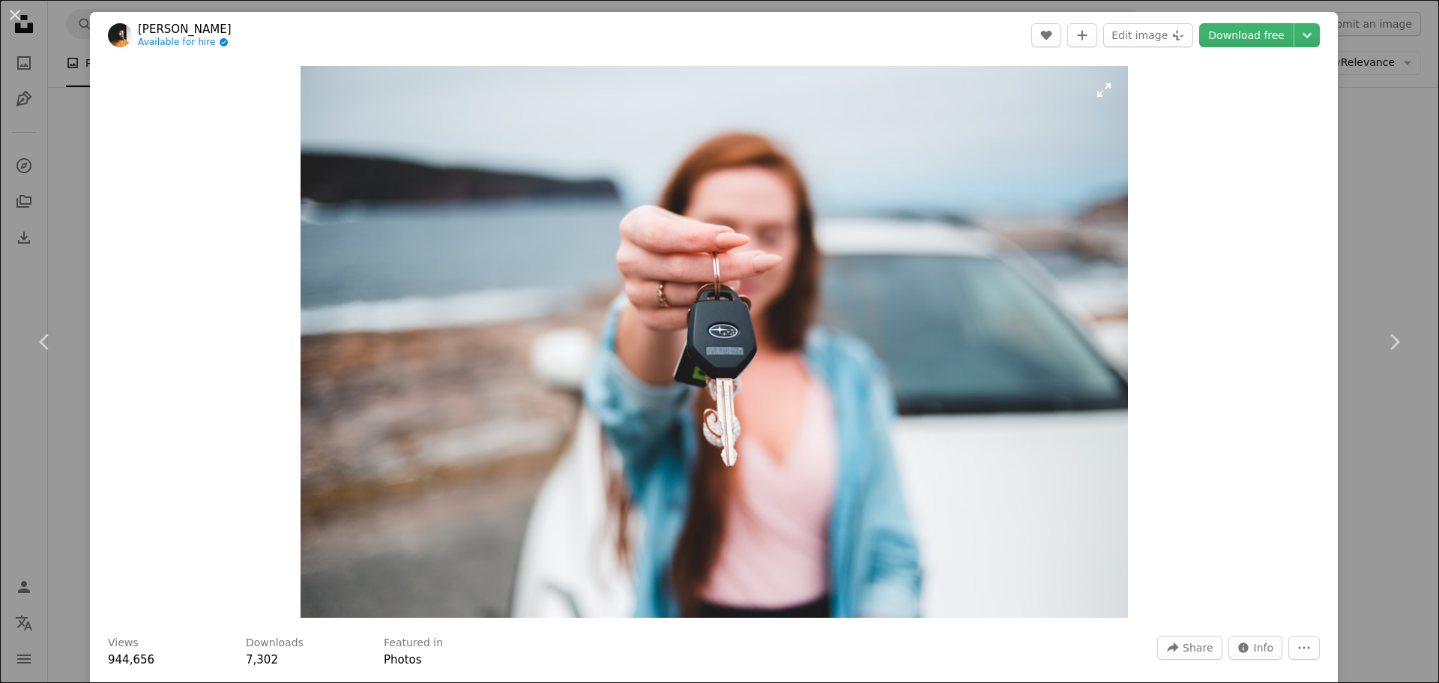
drag, startPoint x: 734, startPoint y: 409, endPoint x: 644, endPoint y: 315, distance: 130.4
click at [644, 315] on img "Zoom in on this image" at bounding box center [715, 342] width 828 height 552
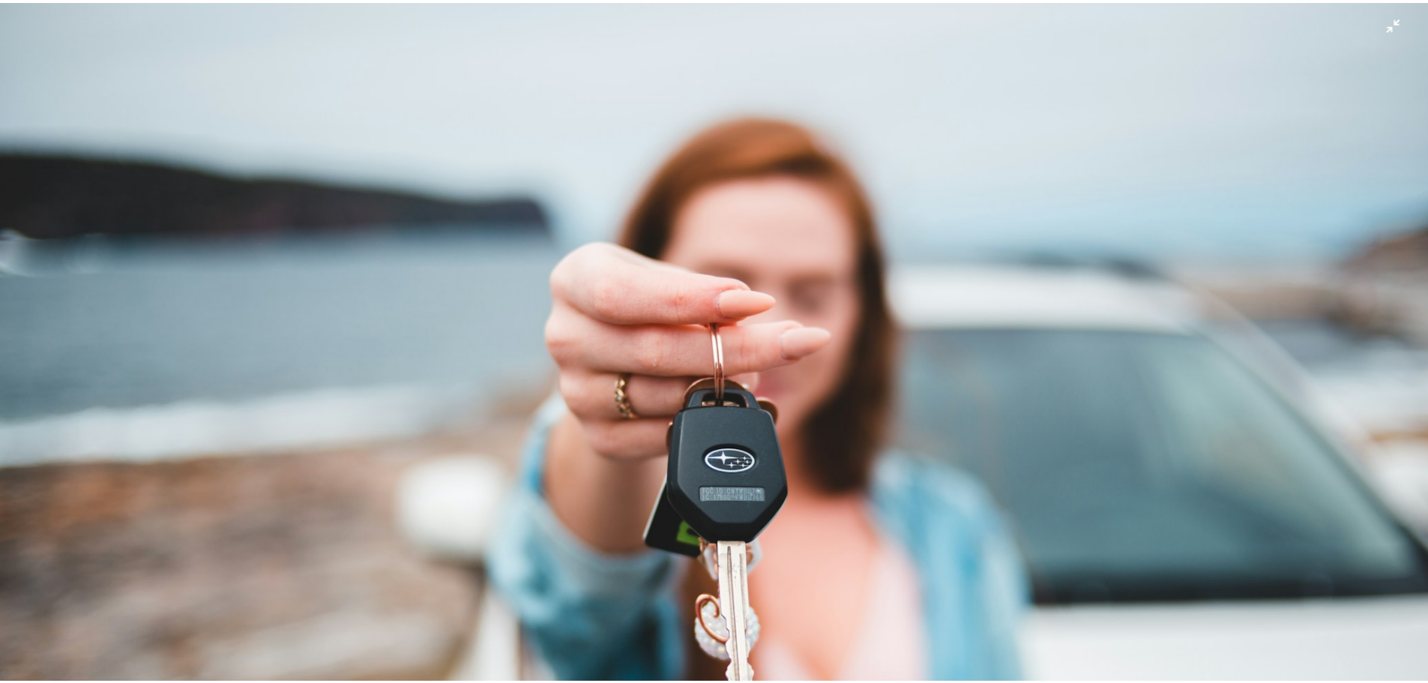
scroll to position [131, 0]
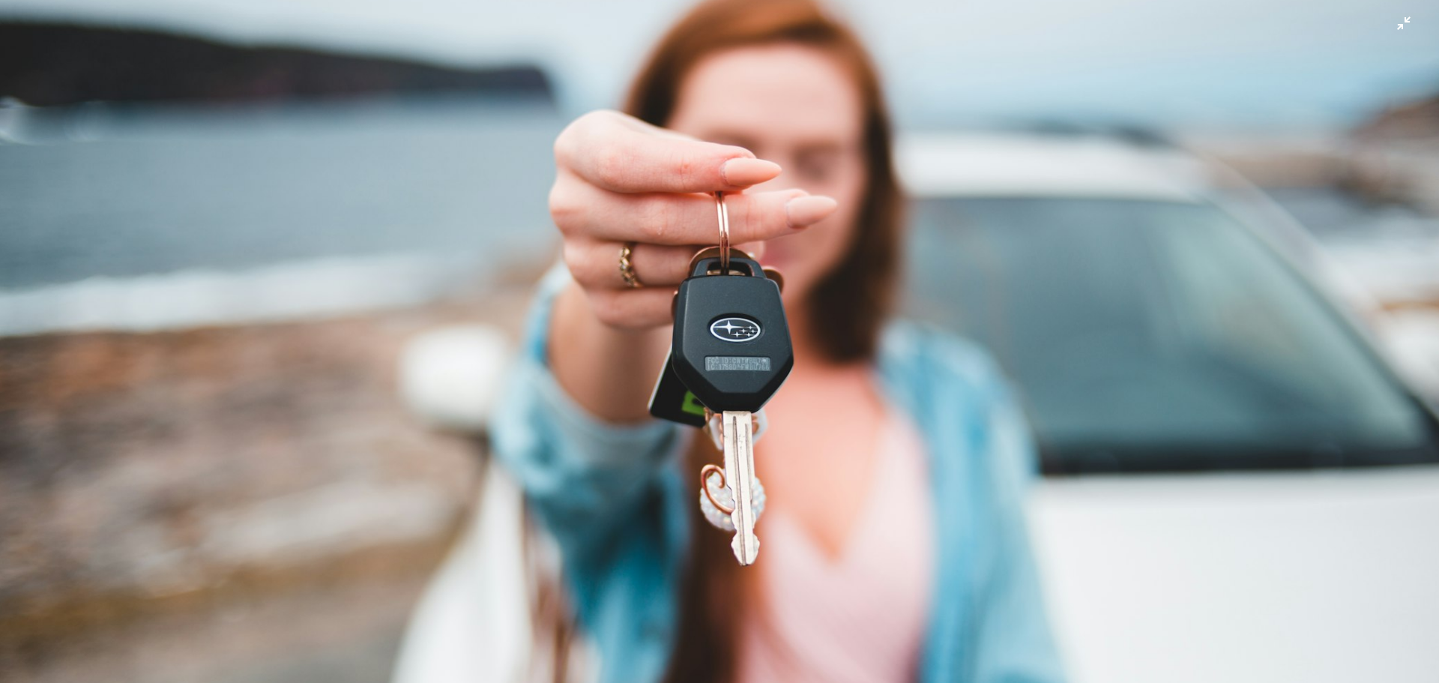
click at [717, 331] on img "Zoom out on this image" at bounding box center [719, 348] width 1441 height 960
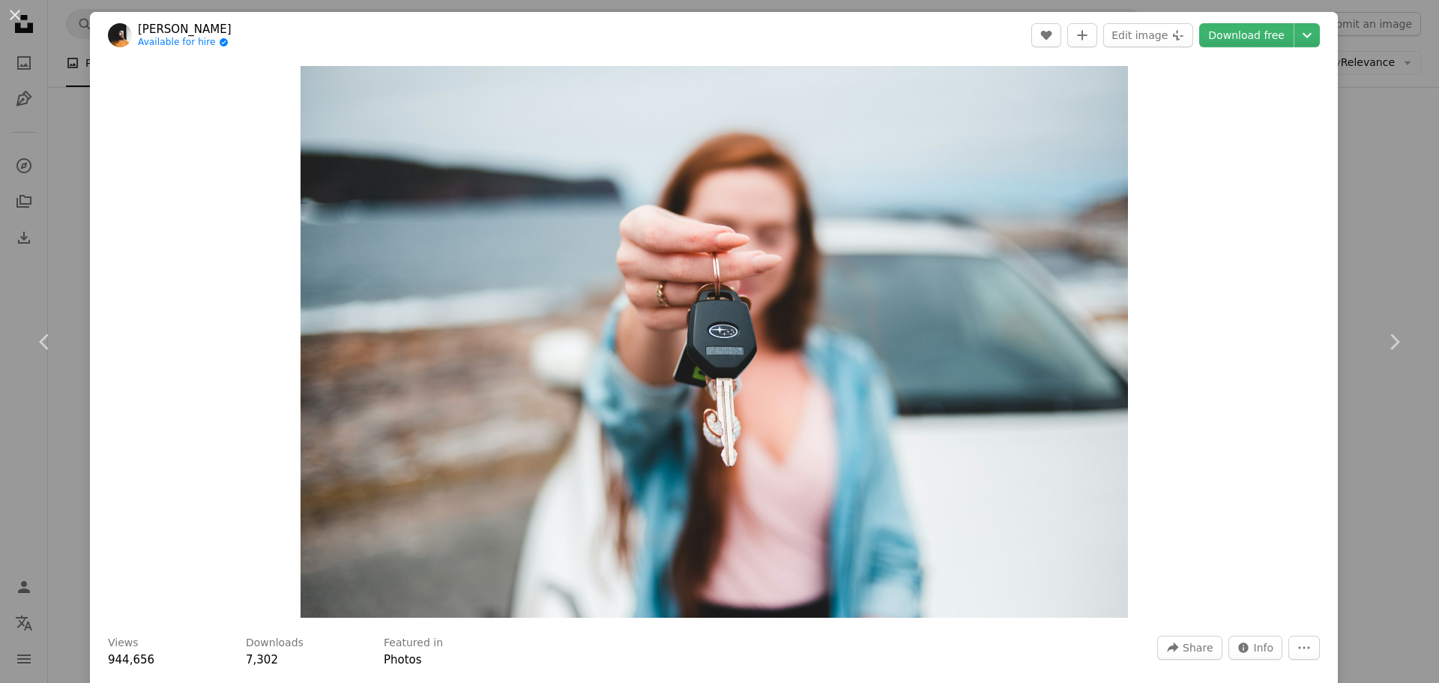
click at [1361, 94] on div "An X shape Chevron left Chevron right [PERSON_NAME] Available for hire A checkm…" at bounding box center [719, 341] width 1439 height 683
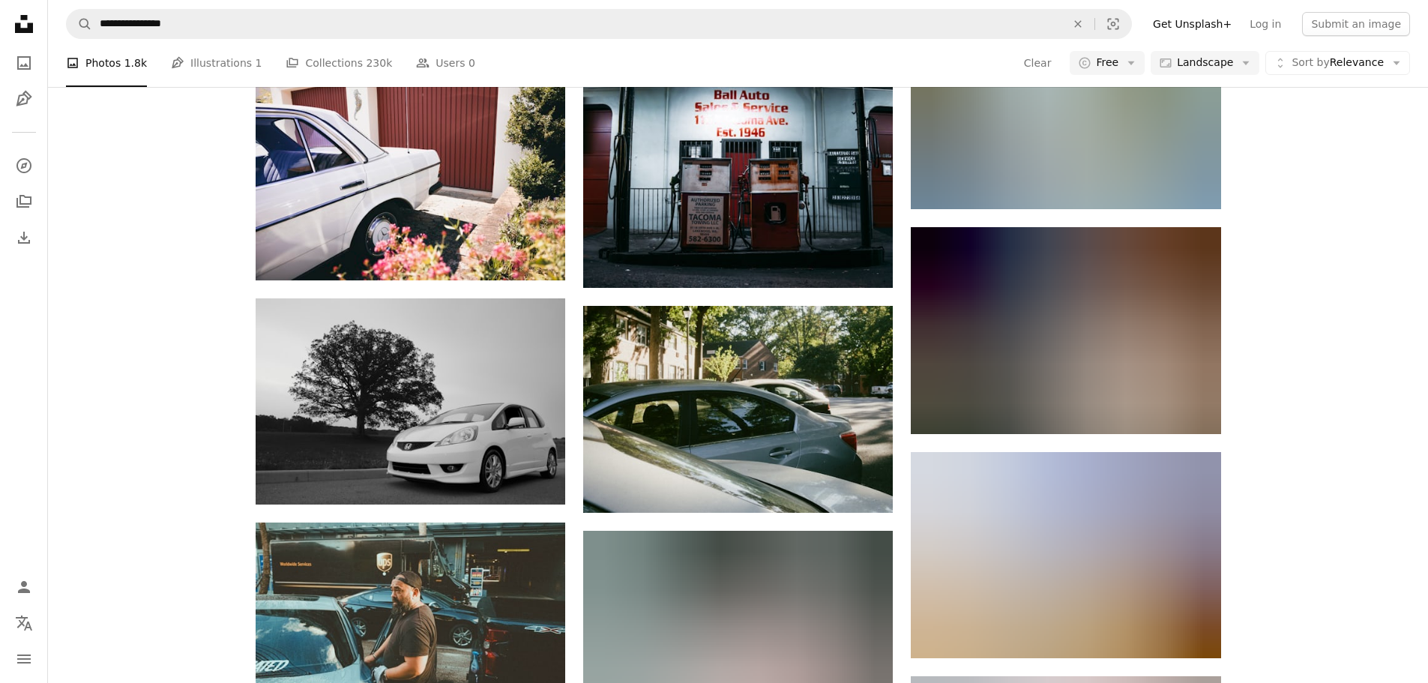
scroll to position [5247, 0]
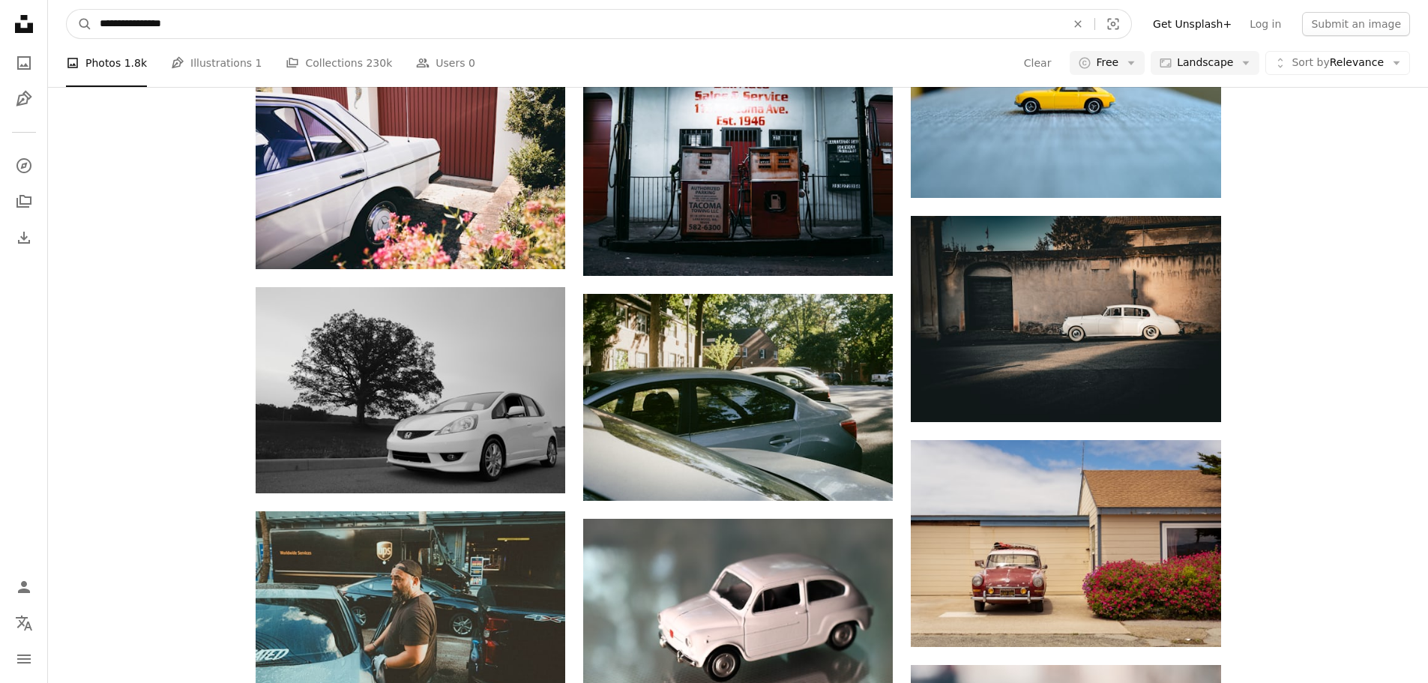
click at [120, 21] on input "**********" at bounding box center [576, 24] width 969 height 28
click at [184, 22] on input "**********" at bounding box center [576, 24] width 969 height 28
type input "**********"
click button "A magnifying glass" at bounding box center [79, 24] width 25 height 28
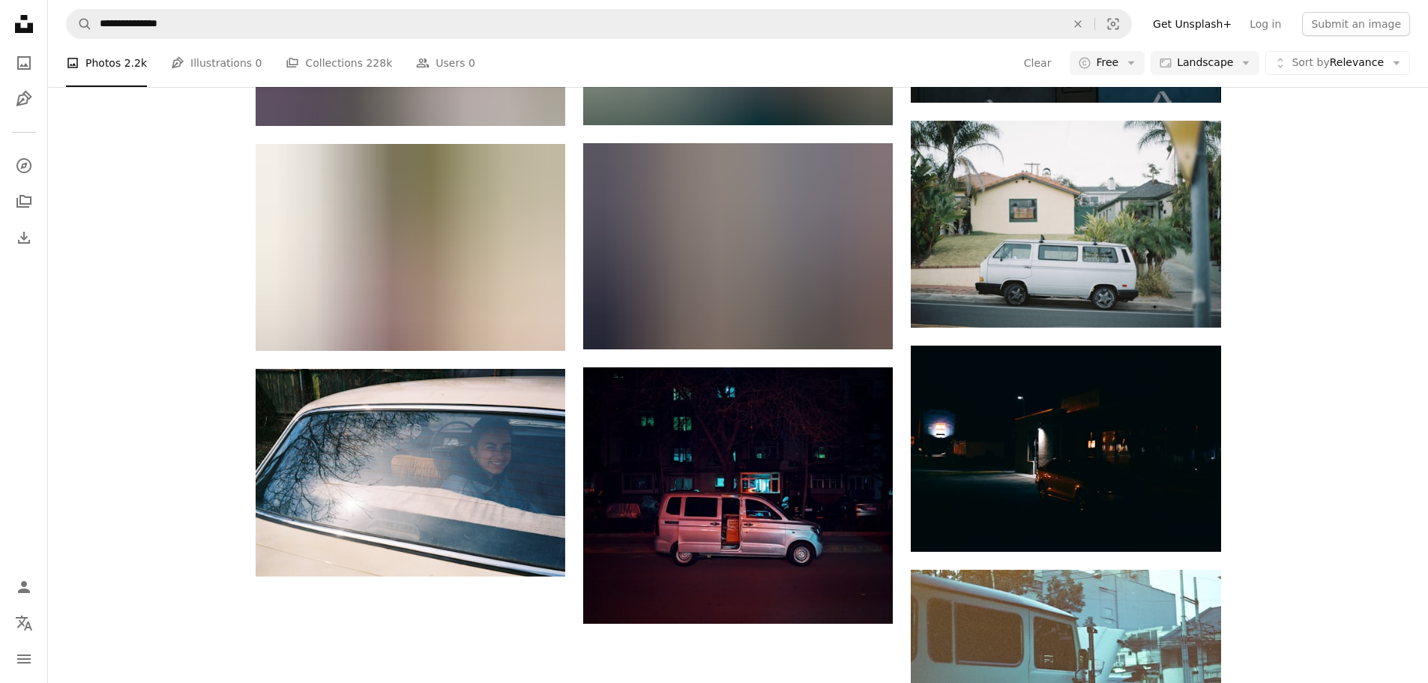
scroll to position [1534, 0]
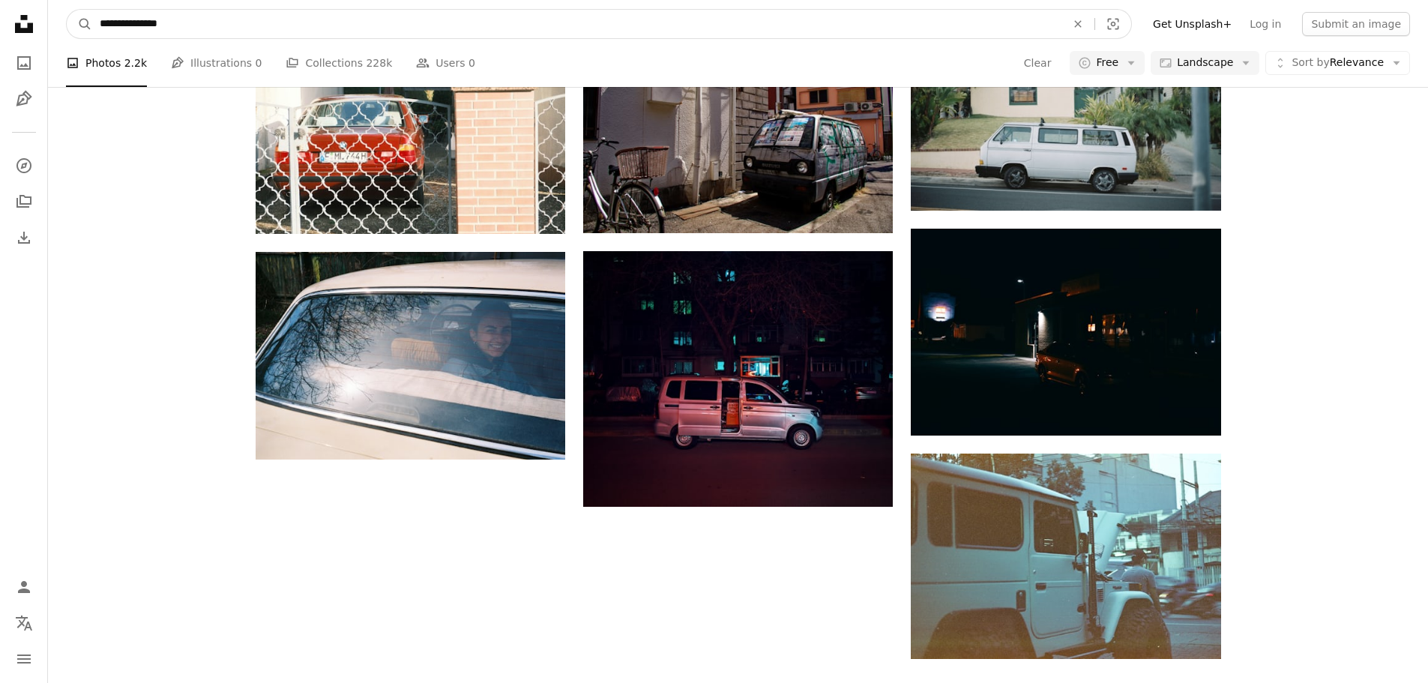
click at [531, 19] on input "**********" at bounding box center [576, 24] width 969 height 28
paste input "Find visuals sitewide"
type input "**********"
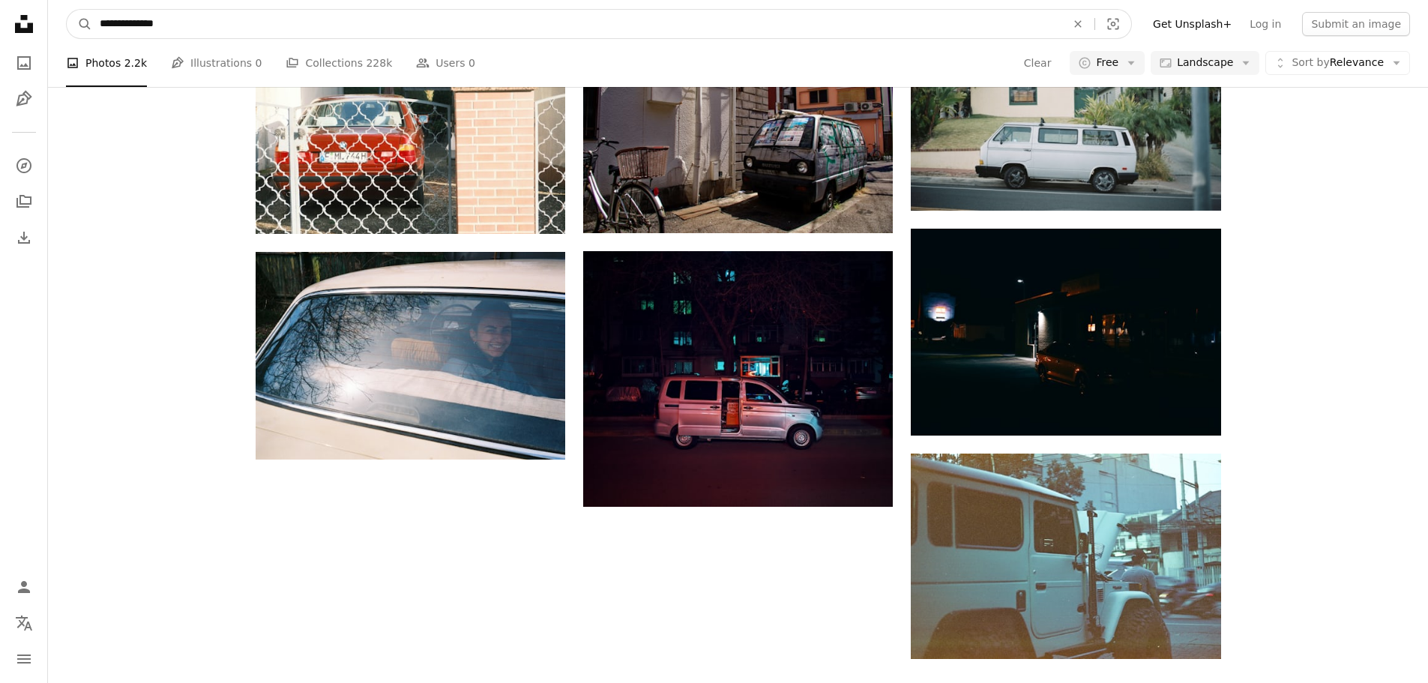
click button "A magnifying glass" at bounding box center [79, 24] width 25 height 28
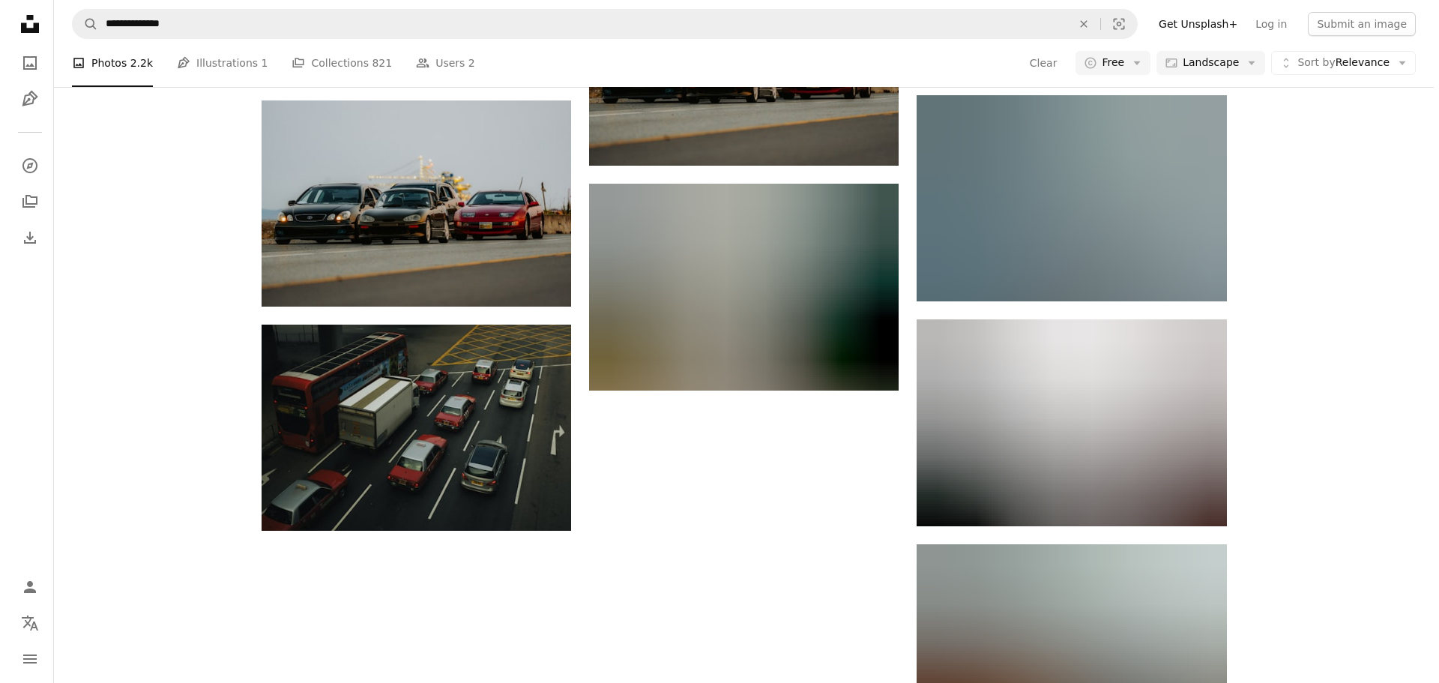
scroll to position [1398, 0]
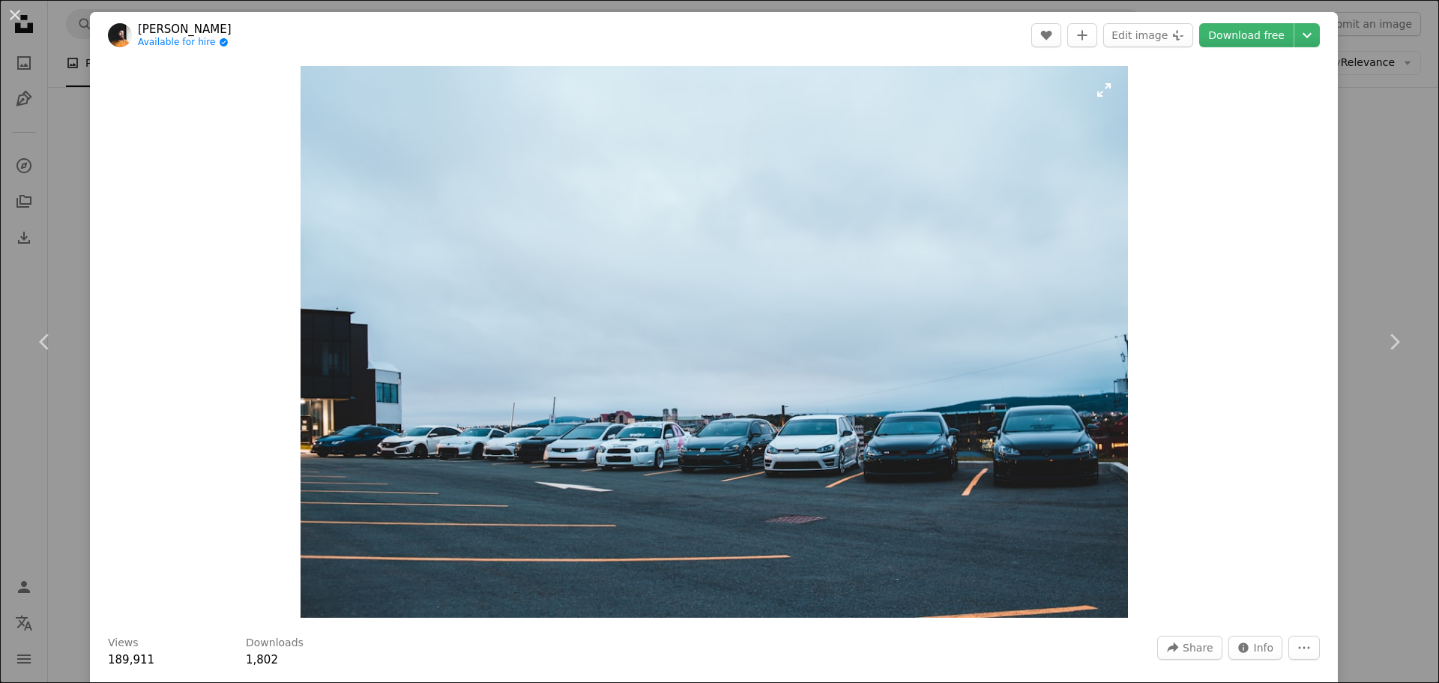
click at [747, 405] on img "Zoom in on this image" at bounding box center [715, 342] width 828 height 552
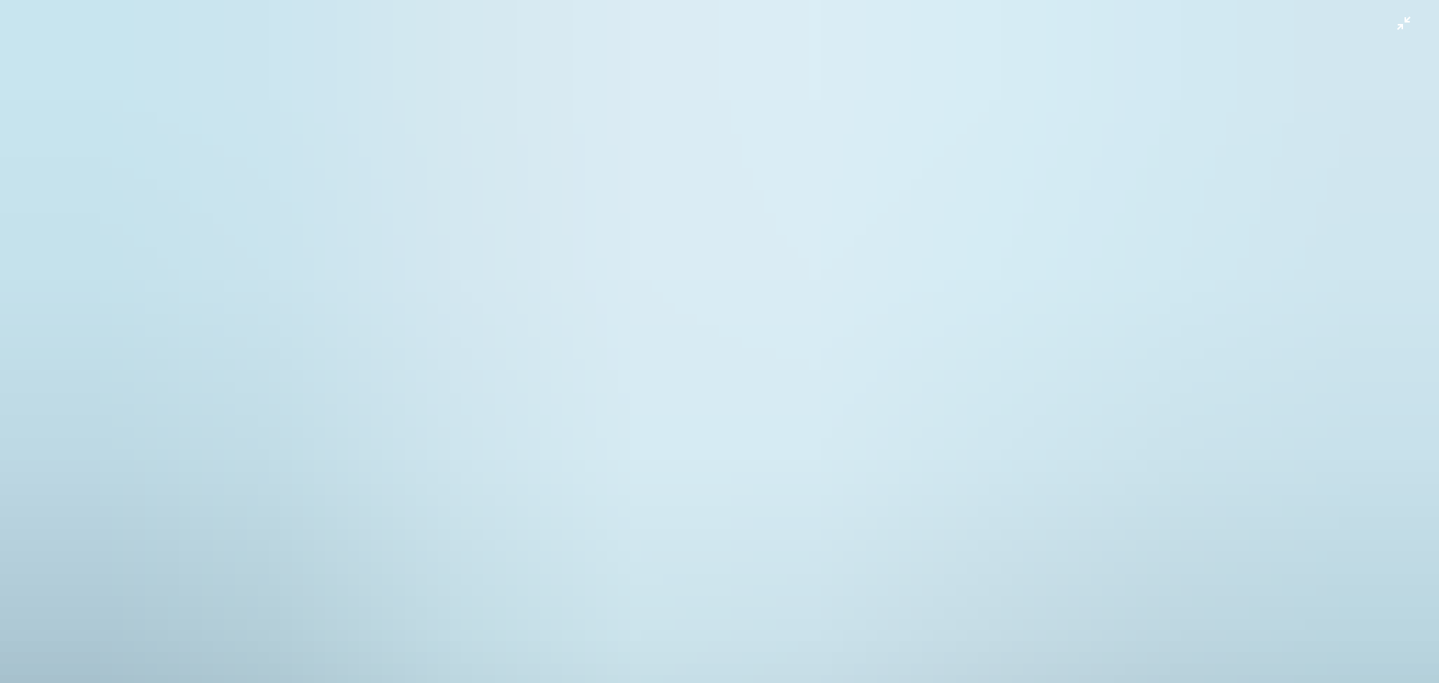
scroll to position [131, 0]
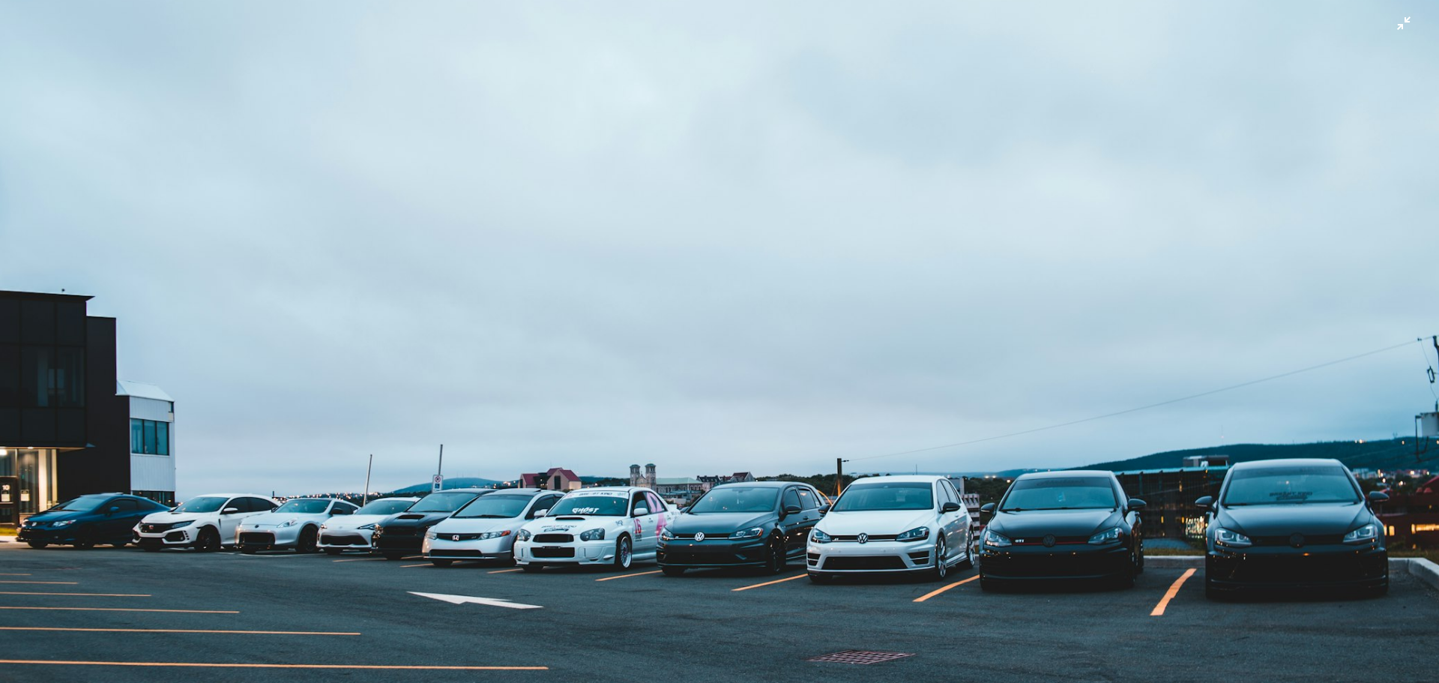
click at [747, 404] on img "Zoom out on this image" at bounding box center [719, 348] width 1441 height 960
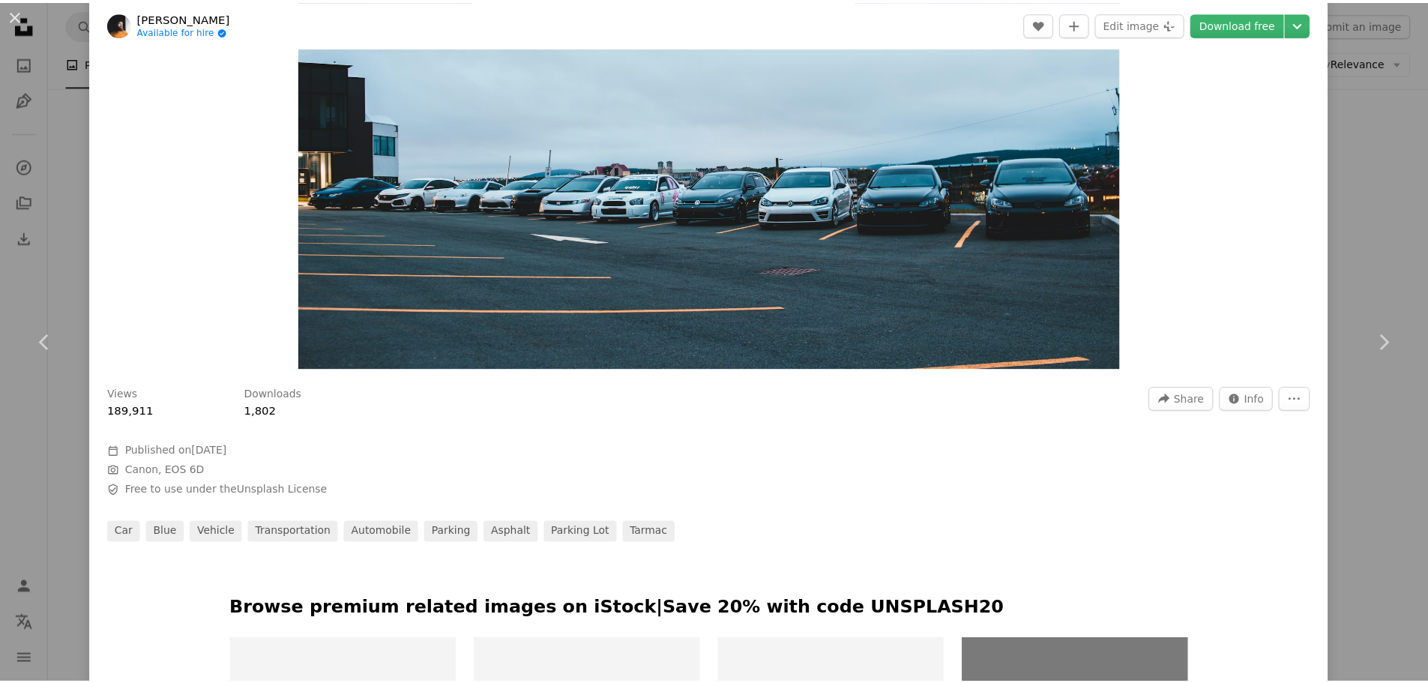
scroll to position [0, 0]
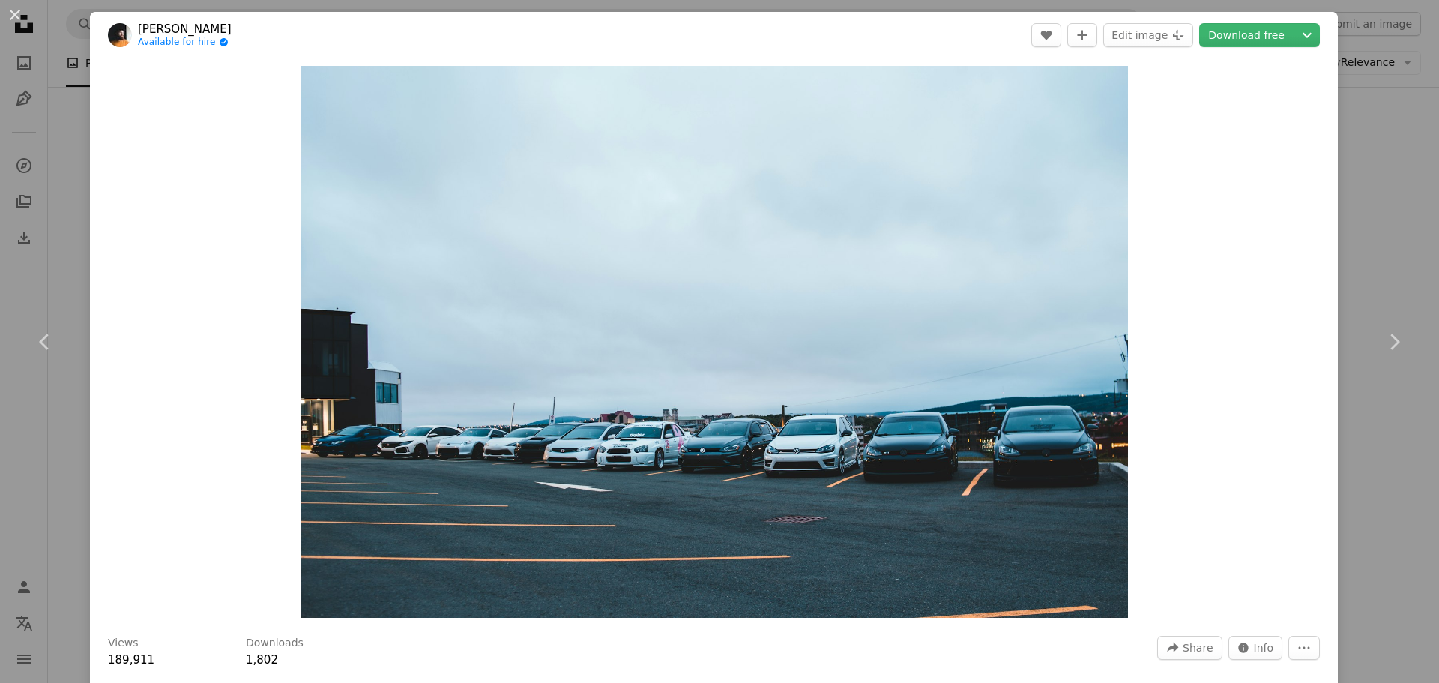
click at [1387, 205] on div "An X shape Chevron left Chevron right [PERSON_NAME] Available for hire A checkm…" at bounding box center [719, 341] width 1439 height 683
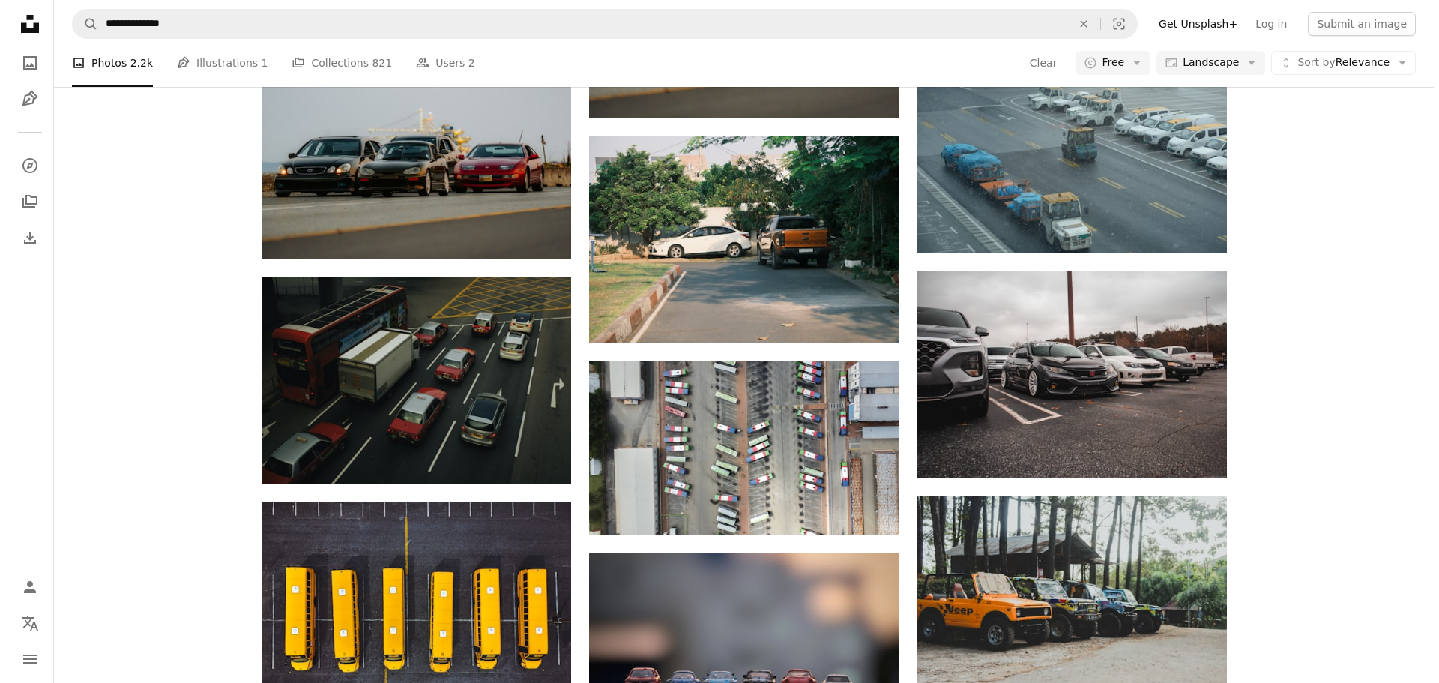
scroll to position [1848, 0]
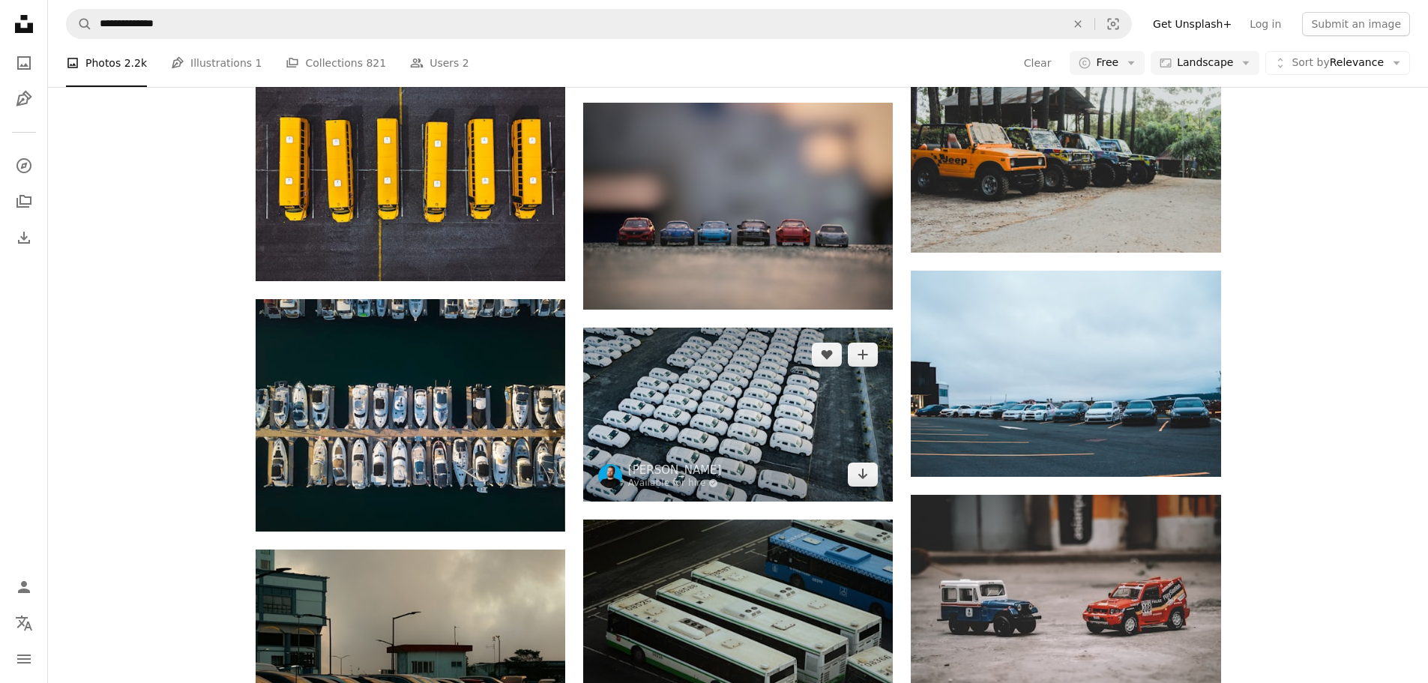
click at [726, 328] on img at bounding box center [738, 415] width 310 height 174
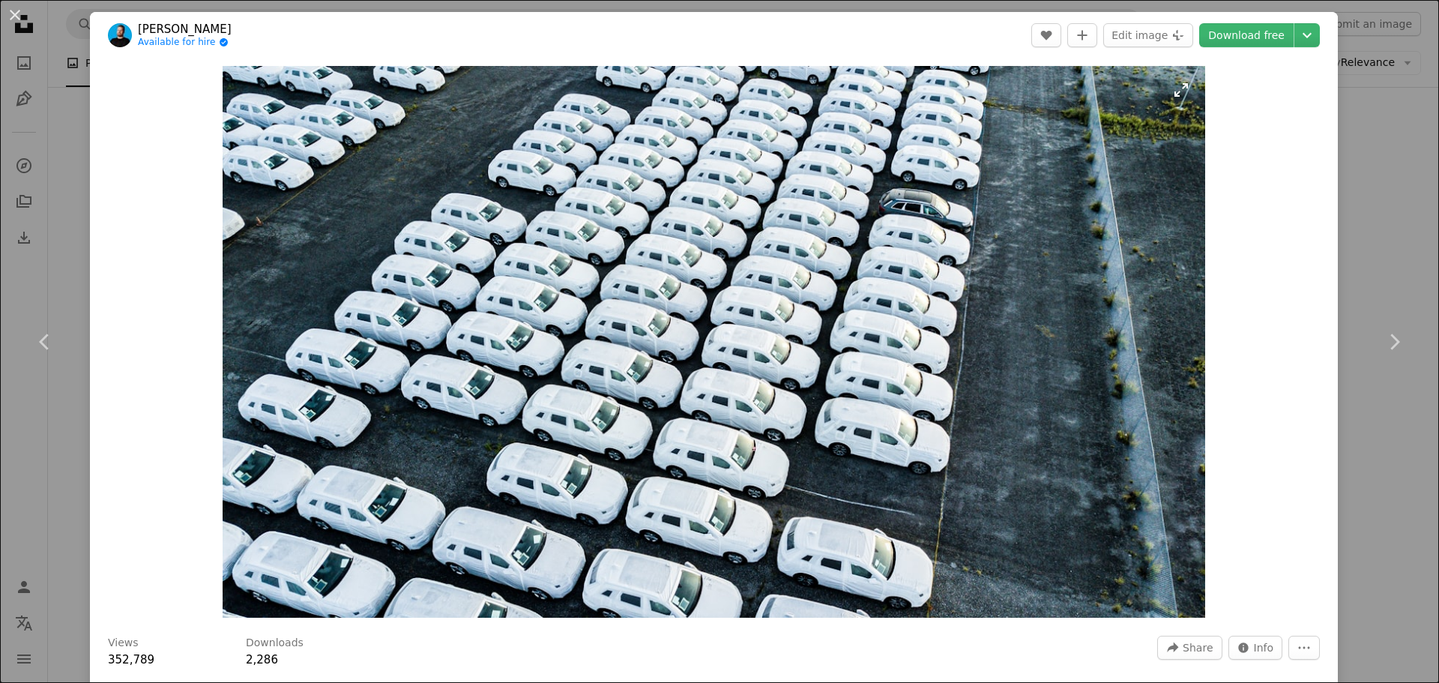
click at [752, 395] on img "Zoom in on this image" at bounding box center [714, 342] width 982 height 552
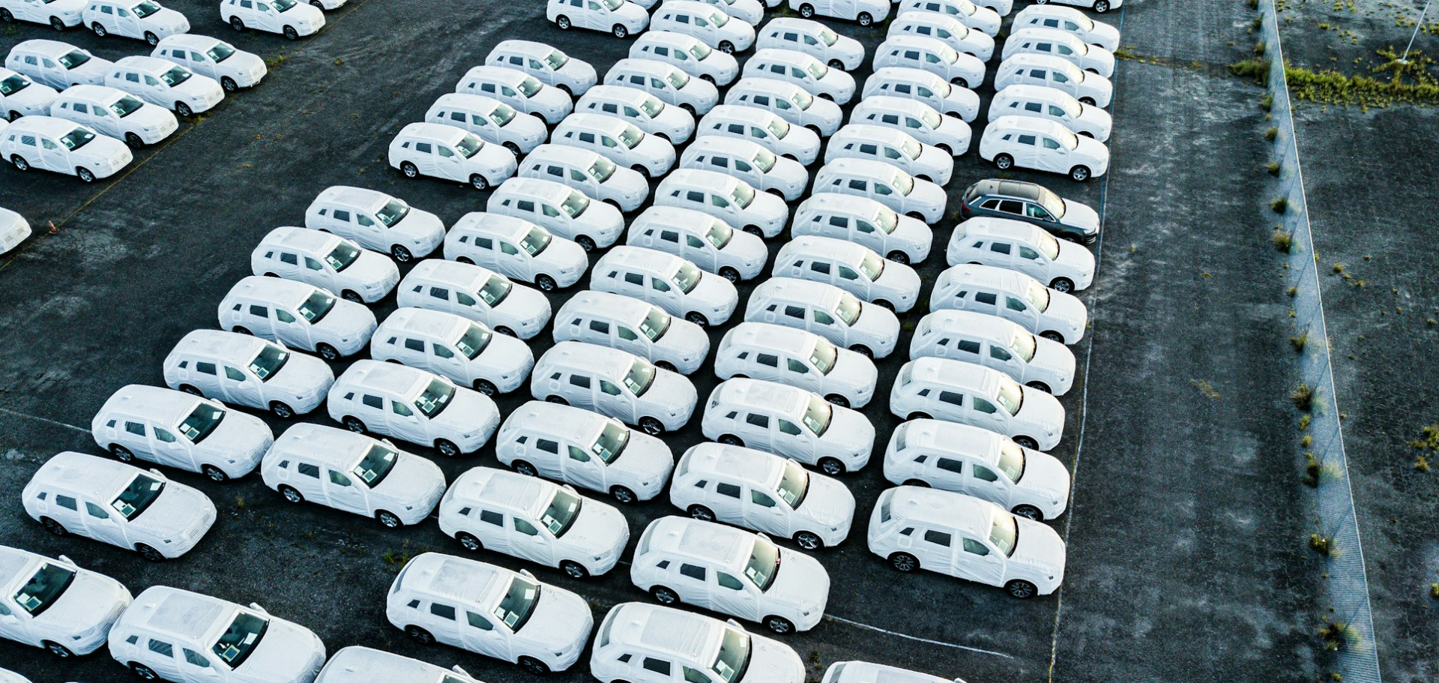
scroll to position [57, 0]
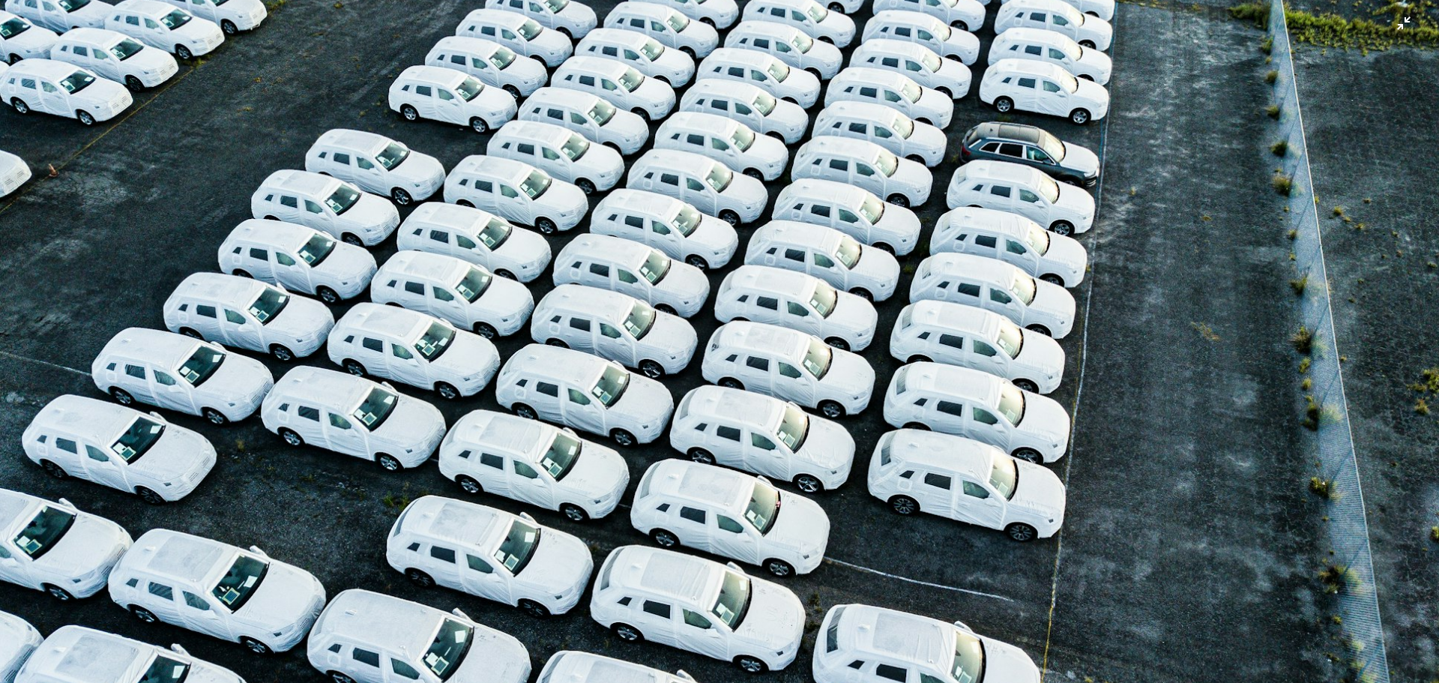
click at [696, 377] on img "Zoom out on this image" at bounding box center [719, 347] width 1441 height 810
